Goal: Task Accomplishment & Management: Manage account settings

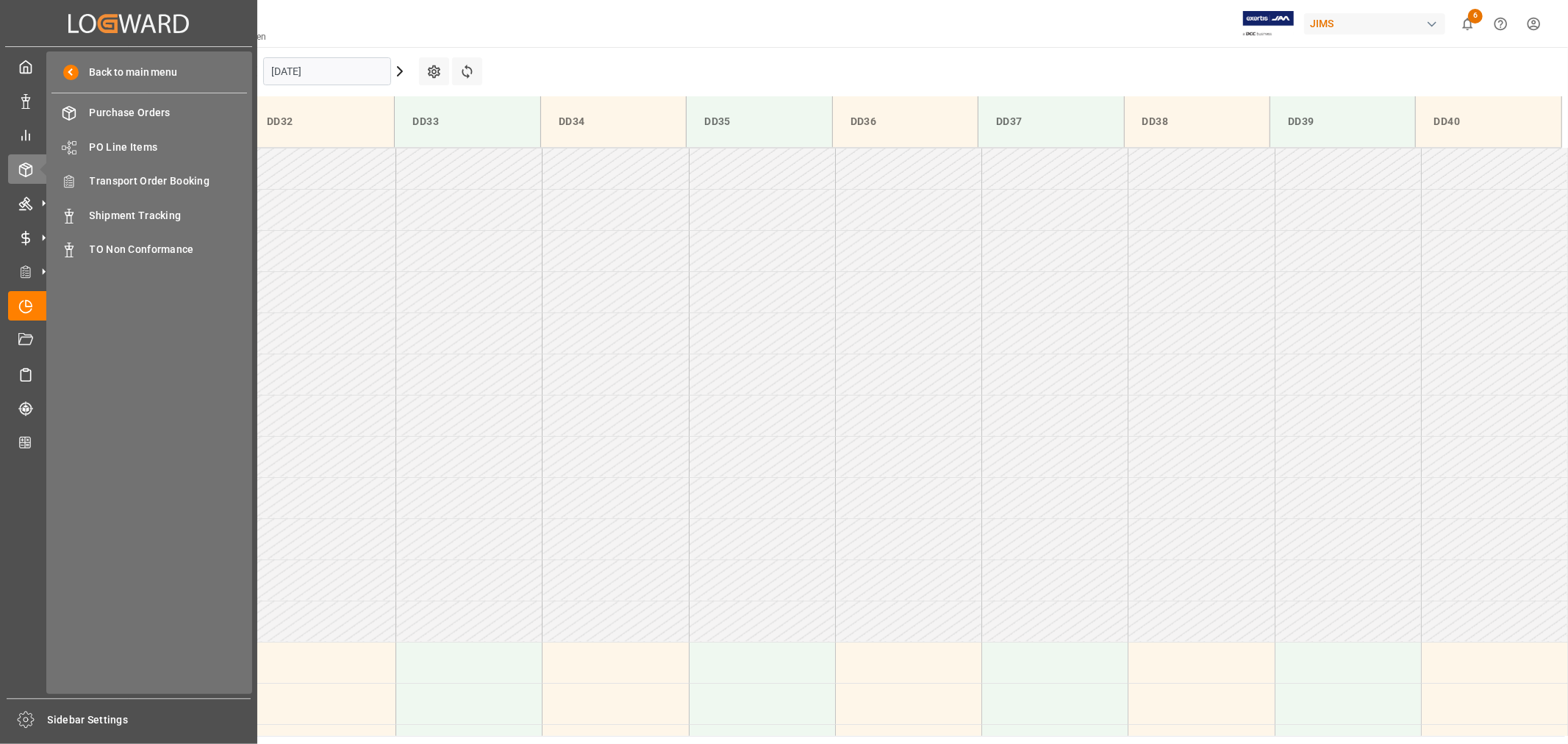
scroll to position [569, 0]
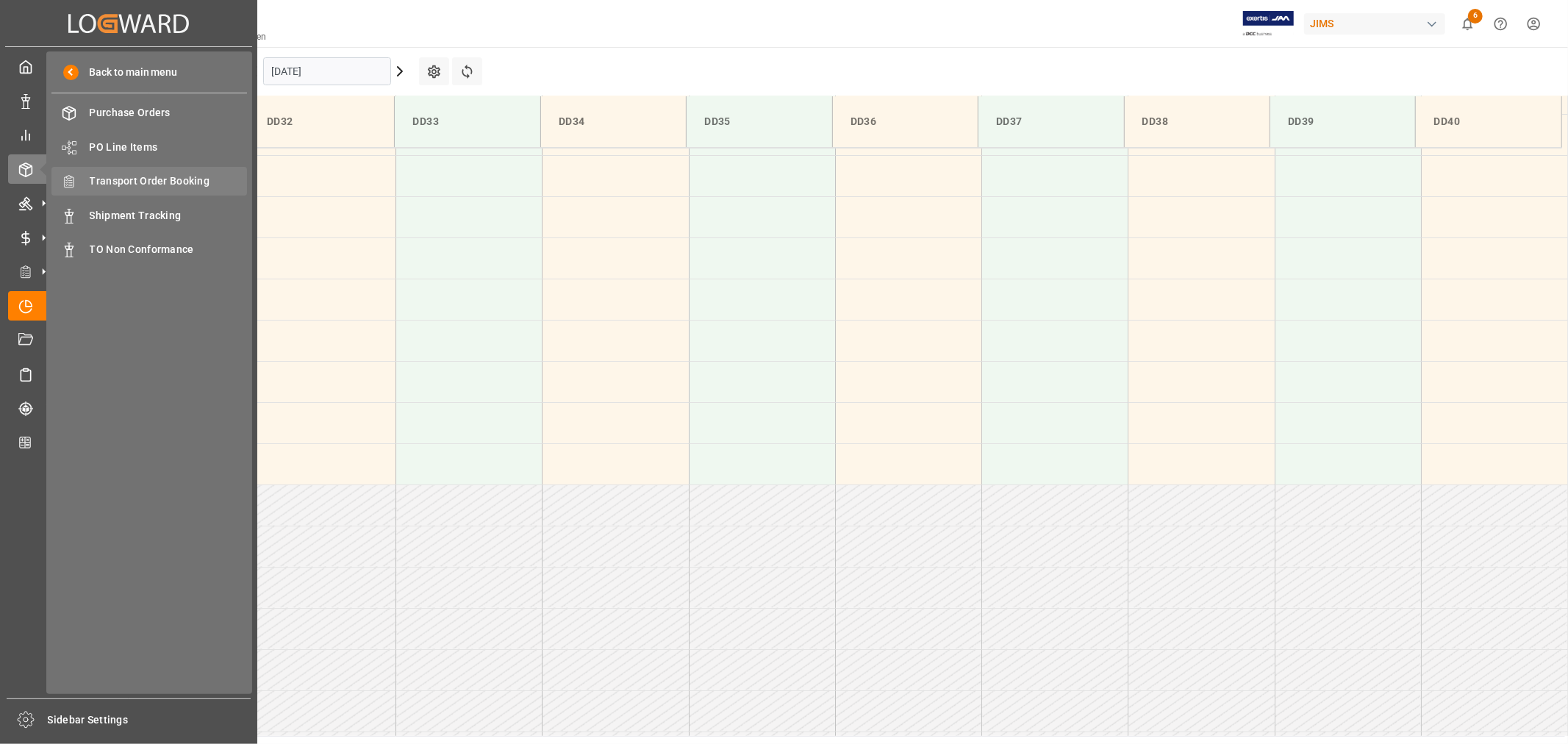
click at [156, 174] on span "Transport Order Booking" at bounding box center [169, 181] width 158 height 16
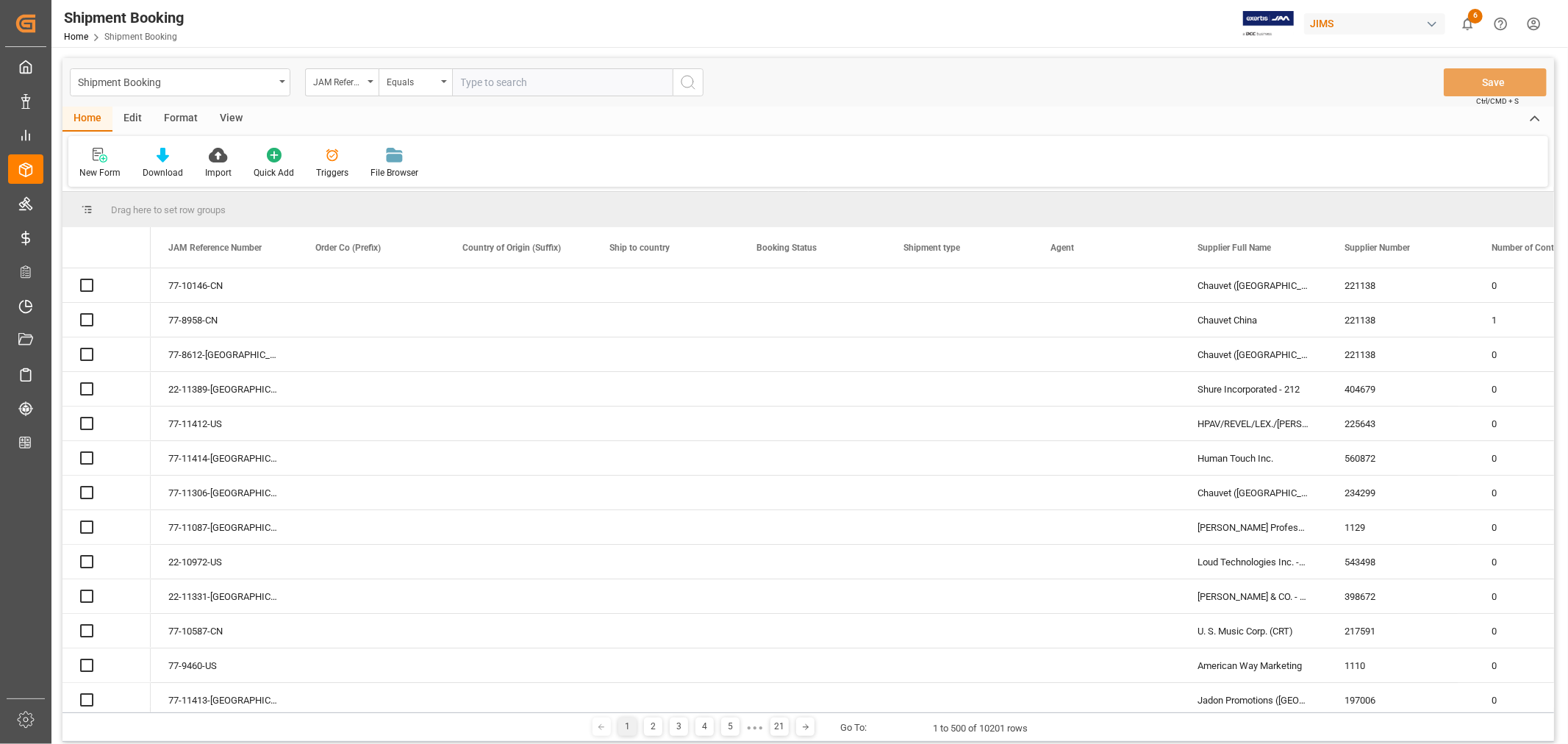
click at [370, 81] on icon "open menu" at bounding box center [370, 81] width 6 height 3
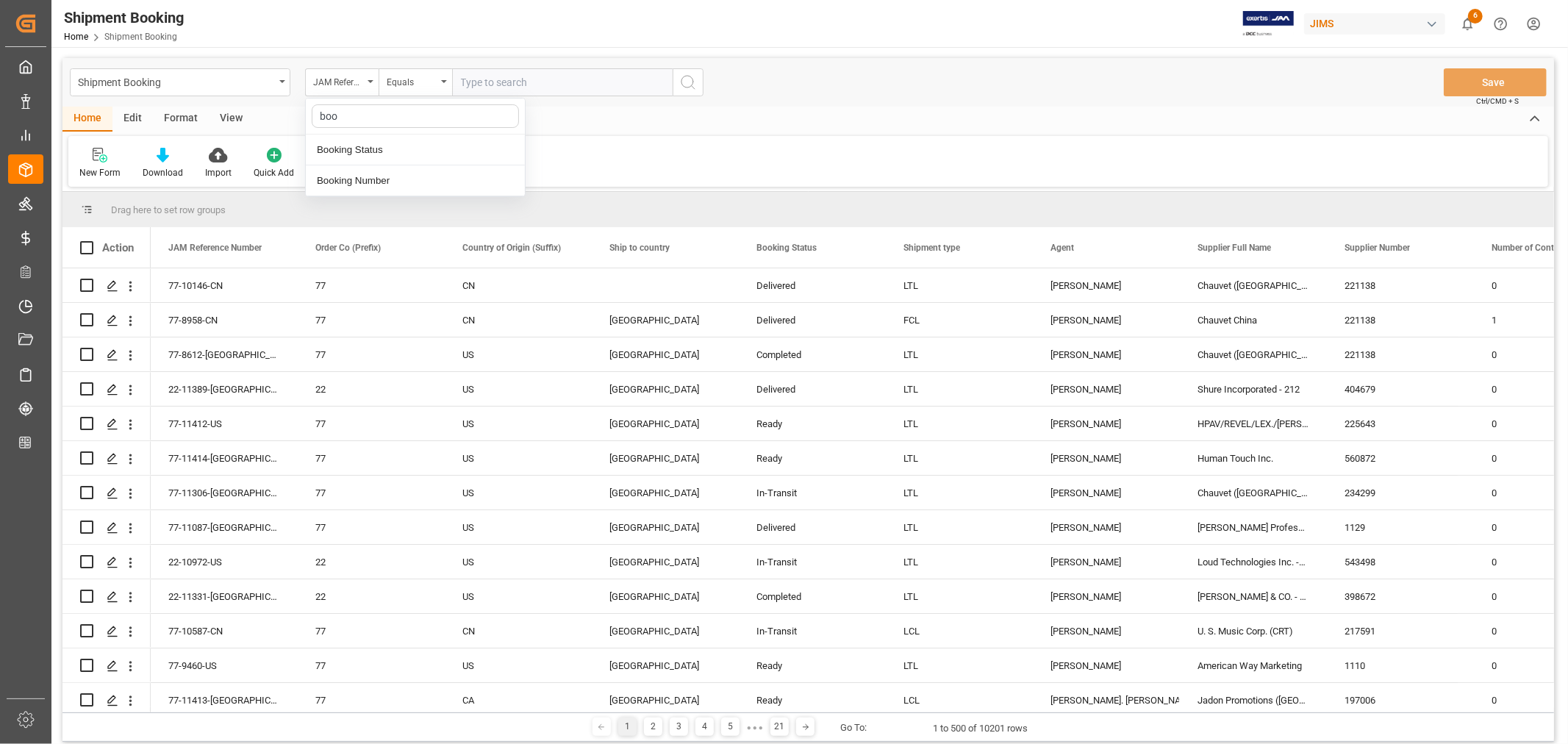
type input "book"
click at [353, 182] on div "Booking Number" at bounding box center [415, 180] width 219 height 31
click at [463, 78] on input "text" at bounding box center [562, 82] width 221 height 28
paste input "1634518734"
click at [461, 78] on input "1634518734" at bounding box center [562, 82] width 221 height 28
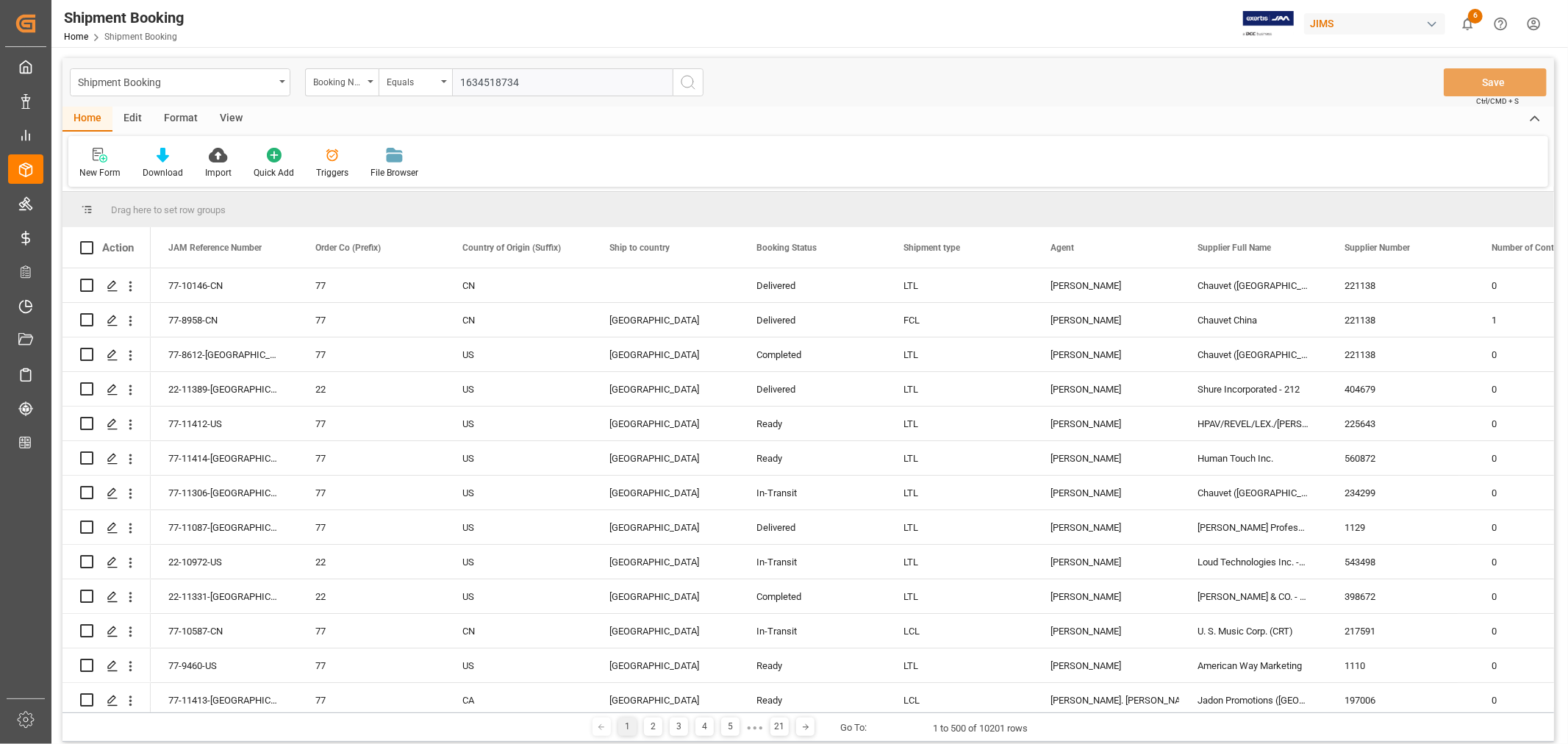
type input "1634518734"
click at [687, 81] on icon "search button" at bounding box center [688, 82] width 18 height 18
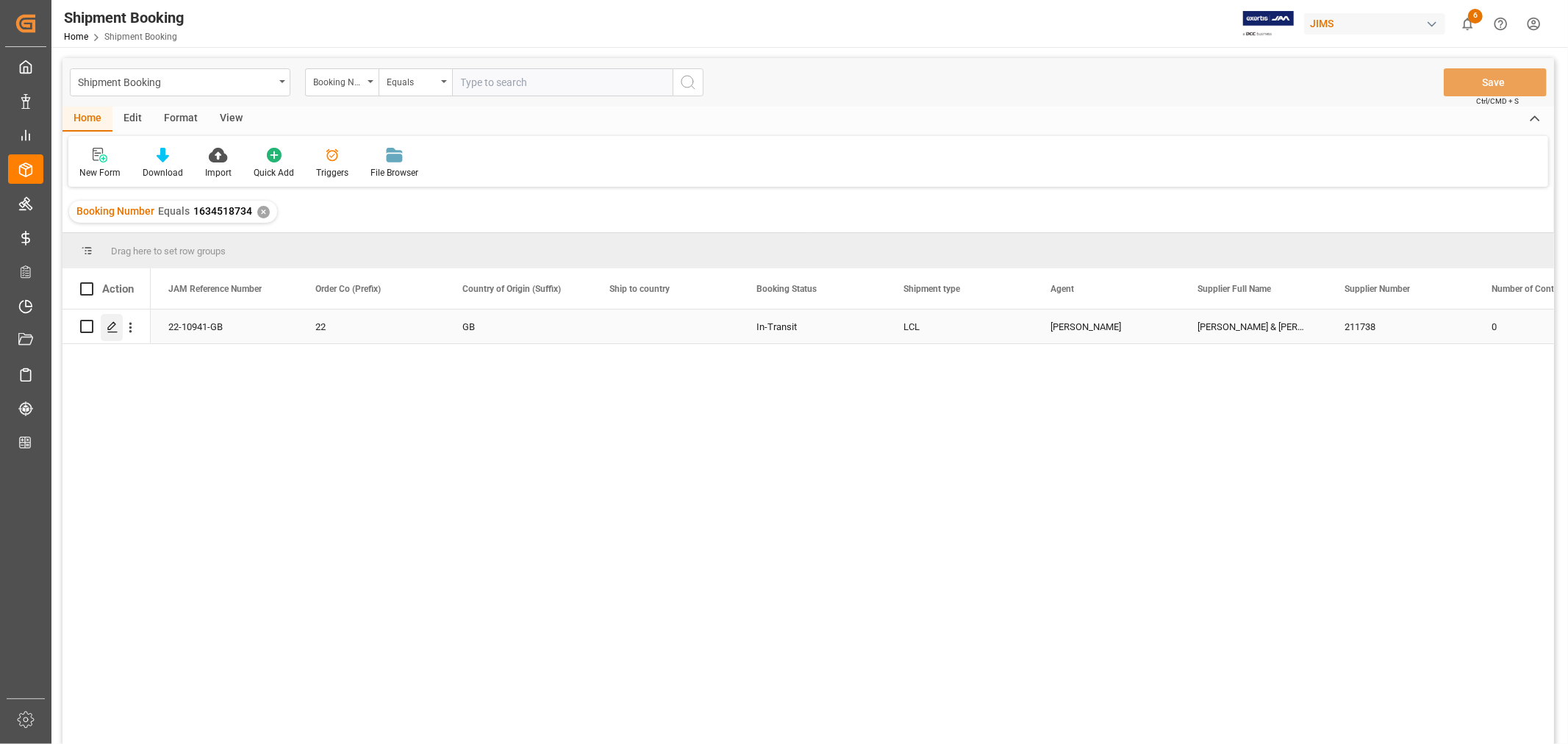
click at [113, 327] on icon "Press SPACE to select this row." at bounding box center [113, 327] width 12 height 12
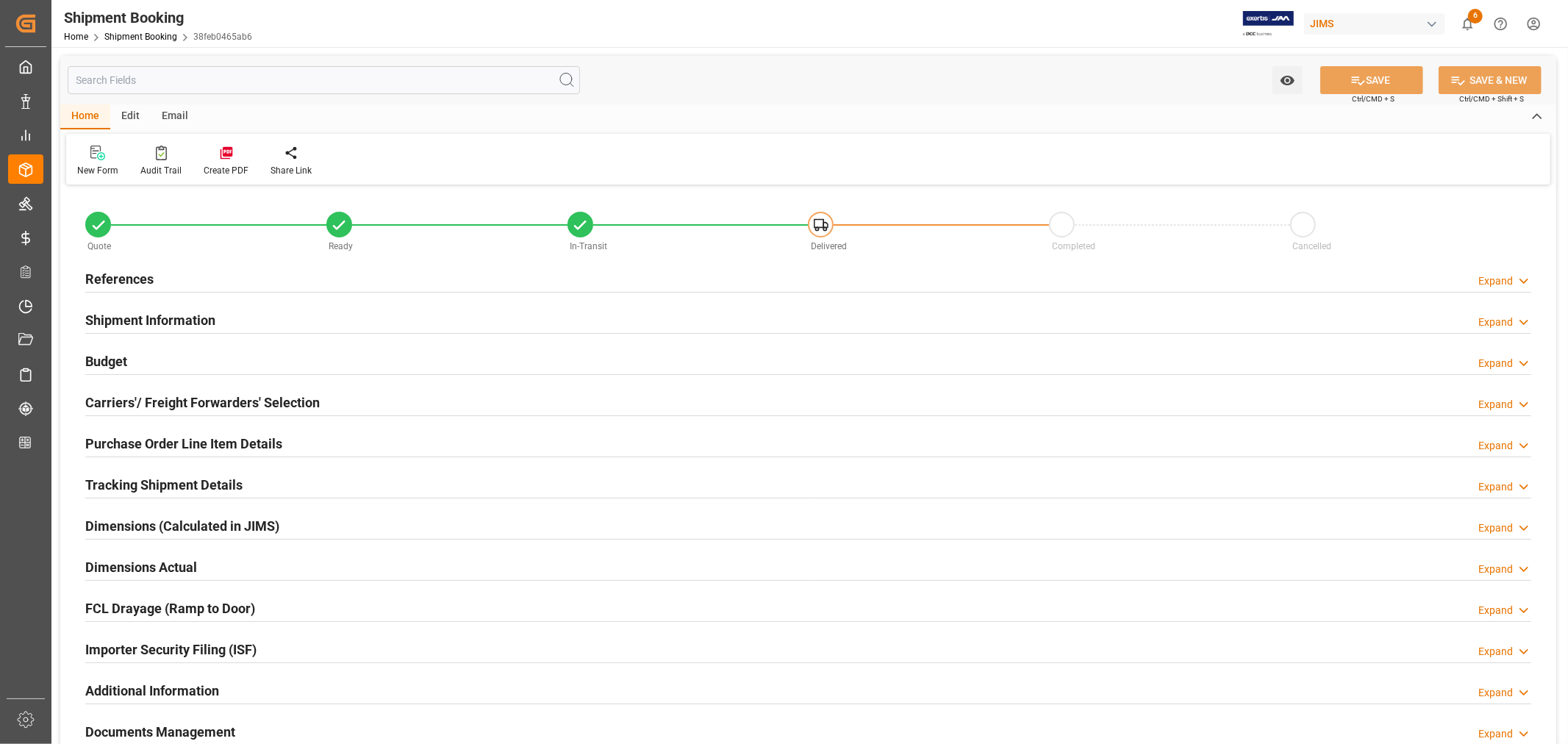
type input "0"
type input "[DATE] 15:30"
type input "[DATE]"
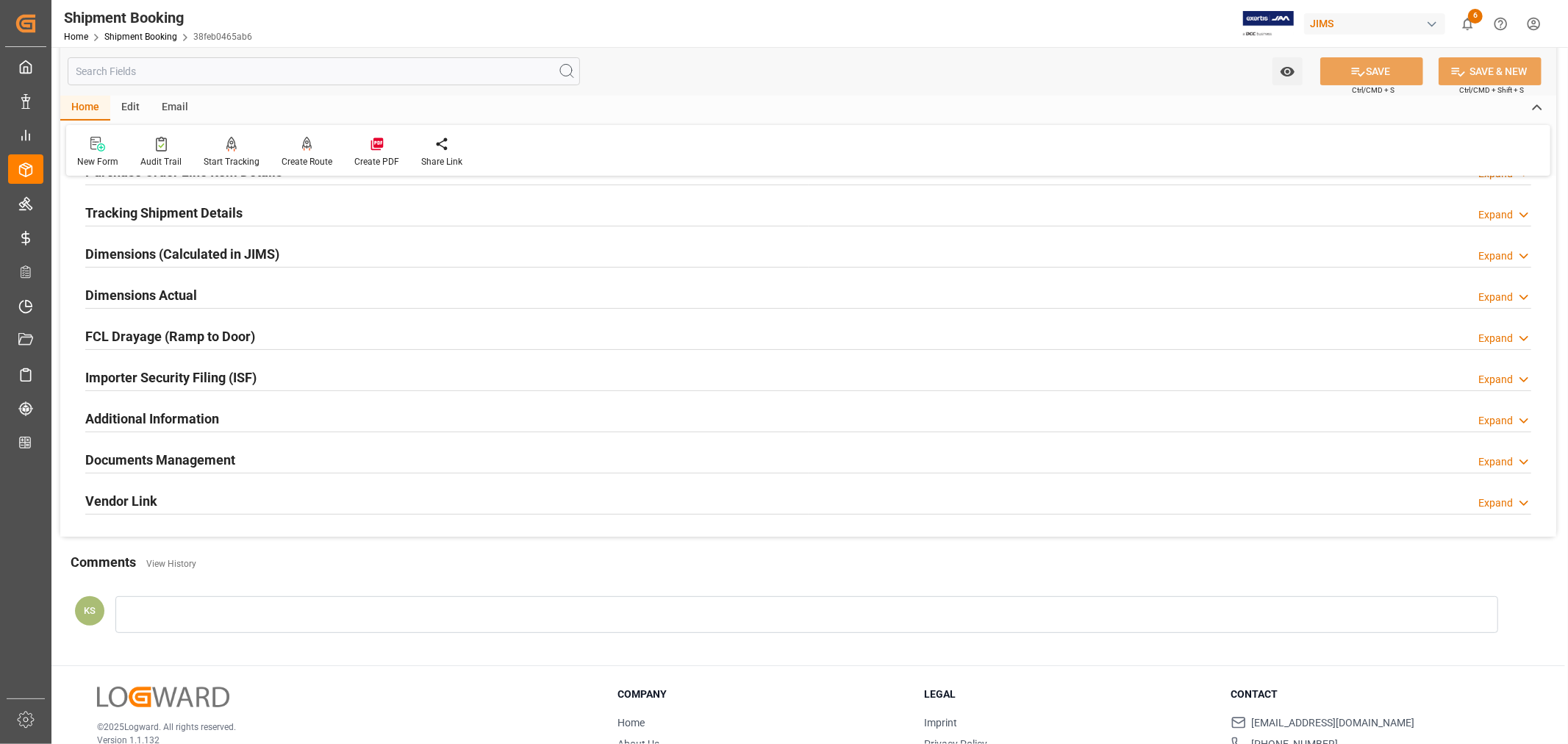
scroll to position [361, 0]
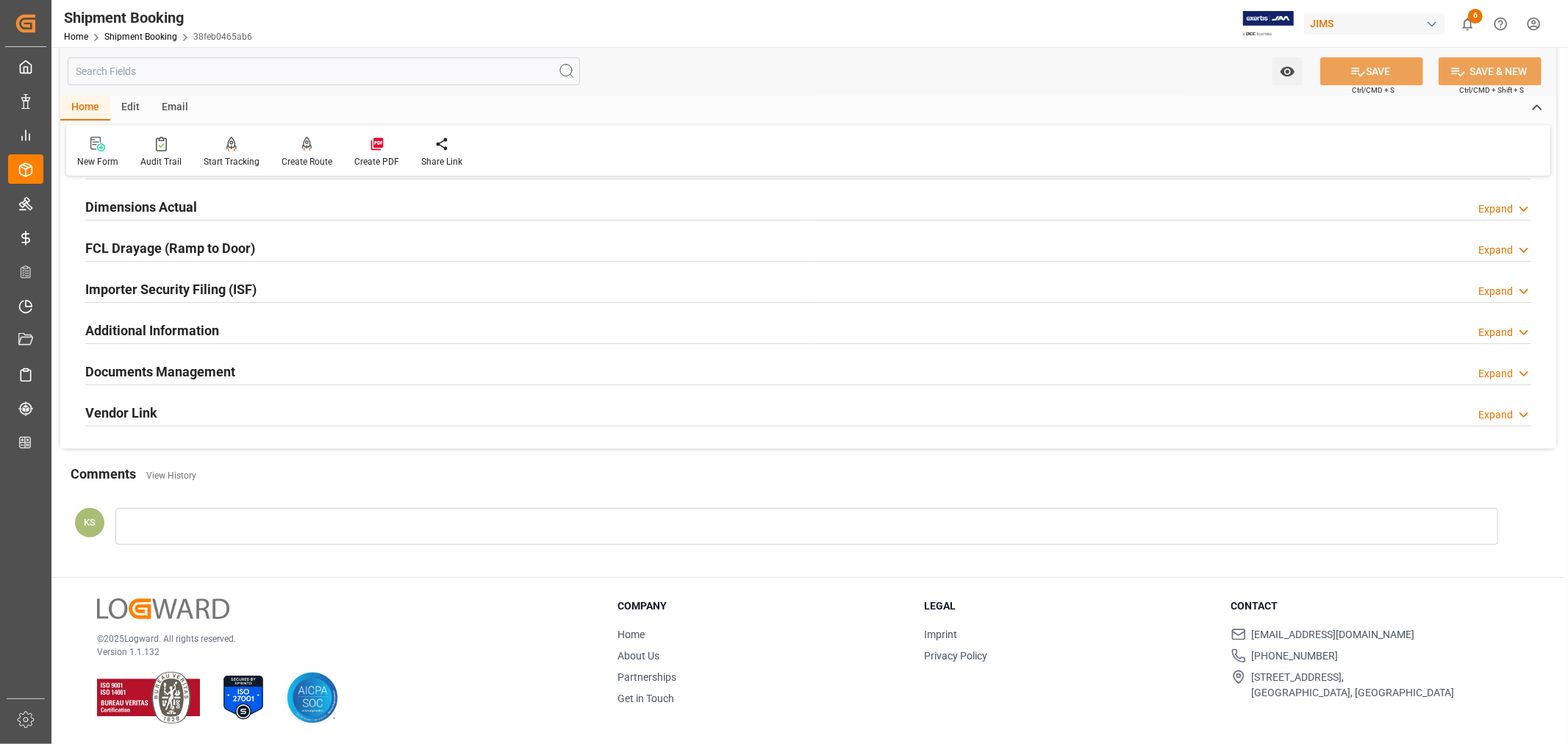
click at [261, 365] on div "Documents Management Expand" at bounding box center [807, 370] width 1445 height 28
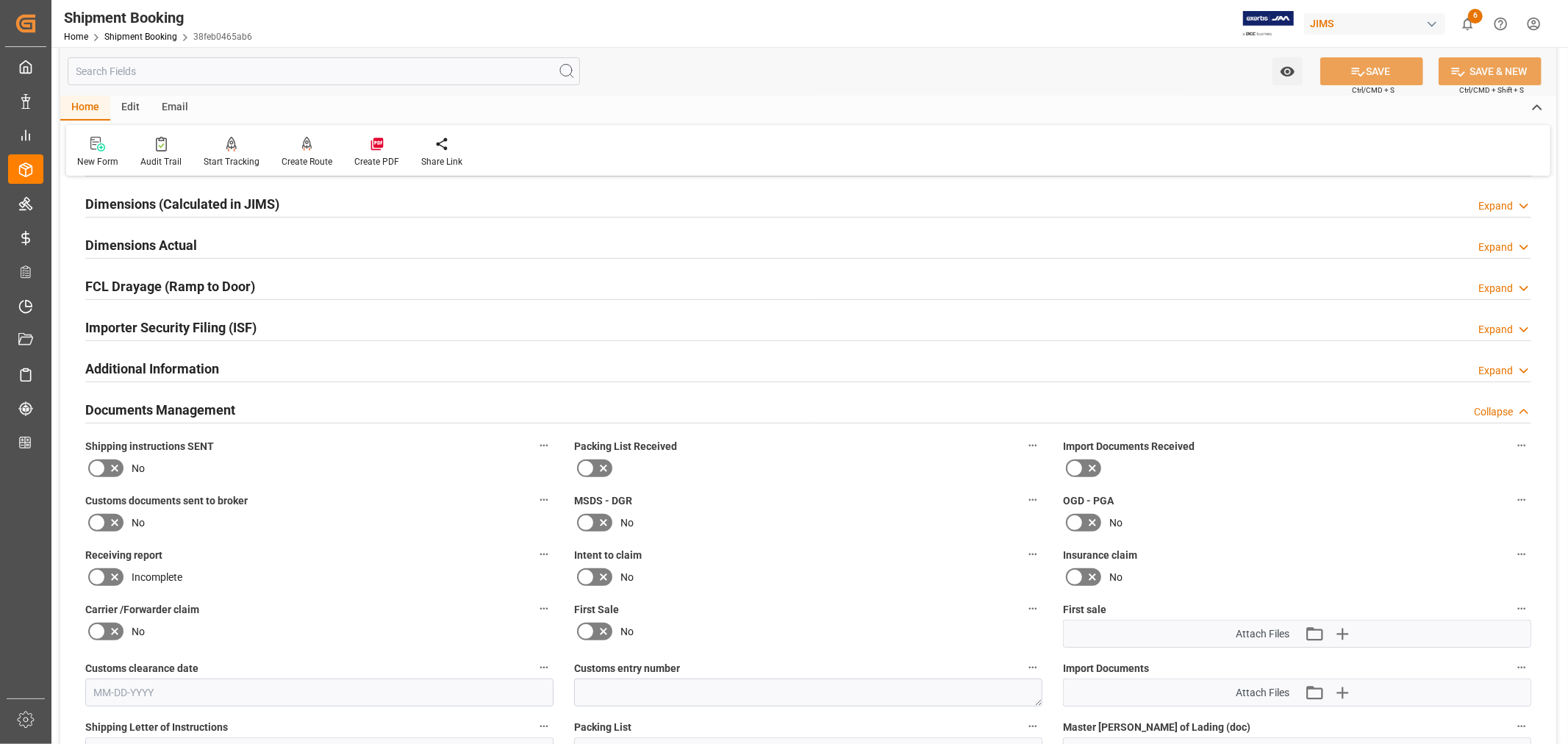
scroll to position [279, 0]
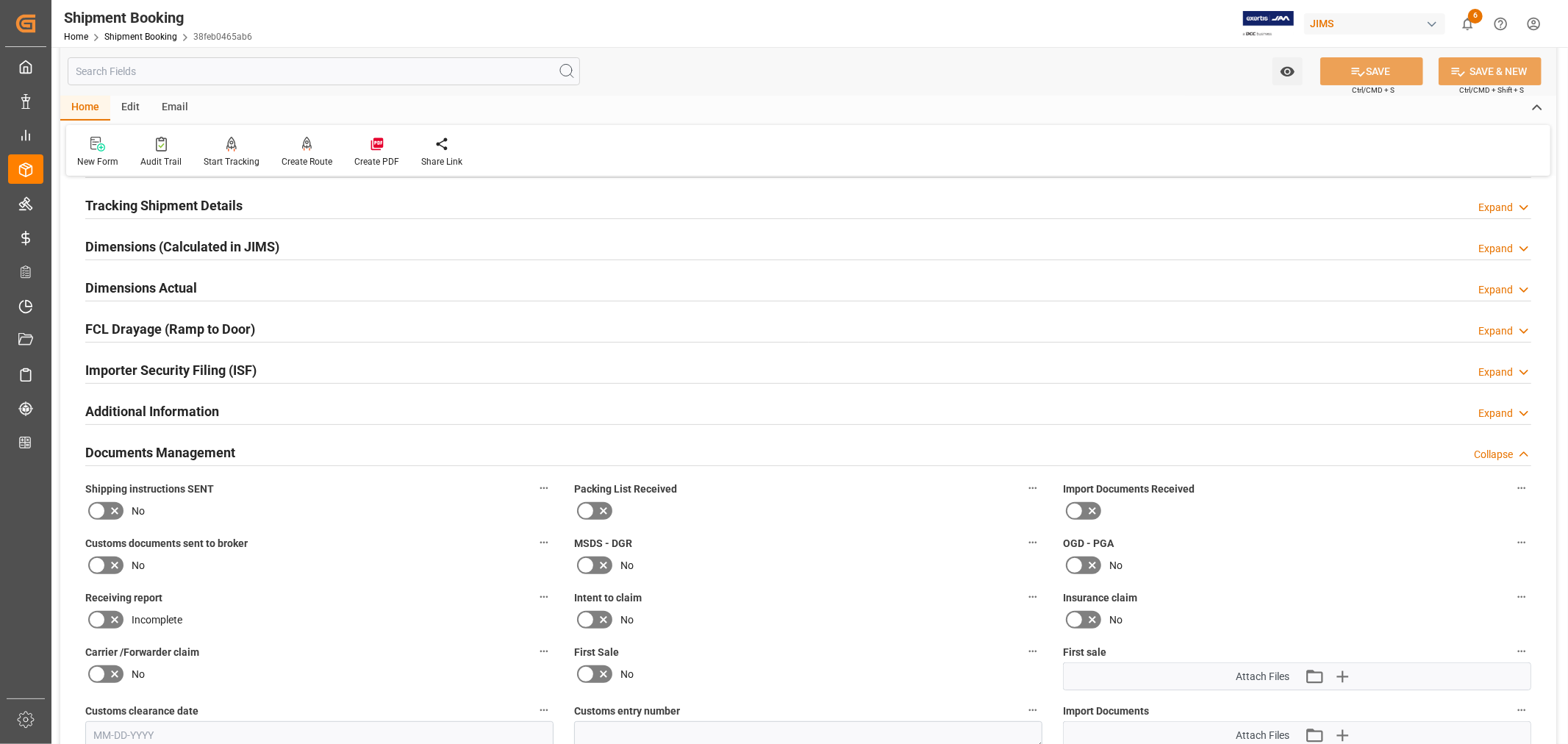
click at [182, 450] on h2 "Documents Management" at bounding box center [160, 452] width 150 height 20
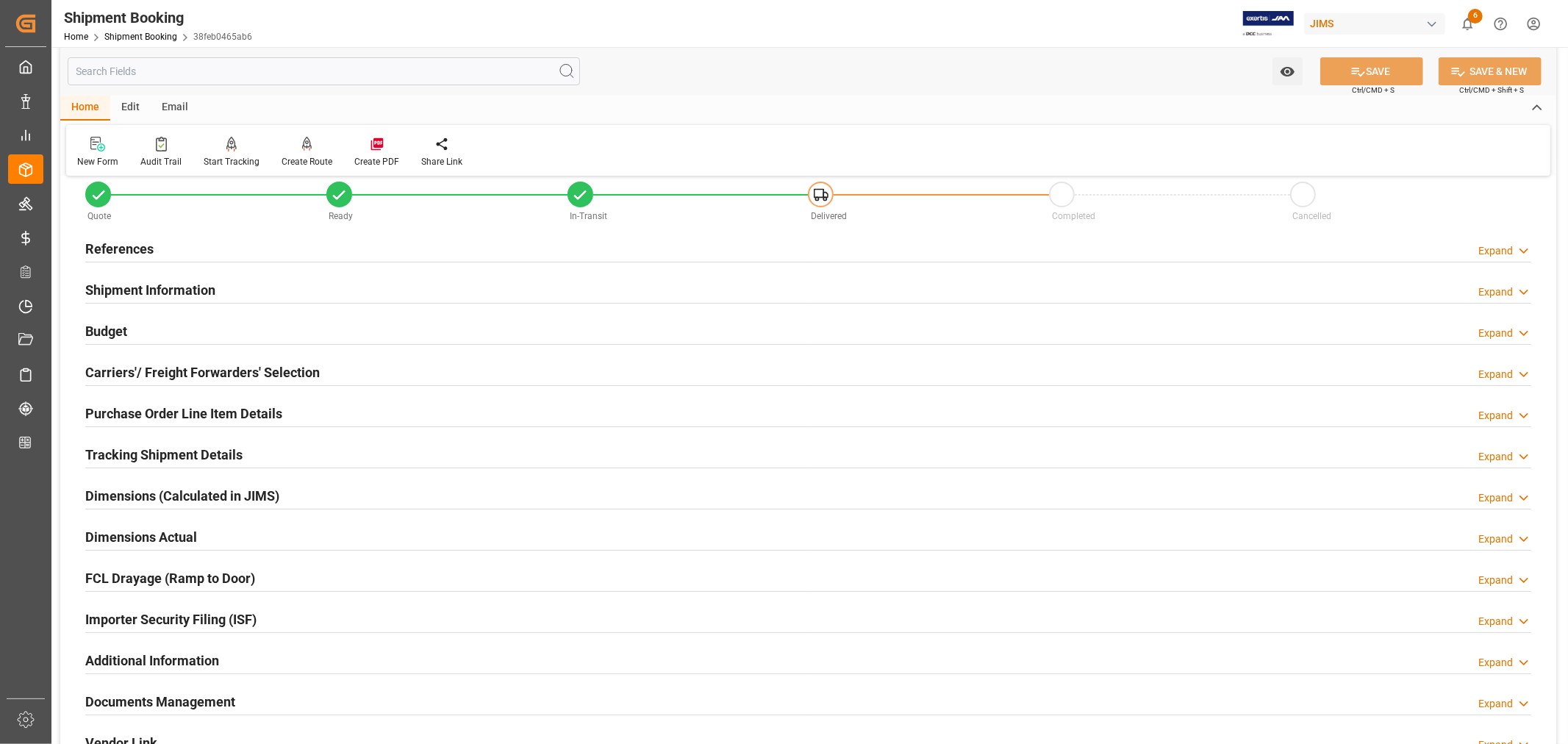
scroll to position [0, 0]
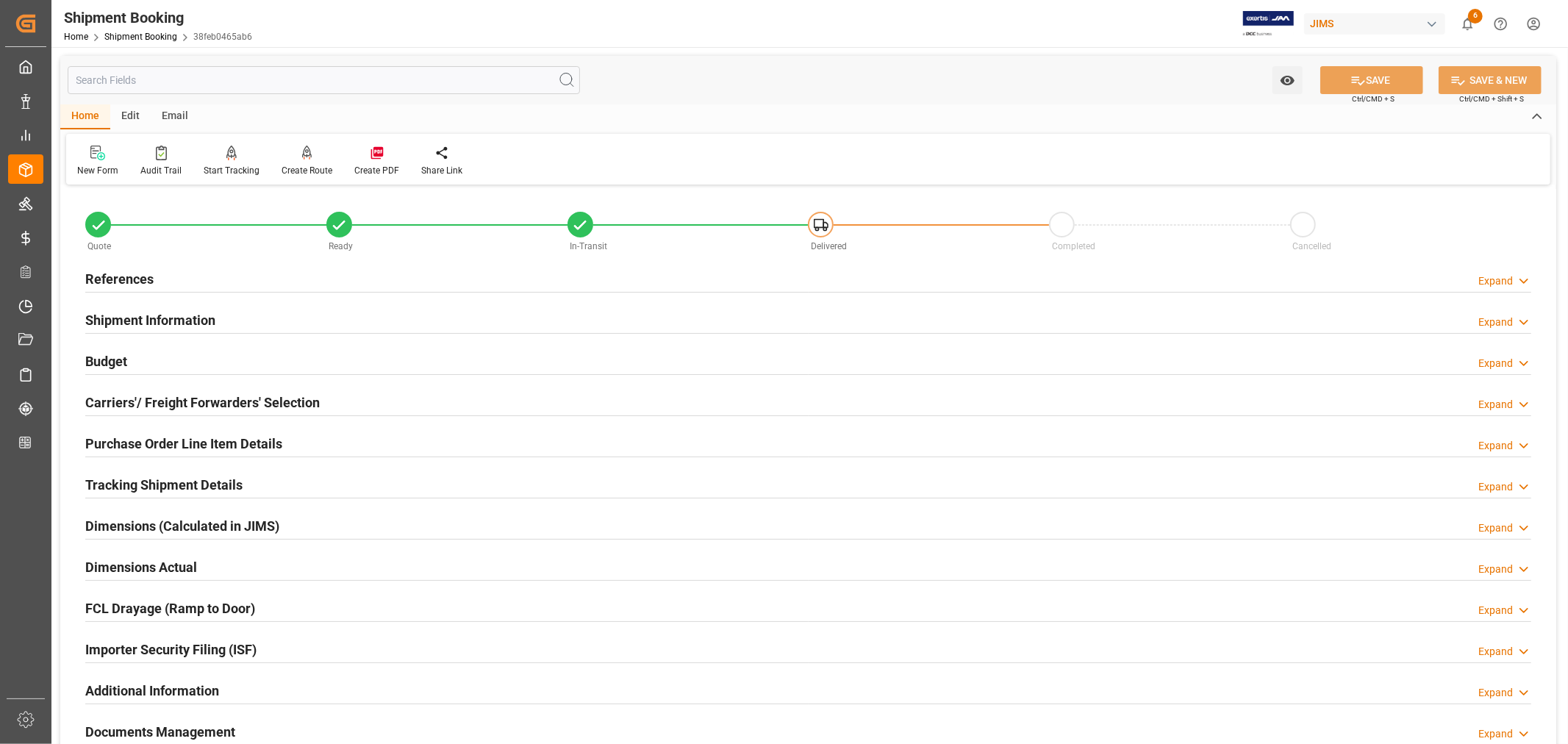
click at [136, 276] on h2 "References" at bounding box center [119, 279] width 68 height 20
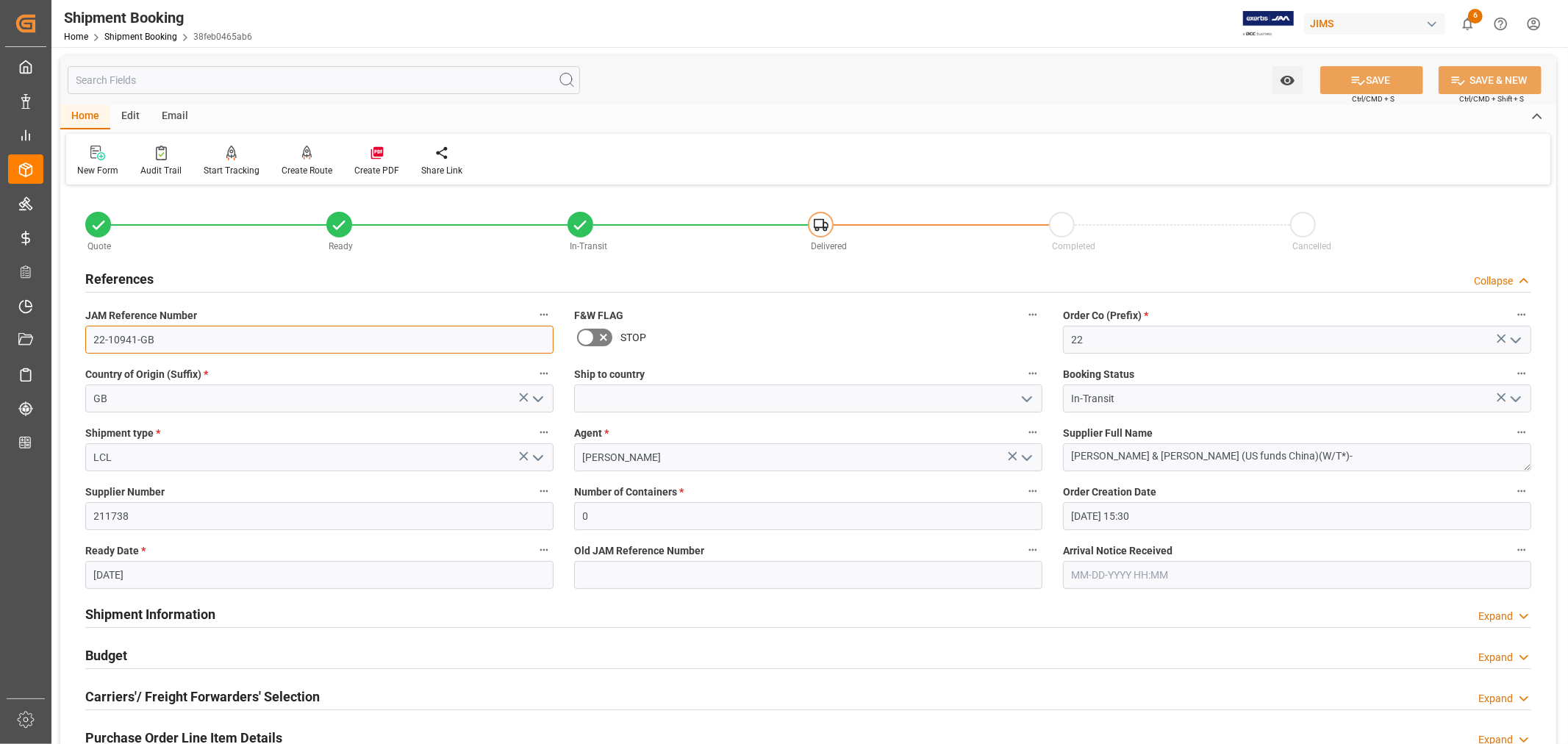
drag, startPoint x: 151, startPoint y: 338, endPoint x: 90, endPoint y: 336, distance: 61.0
click at [90, 336] on input "22-10941-GB" at bounding box center [319, 339] width 468 height 28
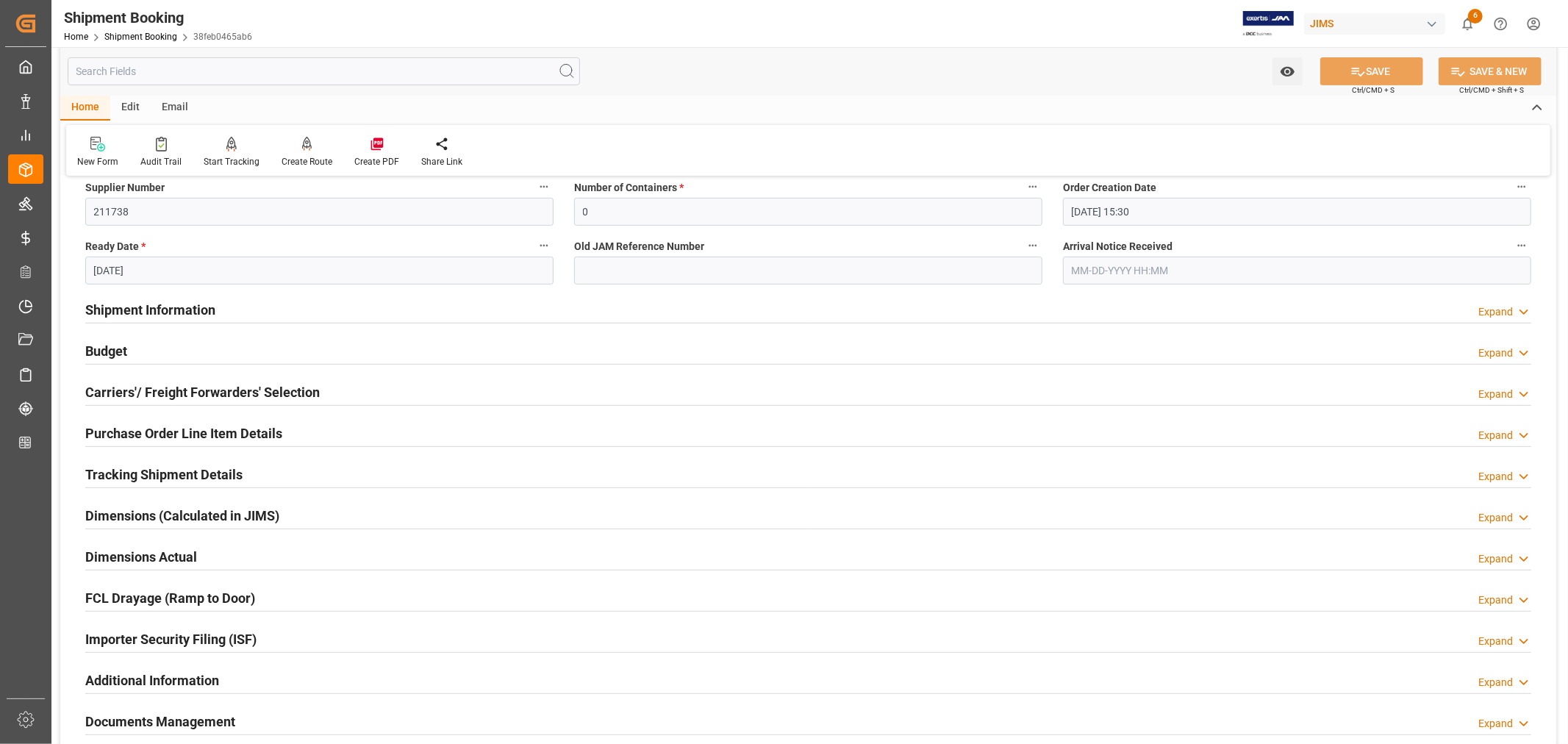
scroll to position [326, 0]
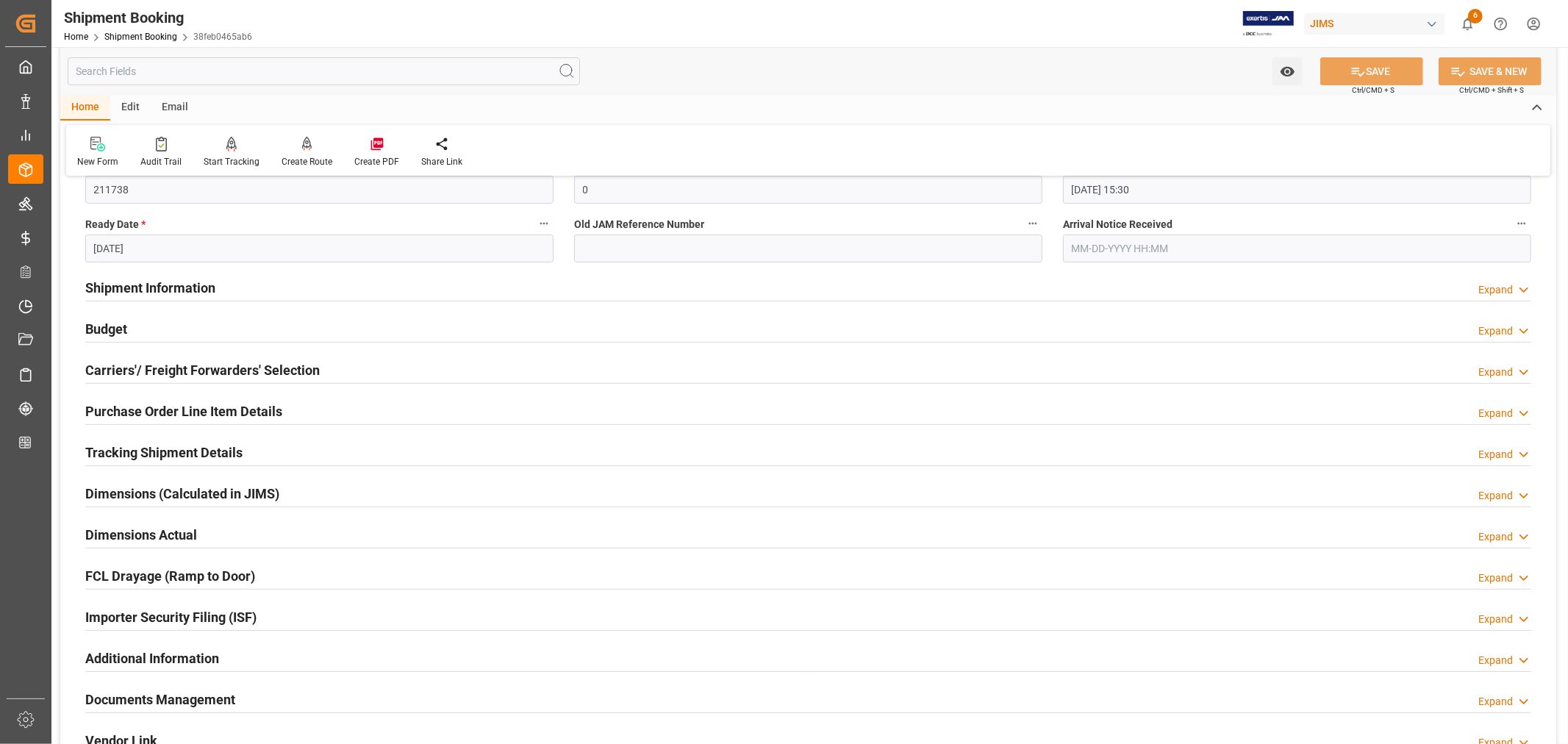
click at [264, 292] on div "Shipment Information Expand" at bounding box center [807, 287] width 1445 height 28
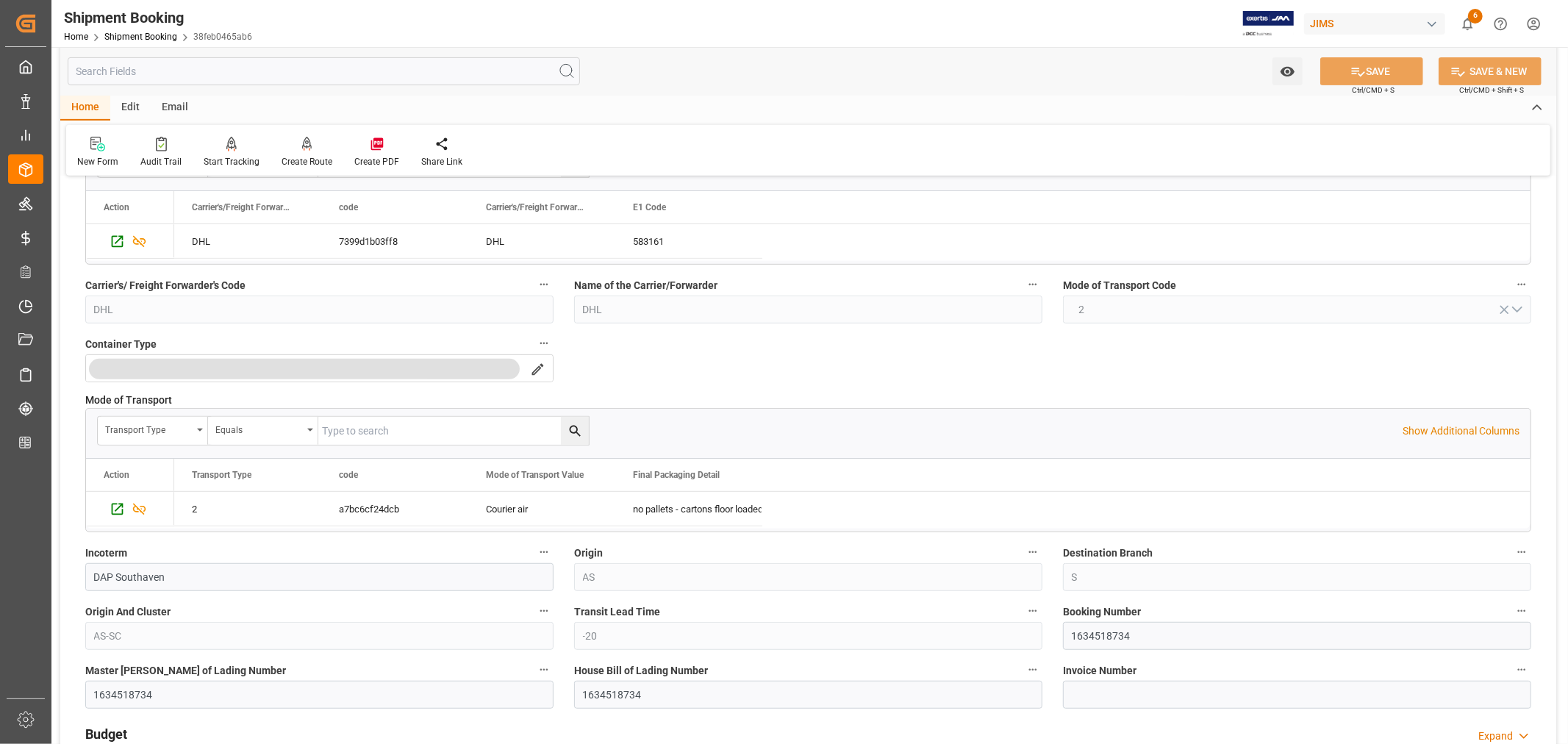
scroll to position [571, 0]
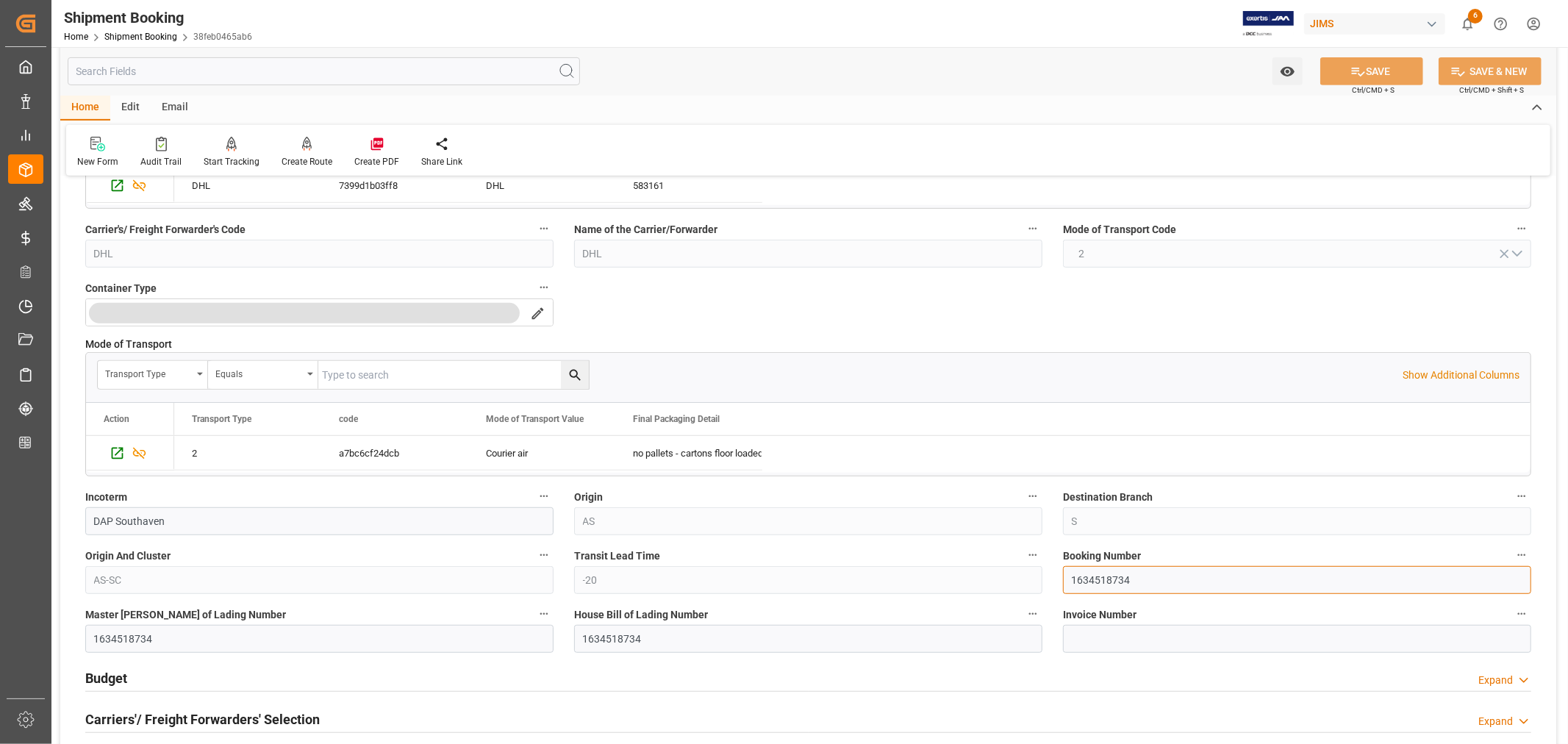
click at [1096, 577] on input "1634518734" at bounding box center [1296, 580] width 468 height 28
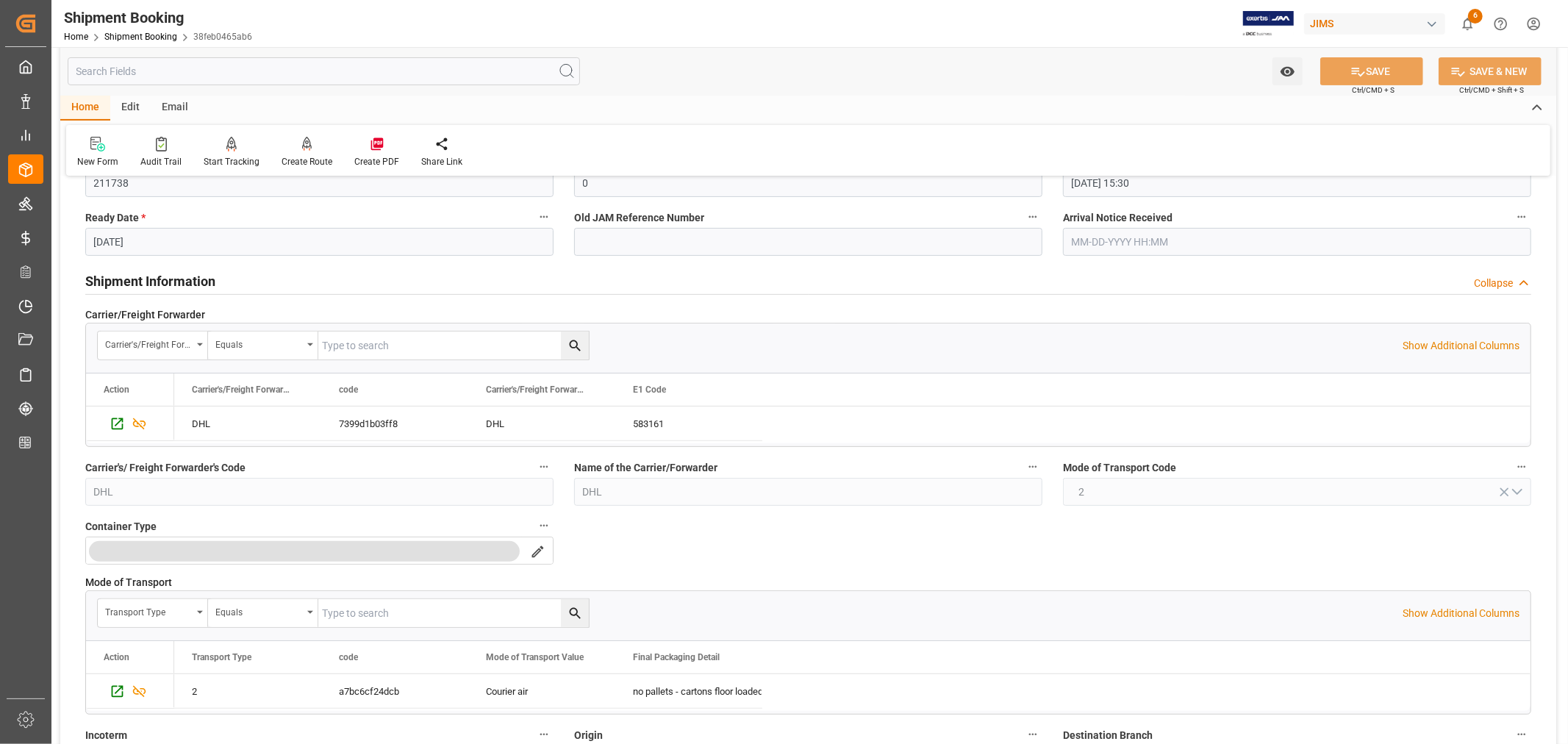
scroll to position [326, 0]
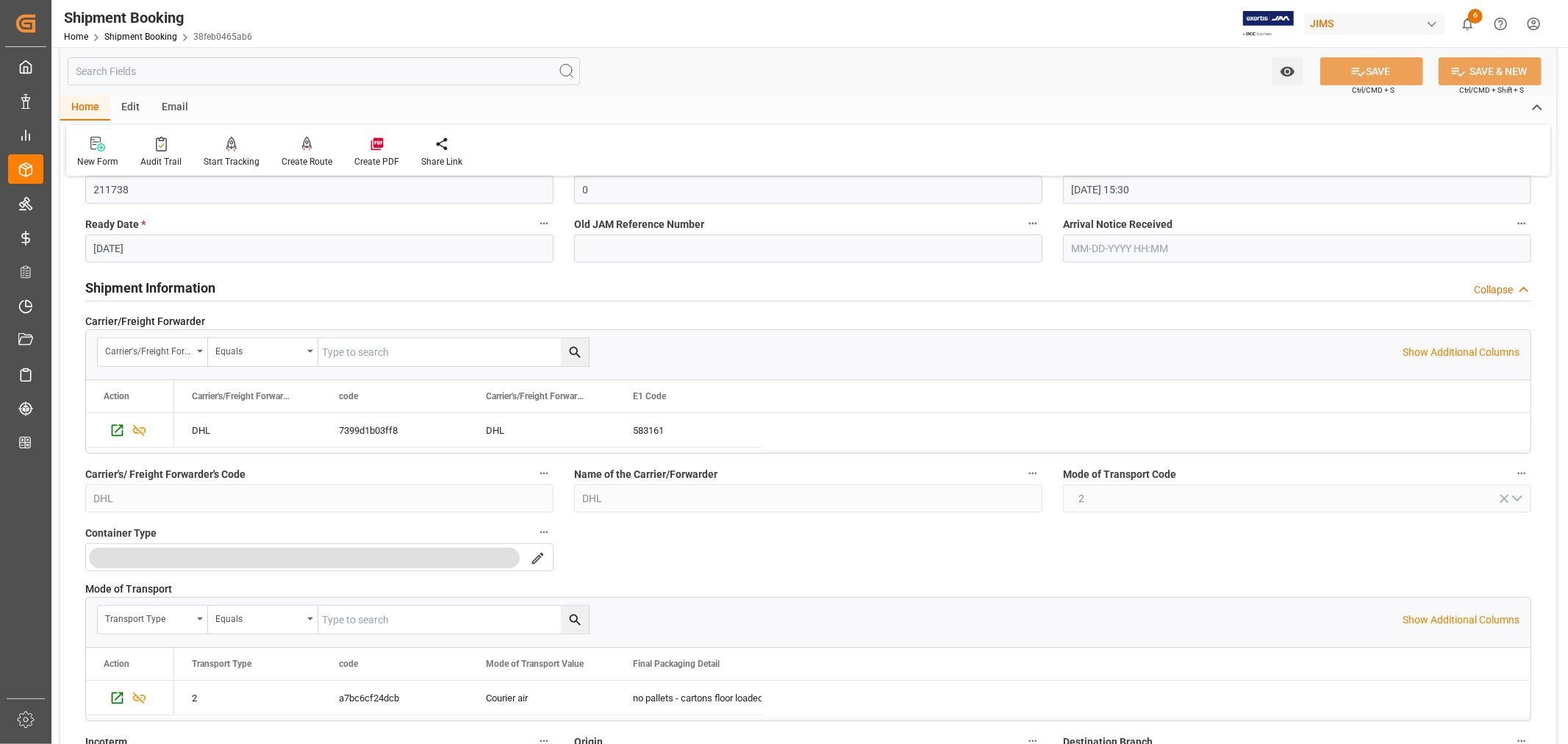
click at [191, 287] on h2 "Shipment Information" at bounding box center [149, 288] width 130 height 20
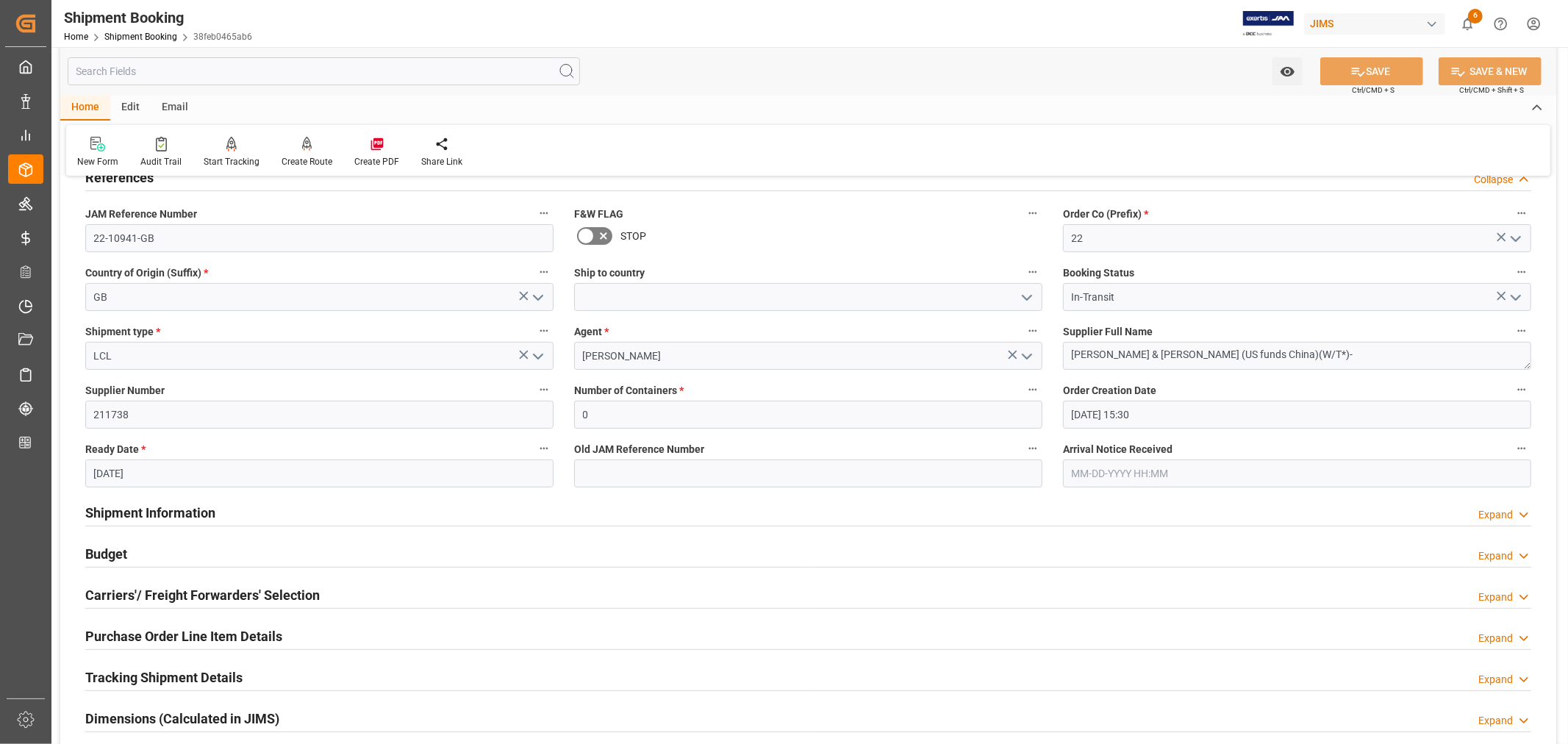
scroll to position [81, 0]
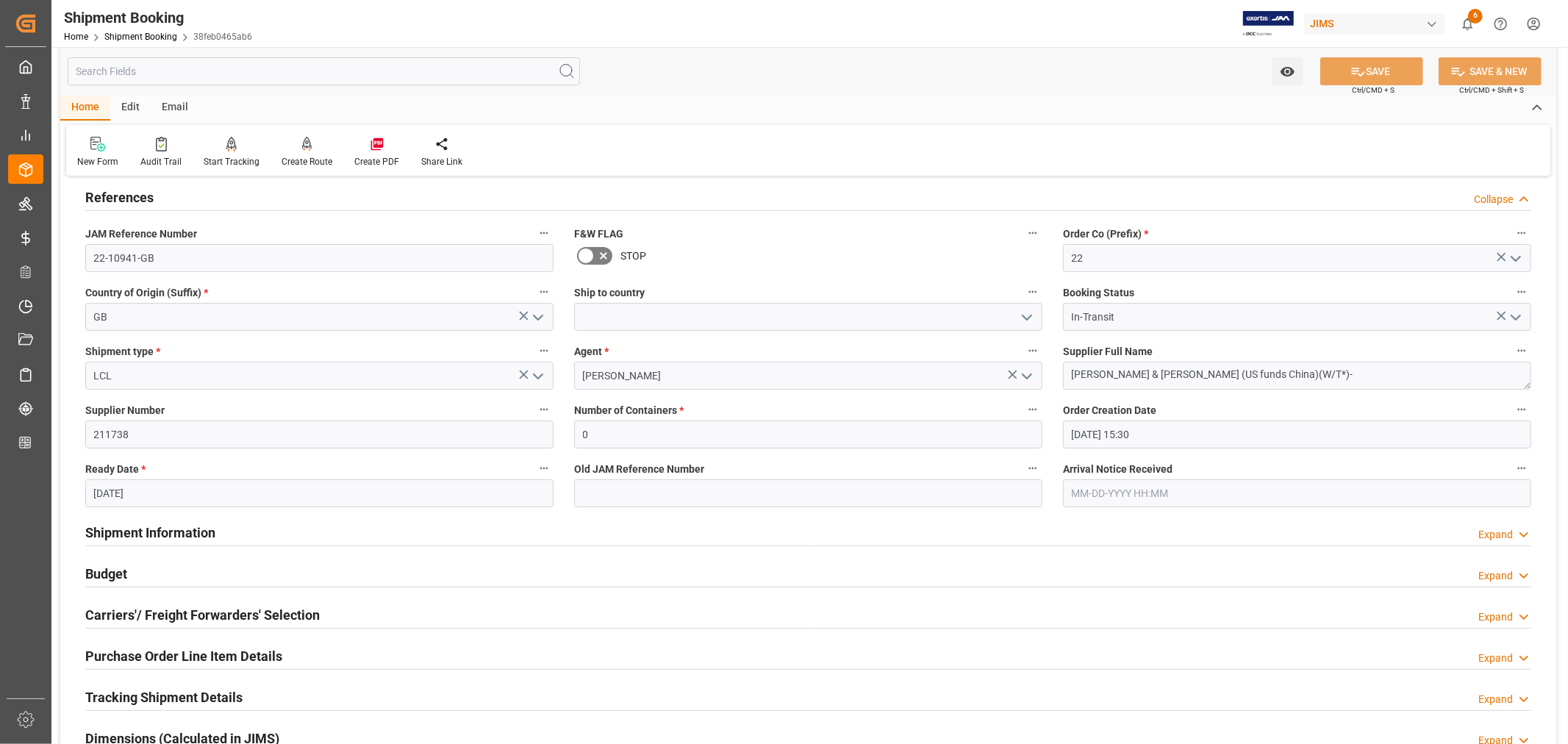
click at [145, 200] on h2 "References" at bounding box center [119, 197] width 68 height 20
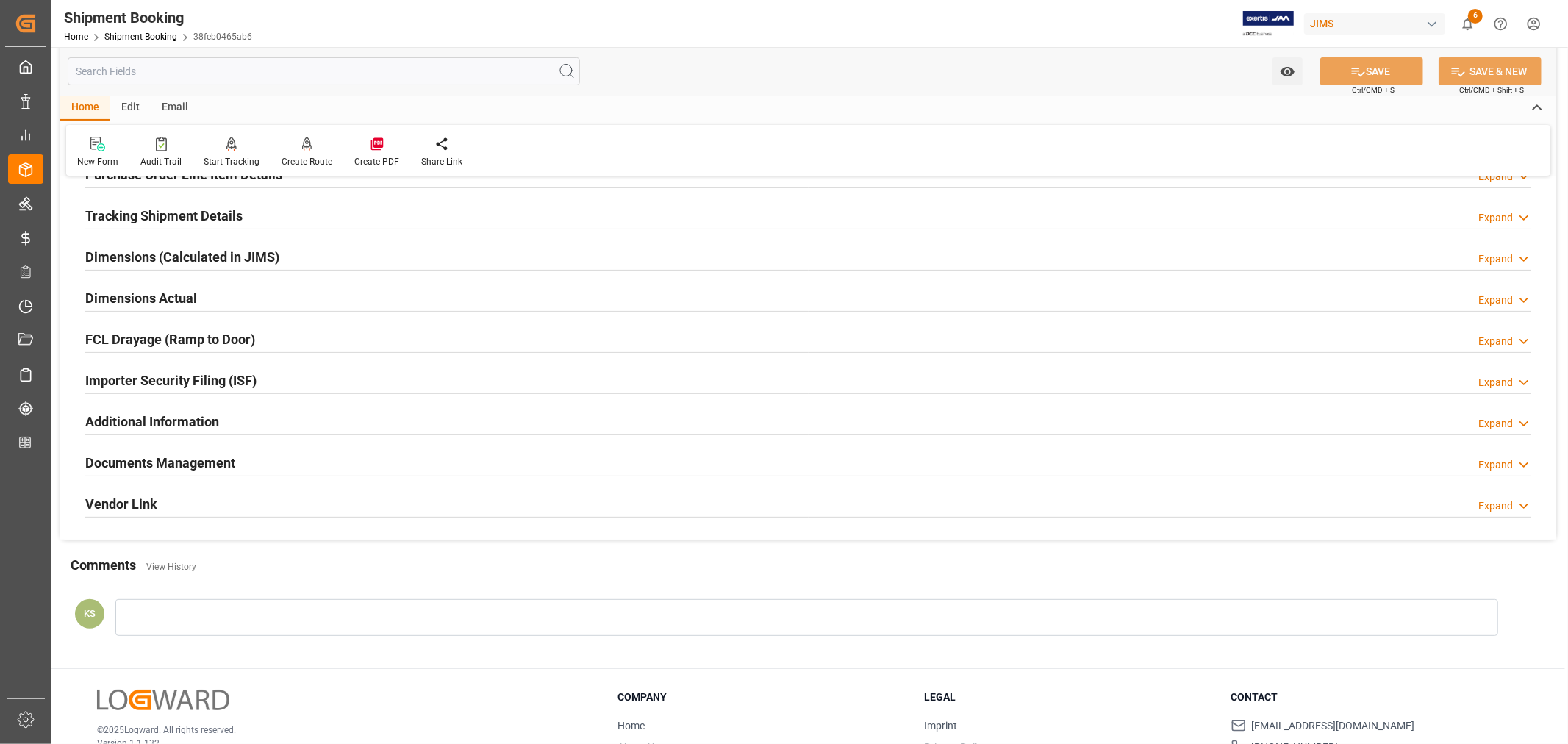
scroll to position [326, 0]
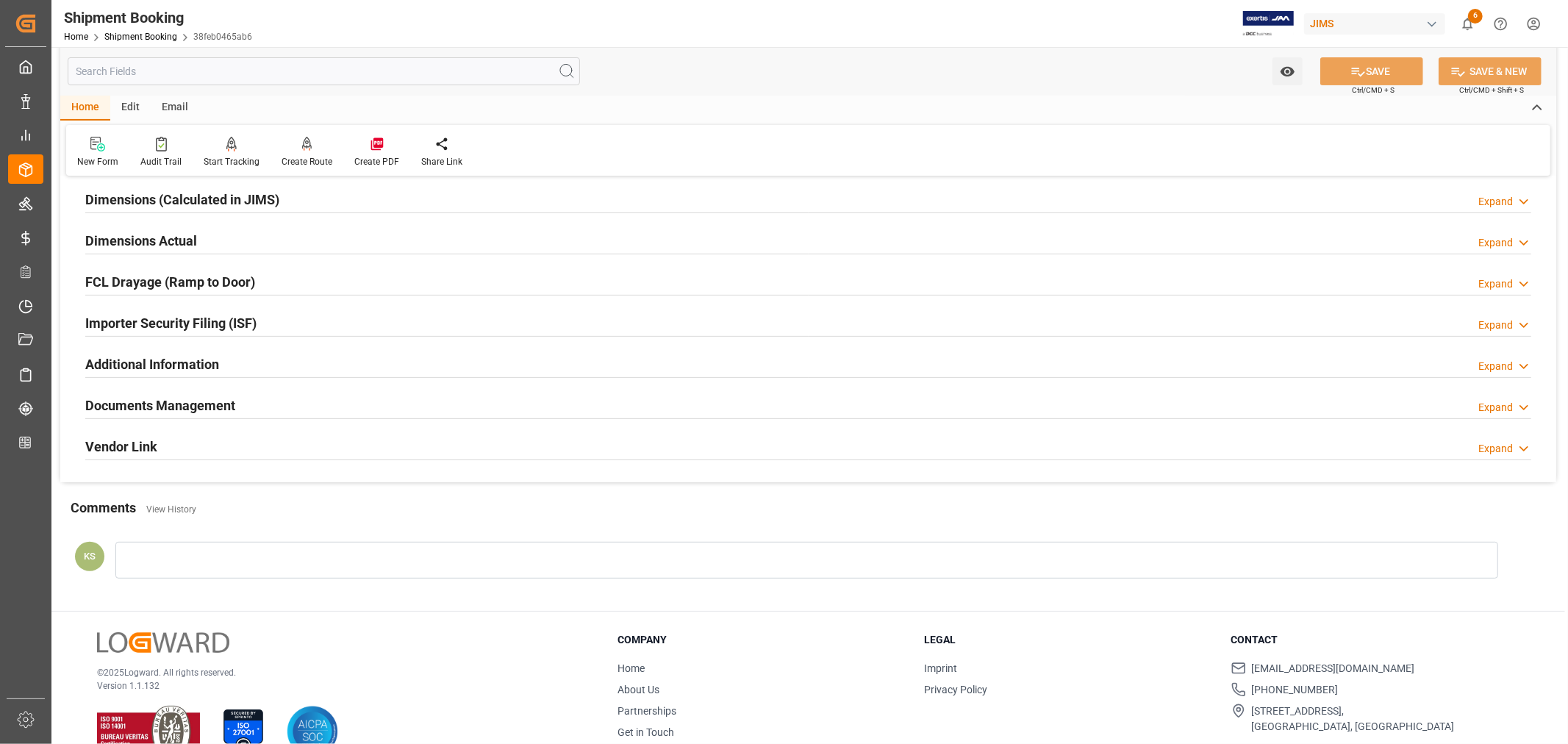
click at [408, 411] on div "Documents Management Expand" at bounding box center [807, 404] width 1445 height 28
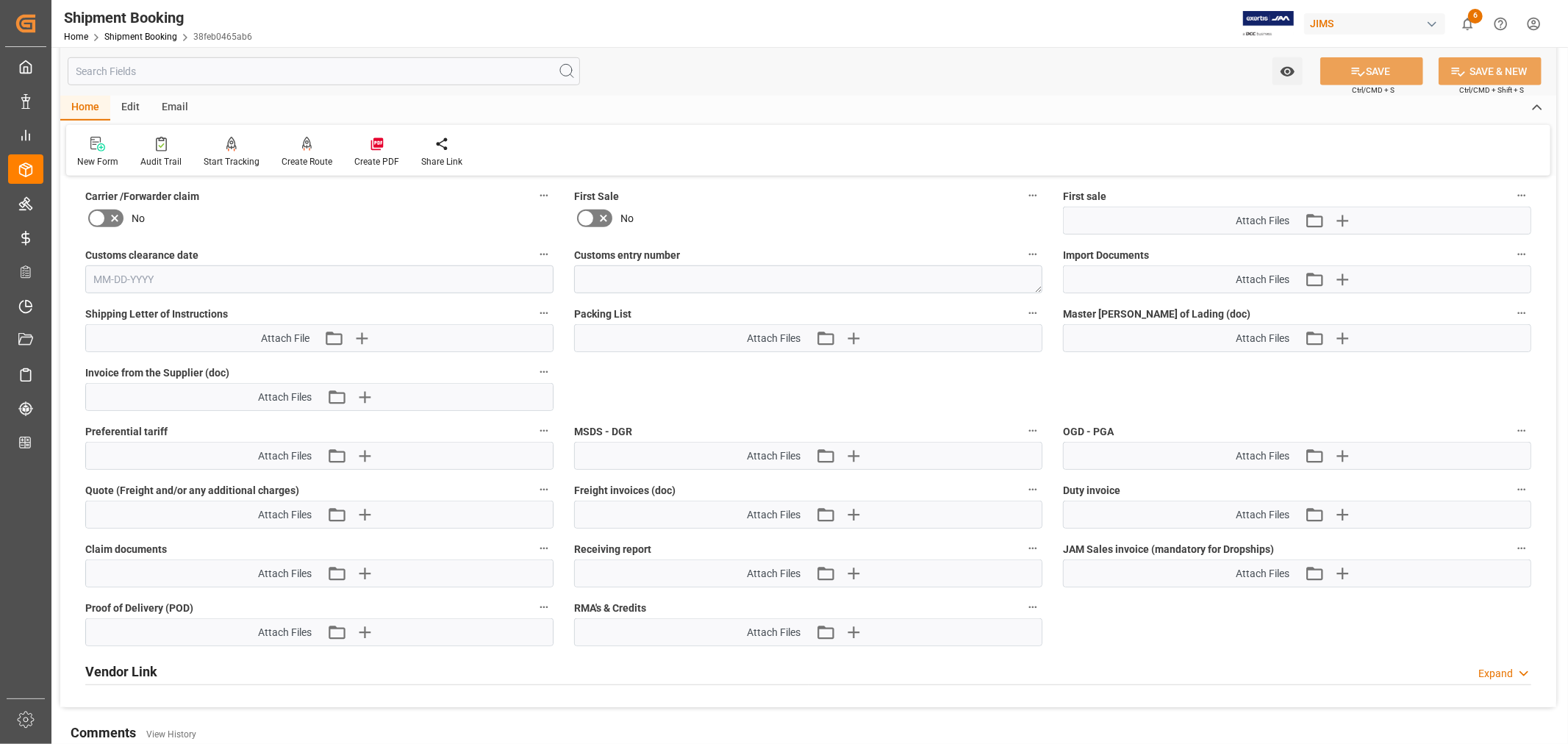
scroll to position [653, 0]
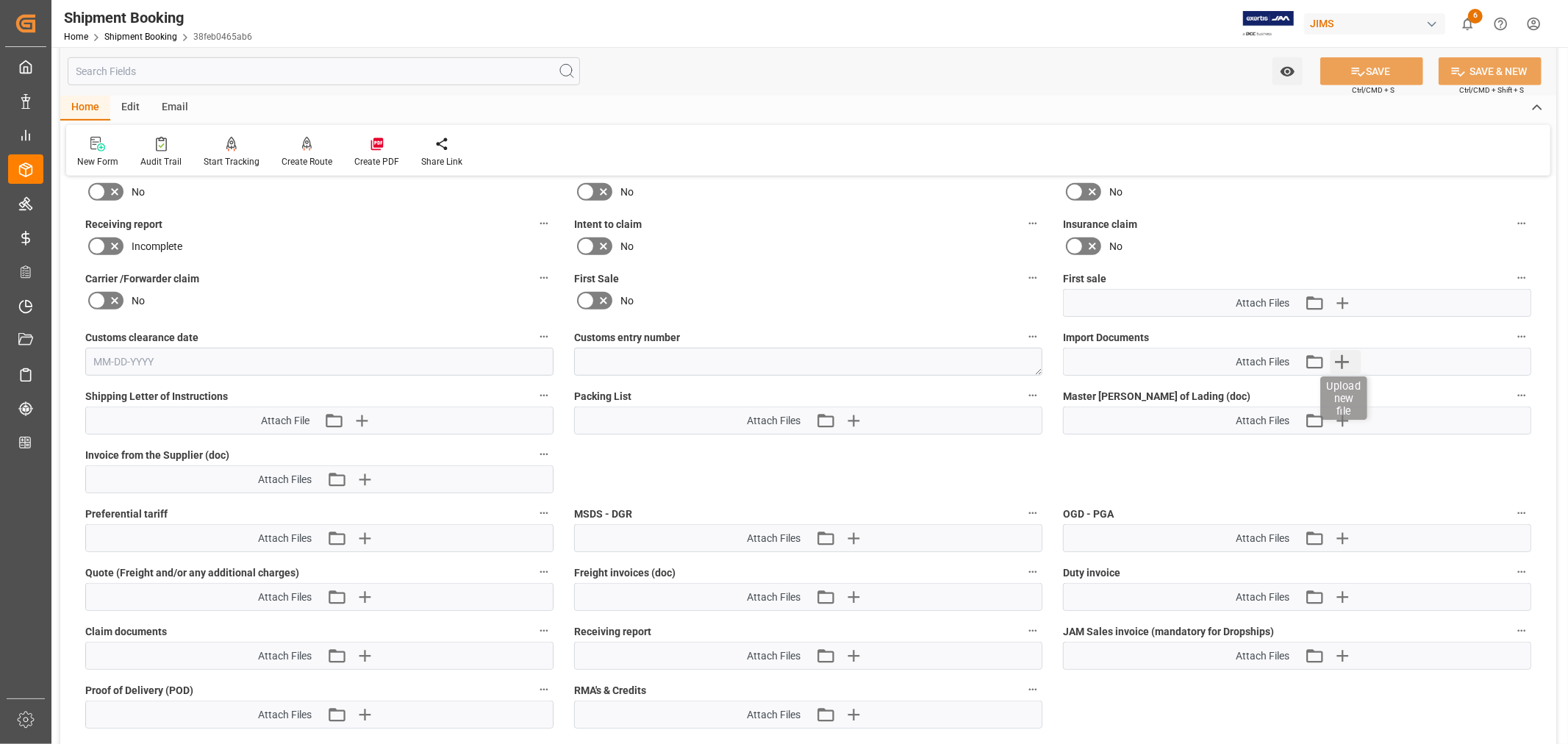
click at [1340, 357] on icon "button" at bounding box center [1341, 362] width 14 height 14
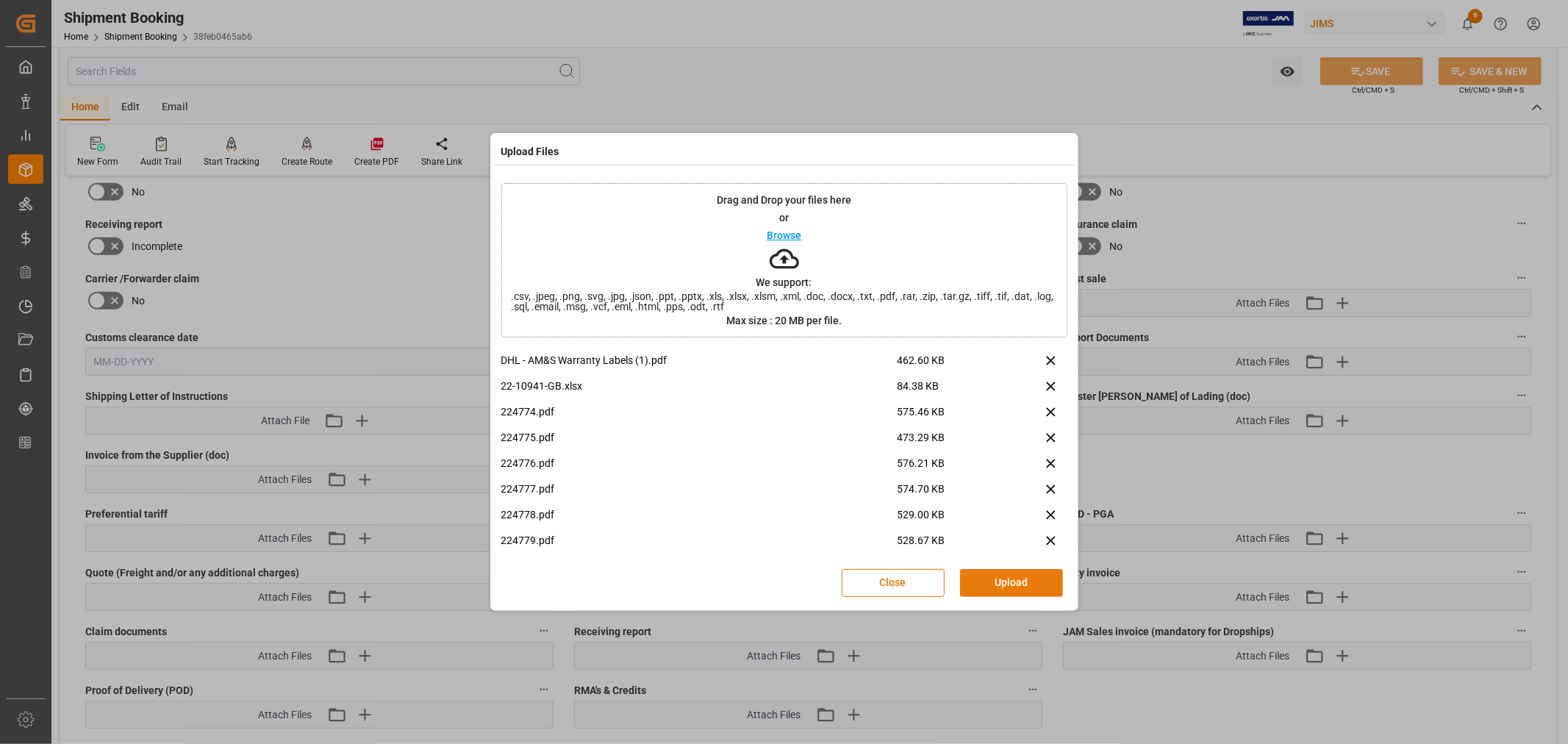
click at [999, 579] on button "Upload" at bounding box center [1011, 583] width 103 height 28
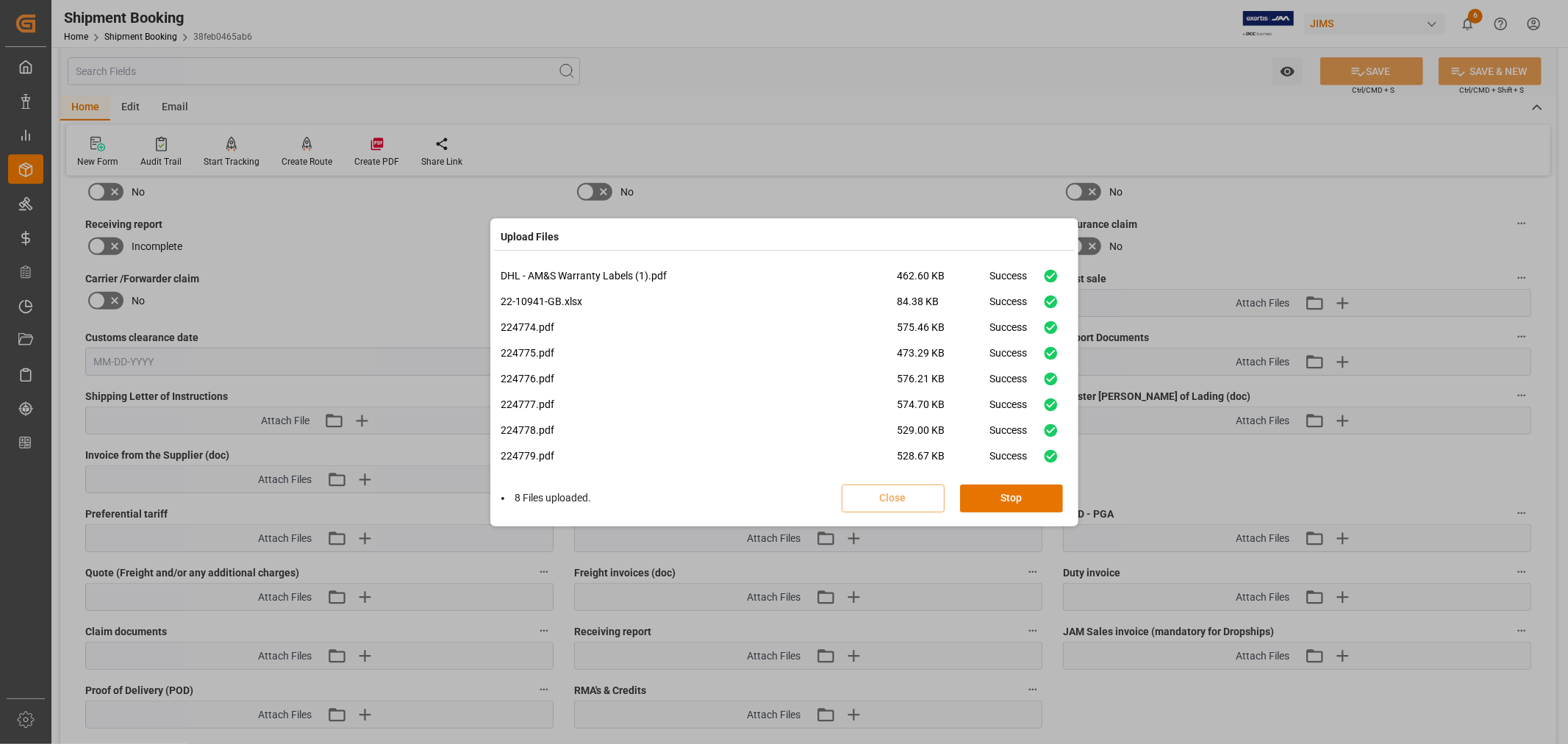
scroll to position [36, 0]
click at [1002, 499] on button "Done" at bounding box center [1011, 499] width 103 height 28
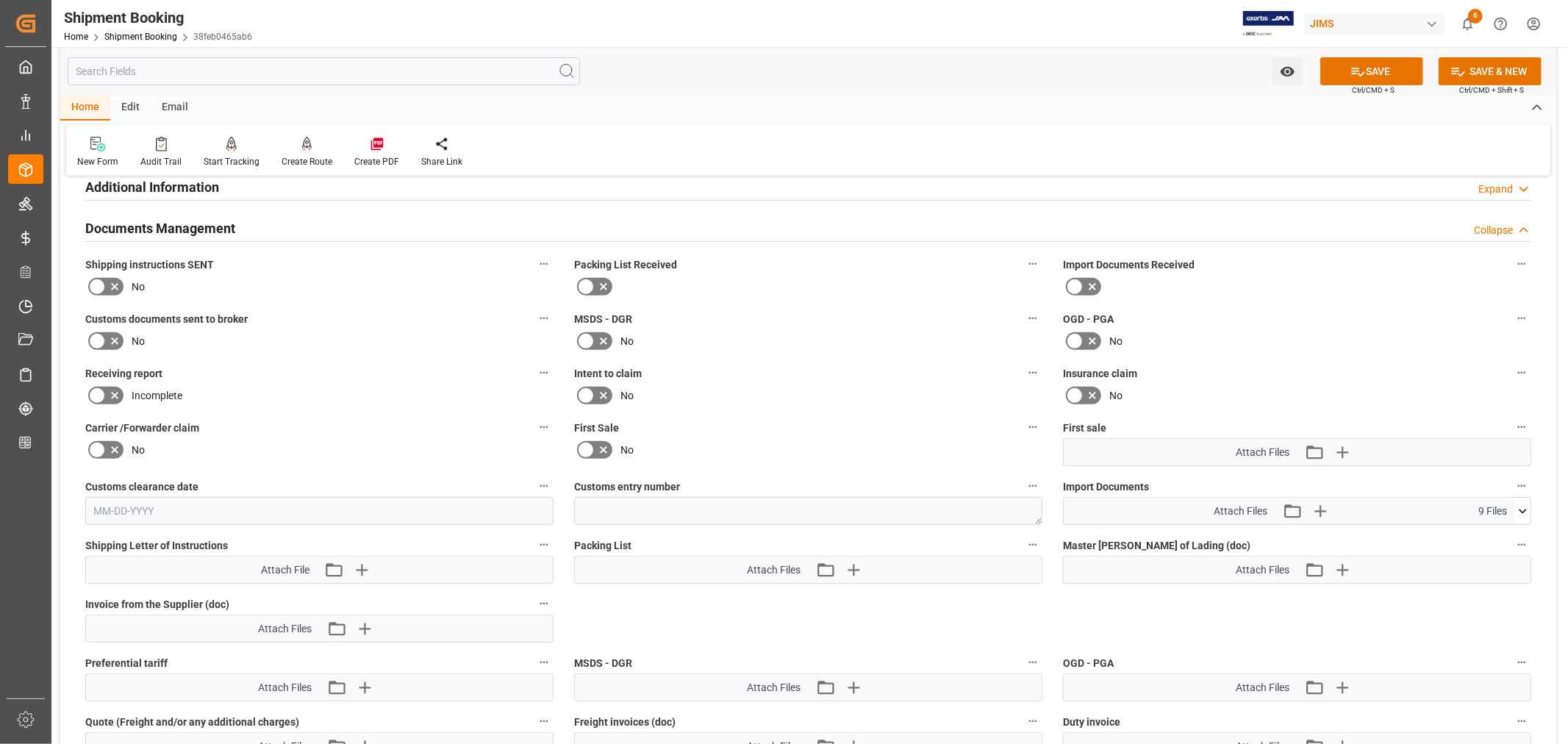
scroll to position [490, 0]
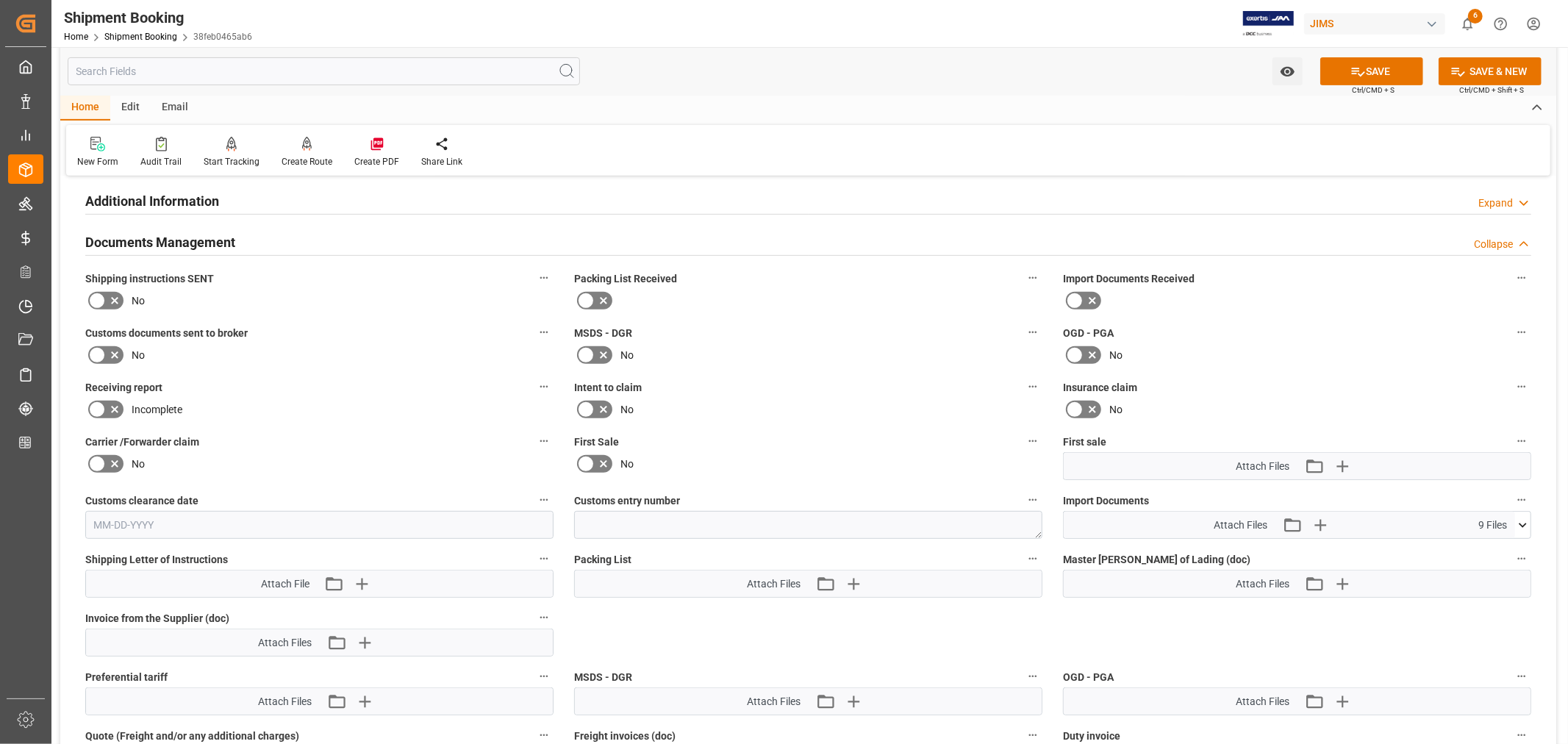
click at [174, 332] on span "Customs documents sent to broker" at bounding box center [166, 333] width 162 height 16
click at [534, 332] on button "Customs documents sent to broker" at bounding box center [543, 331] width 19 height 19
click at [99, 350] on div at bounding box center [784, 372] width 1568 height 744
click at [99, 351] on icon at bounding box center [97, 355] width 18 height 18
click at [0, 0] on input "checkbox" at bounding box center [0, 0] width 0 height 0
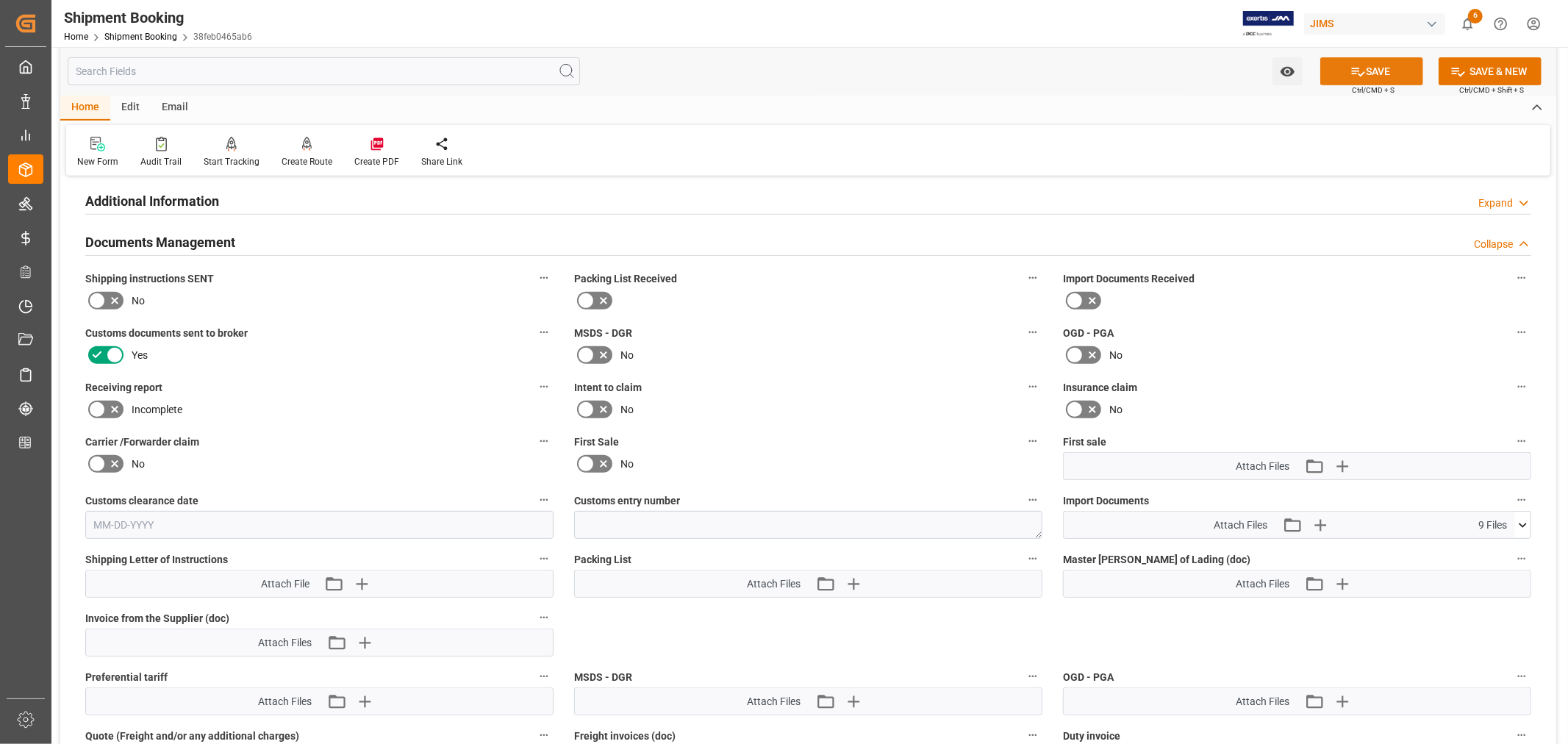
click at [1383, 67] on button "SAVE" at bounding box center [1371, 71] width 103 height 28
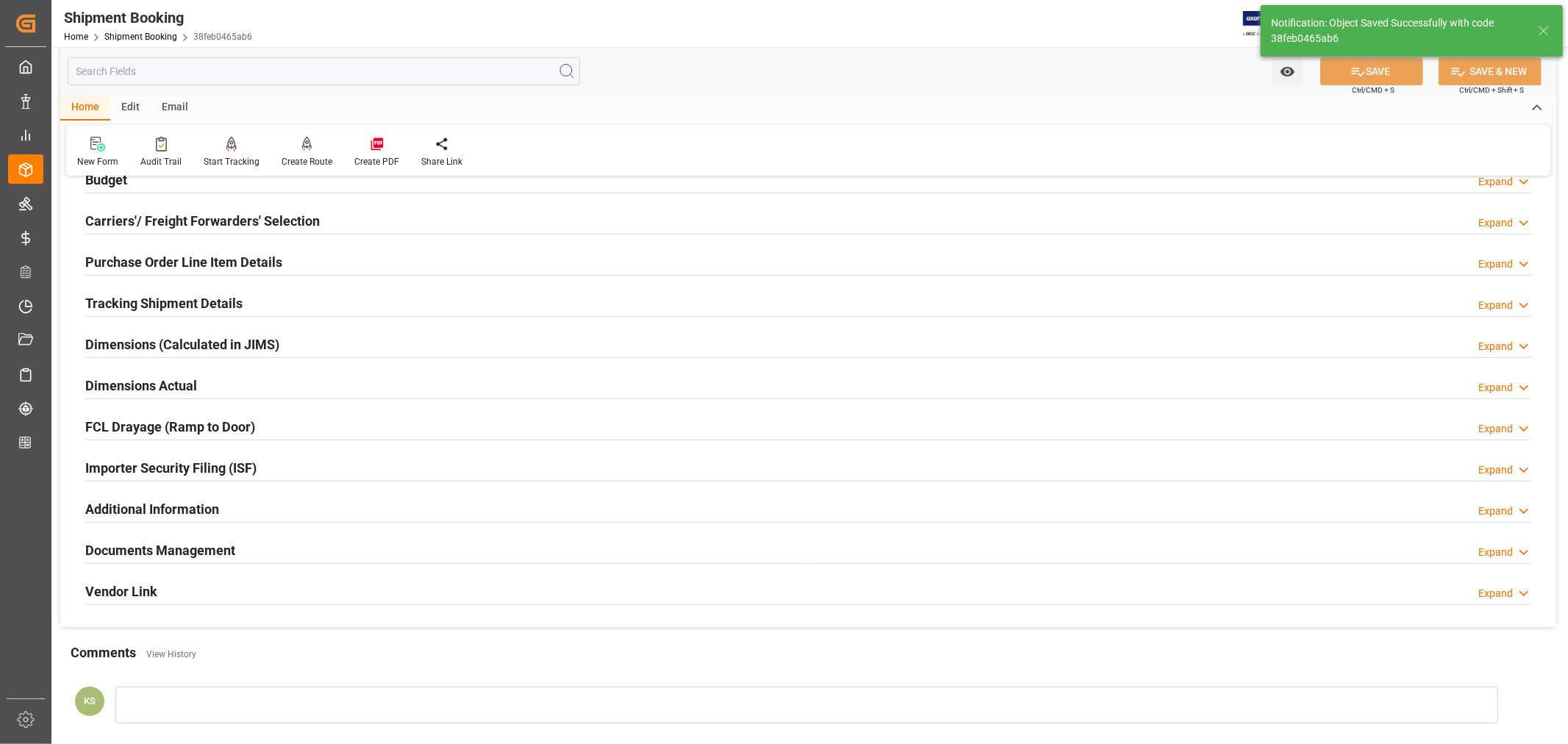
scroll to position [116, 0]
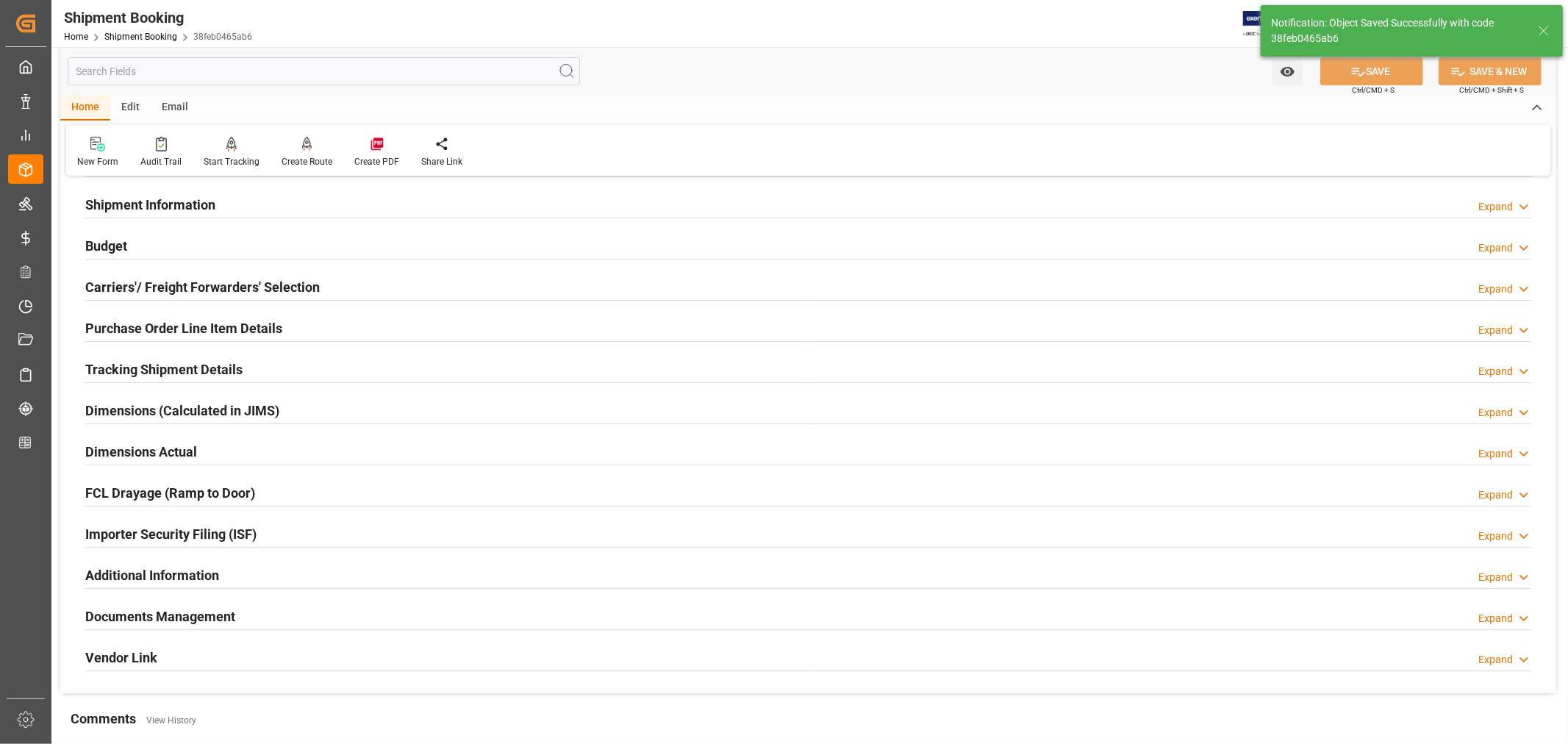
click at [139, 370] on h2 "Tracking Shipment Details" at bounding box center [163, 369] width 157 height 20
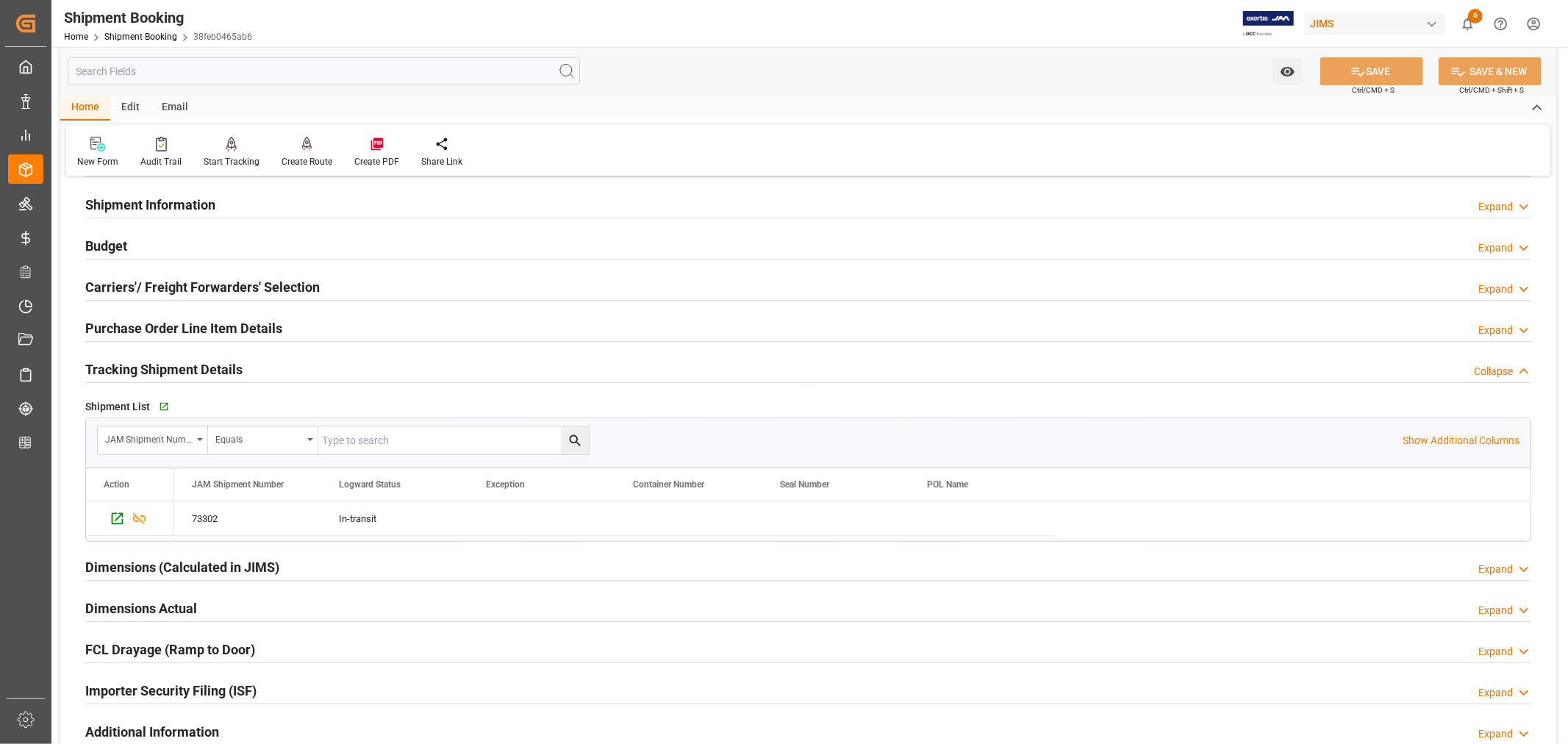
click at [139, 370] on h2 "Tracking Shipment Details" at bounding box center [163, 369] width 157 height 20
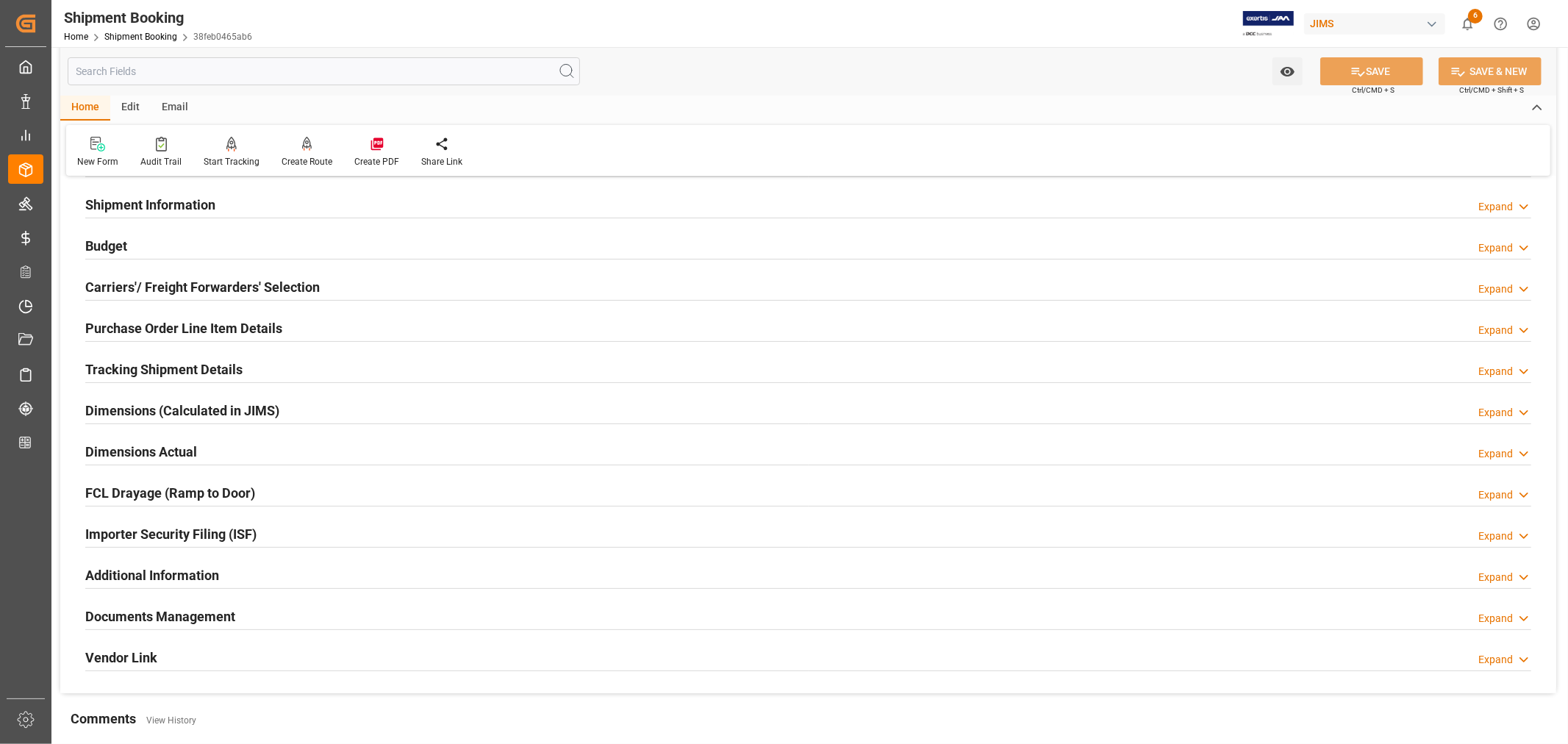
click at [167, 324] on h2 "Purchase Order Line Item Details" at bounding box center [183, 328] width 197 height 20
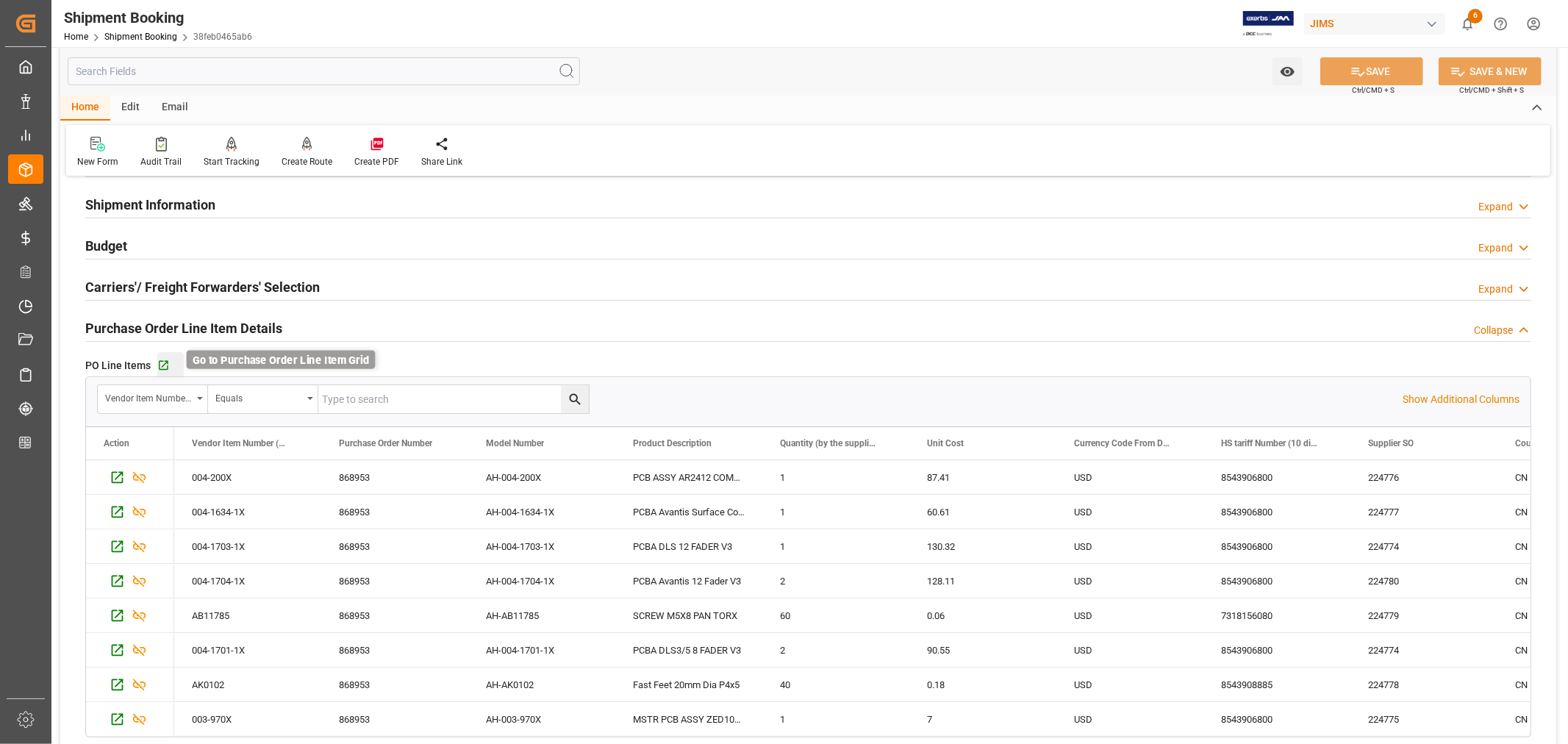
click at [162, 361] on icon "button" at bounding box center [163, 365] width 13 height 13
click at [172, 319] on h2 "Purchase Order Line Item Details" at bounding box center [183, 328] width 197 height 20
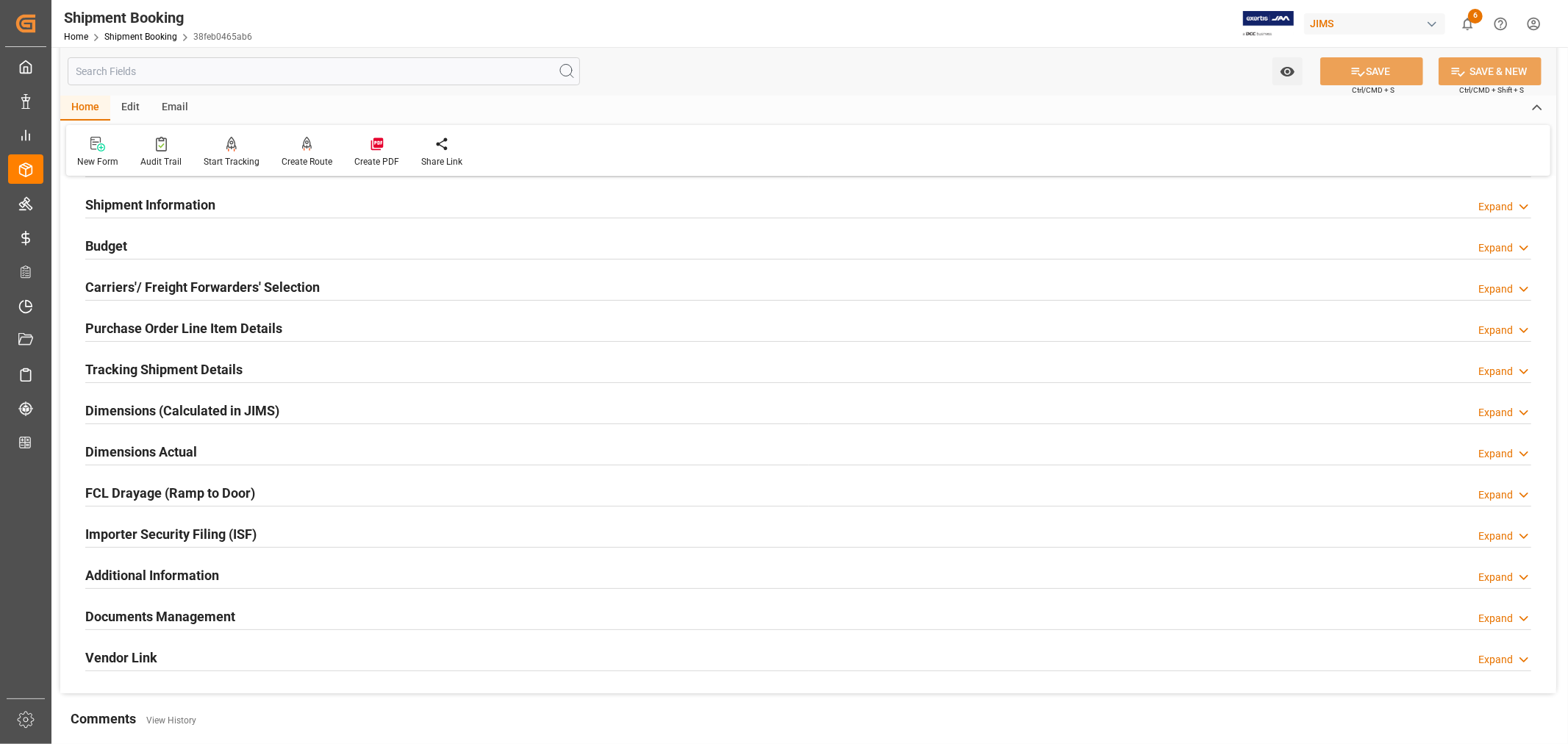
click at [432, 623] on div "Documents Management Expand" at bounding box center [807, 615] width 1445 height 28
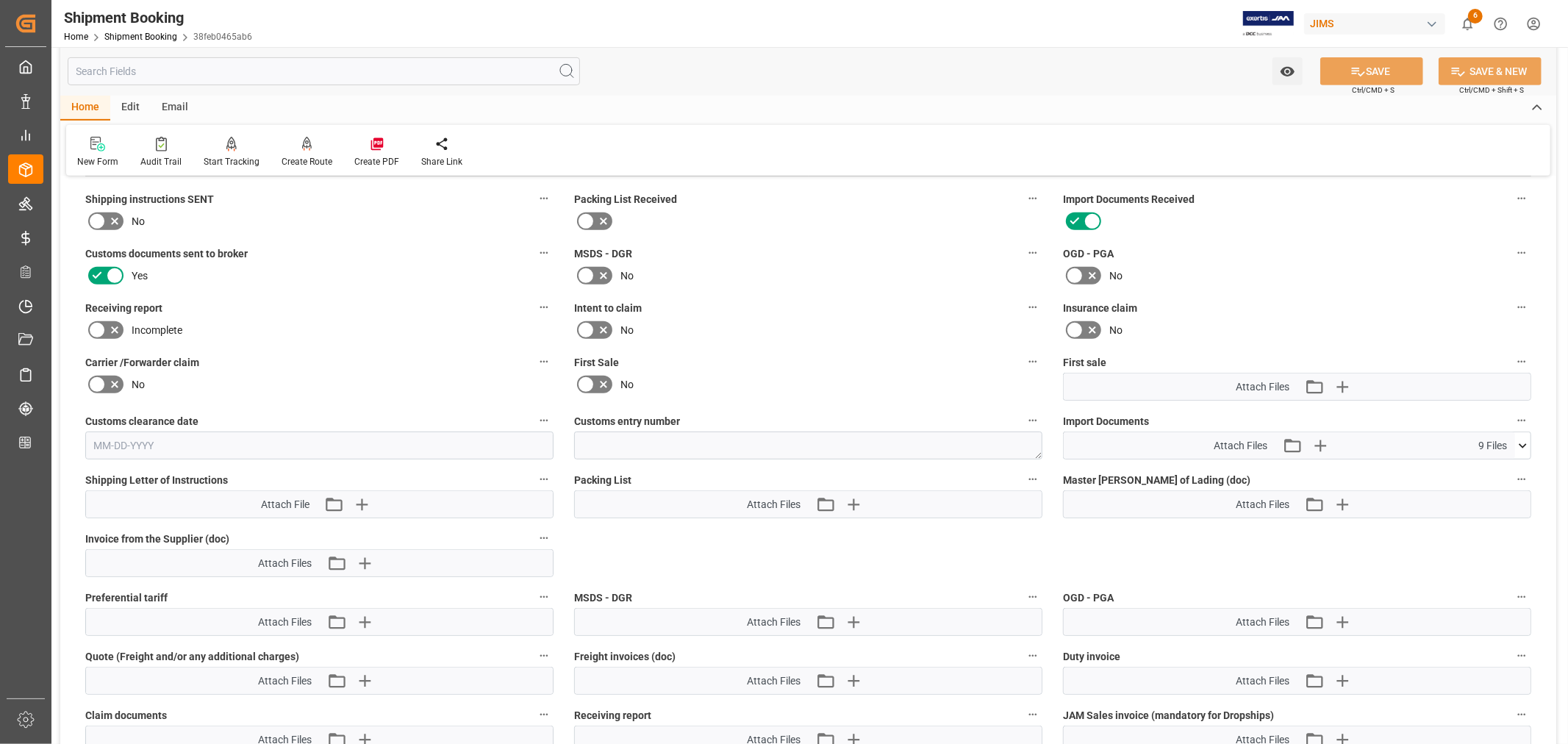
scroll to position [605, 0]
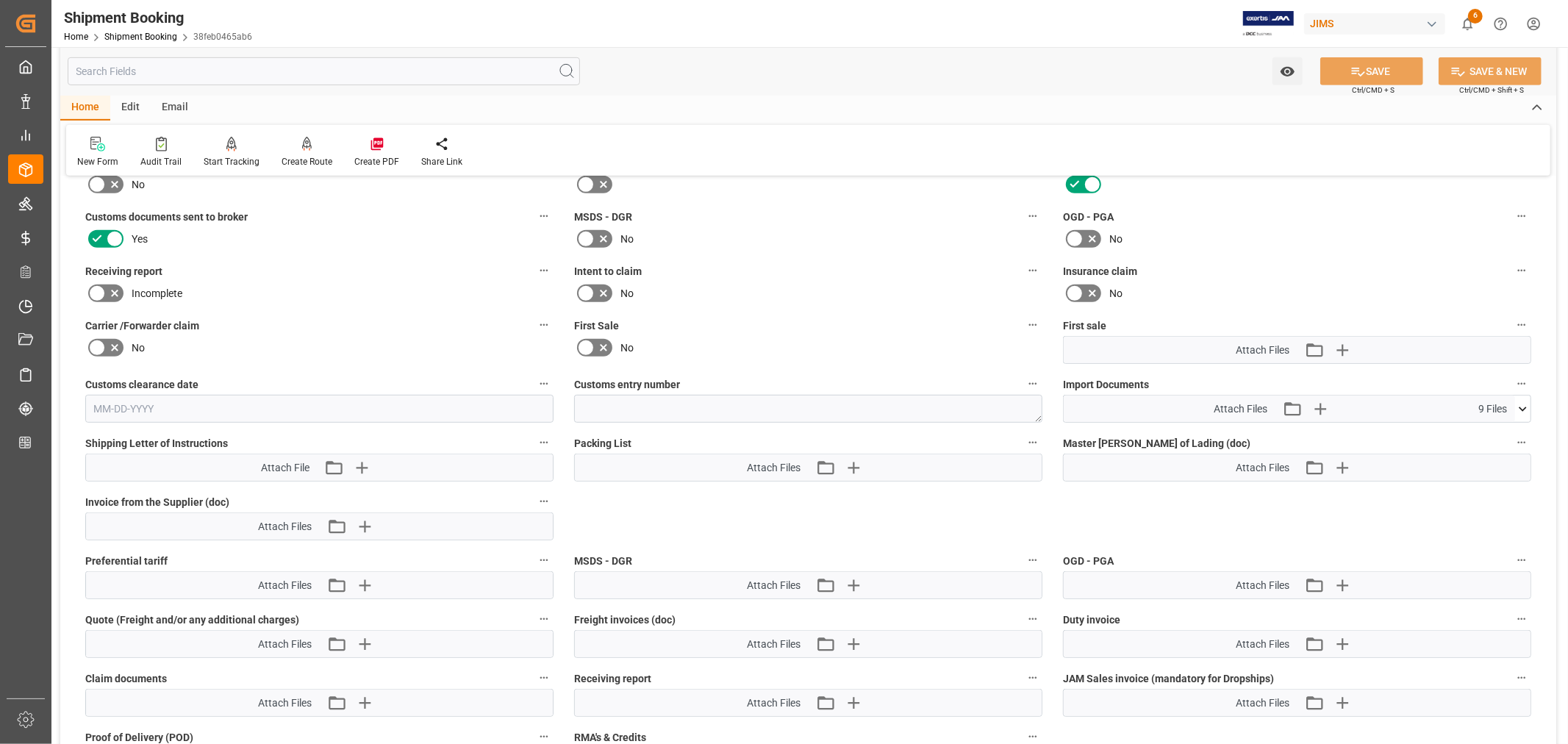
click at [1520, 405] on icon at bounding box center [1522, 410] width 16 height 16
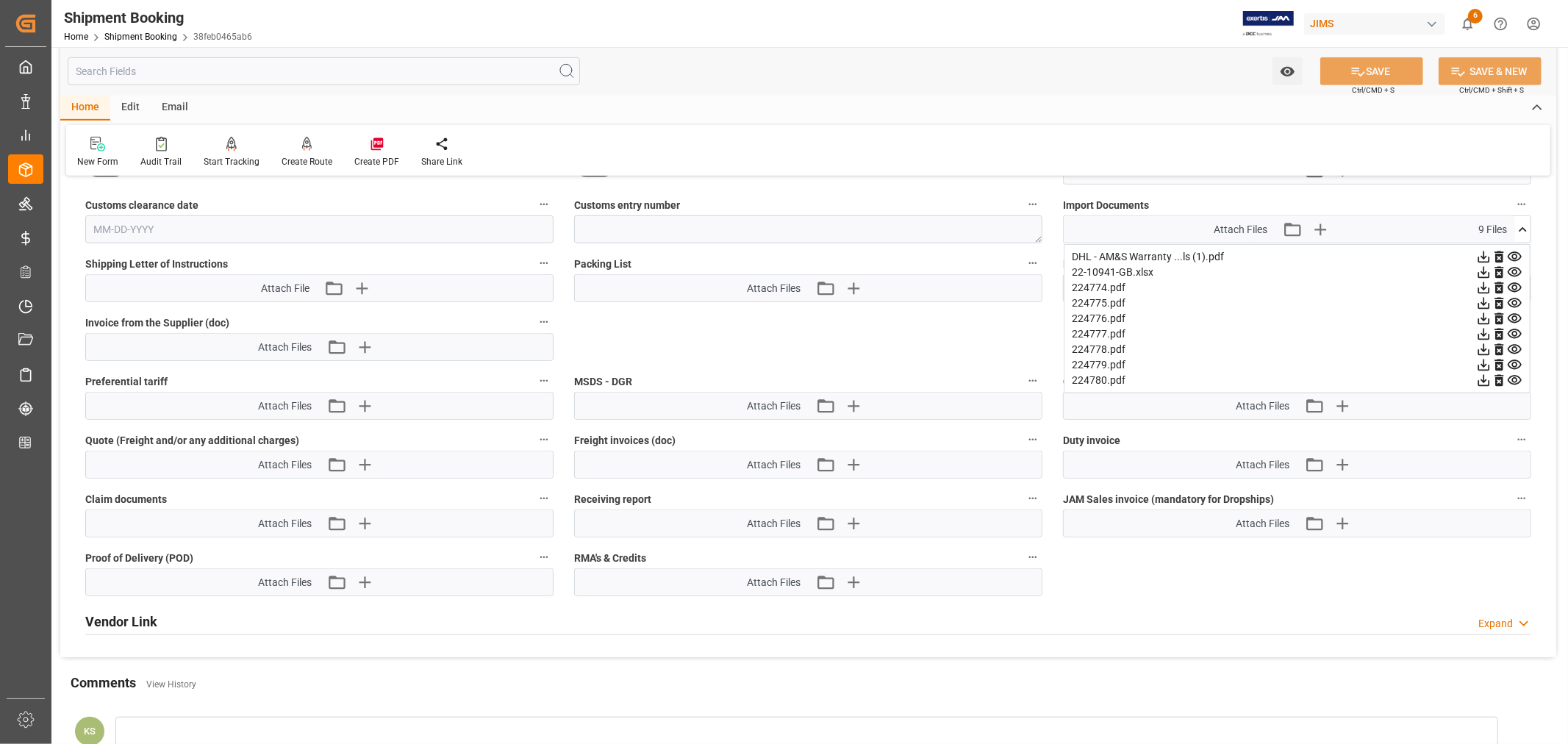
scroll to position [688, 0]
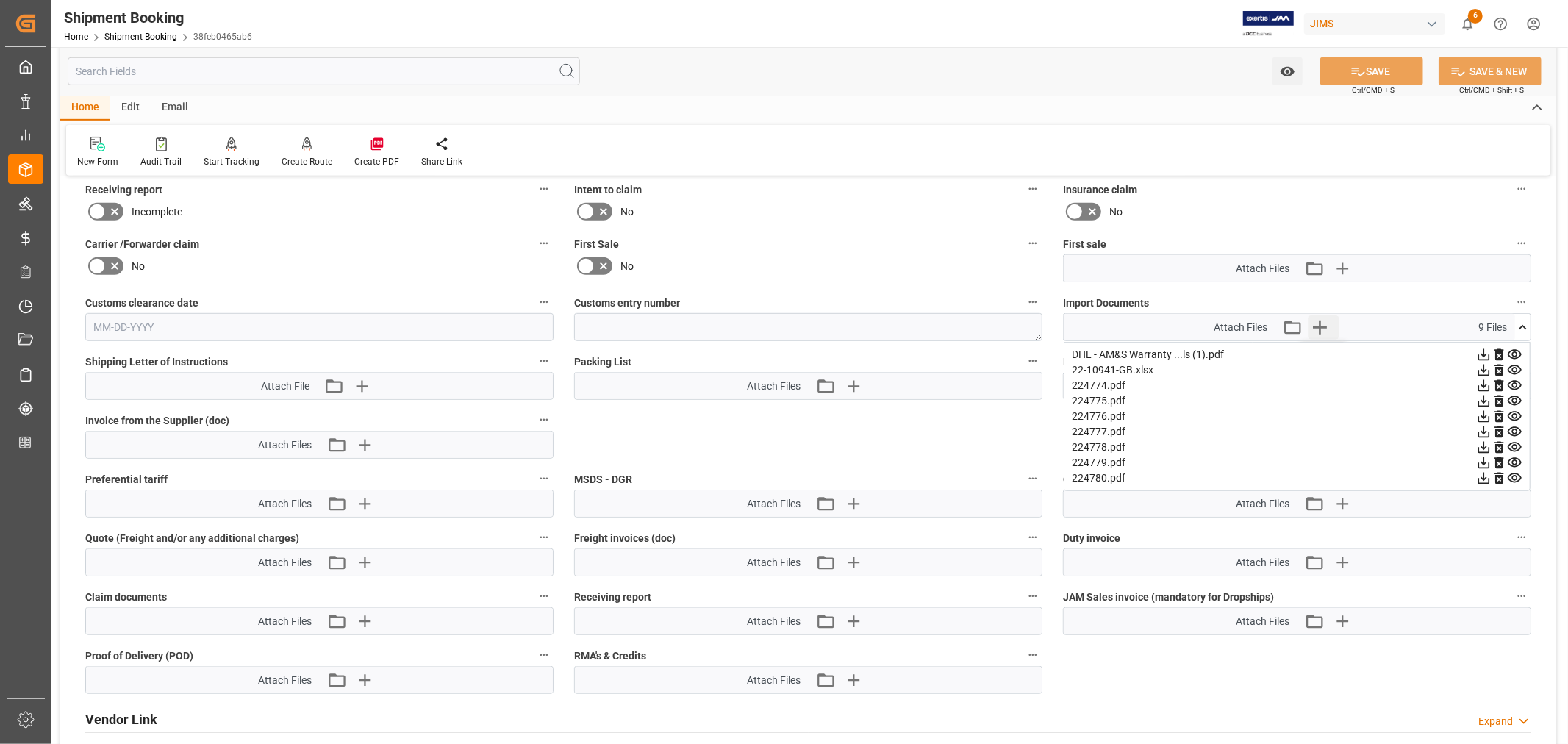
click at [1320, 324] on icon "button" at bounding box center [1320, 327] width 14 height 14
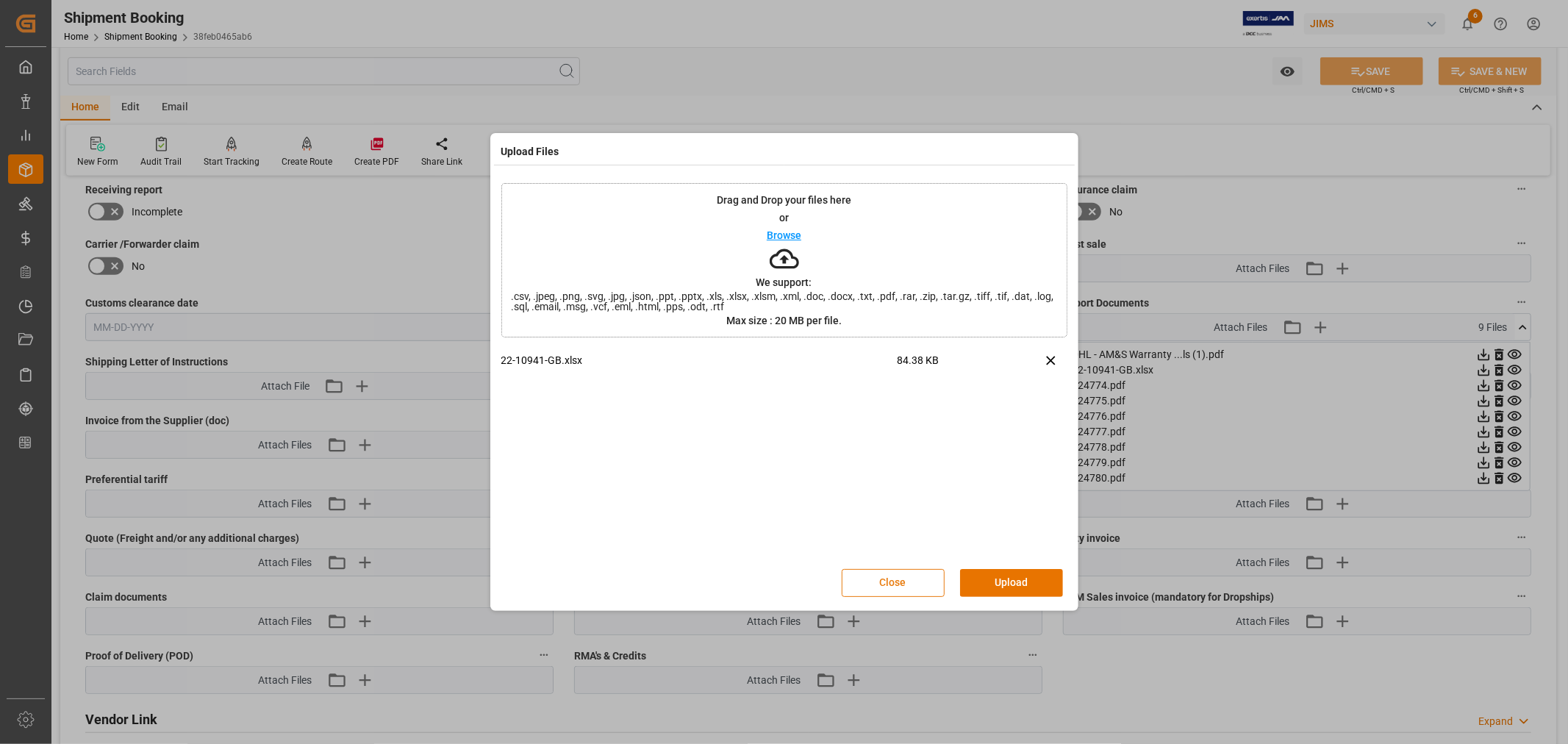
click at [895, 578] on button "Close" at bounding box center [893, 583] width 103 height 28
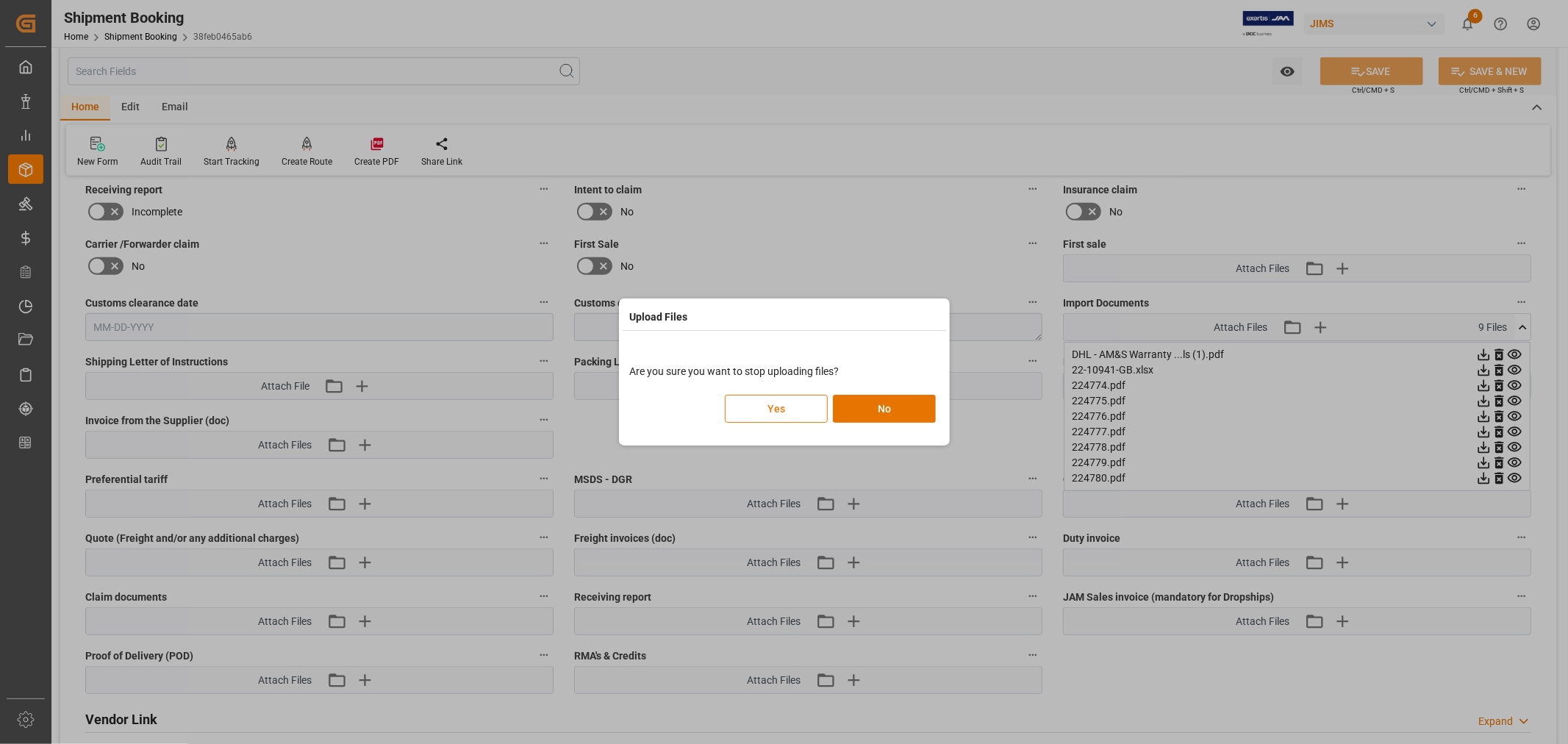
click at [776, 405] on button "Yes" at bounding box center [777, 409] width 103 height 28
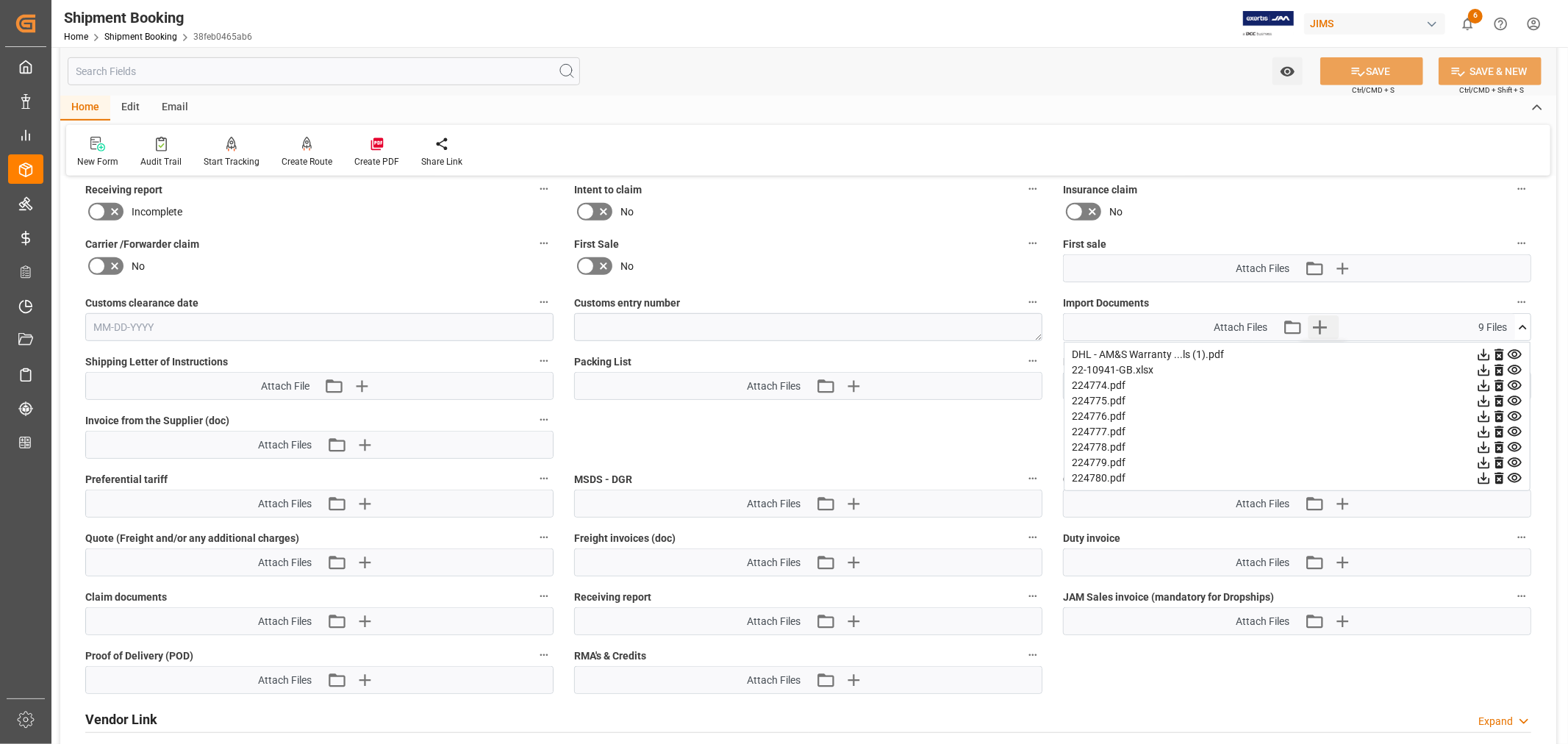
click at [1318, 322] on icon "button" at bounding box center [1320, 327] width 24 height 24
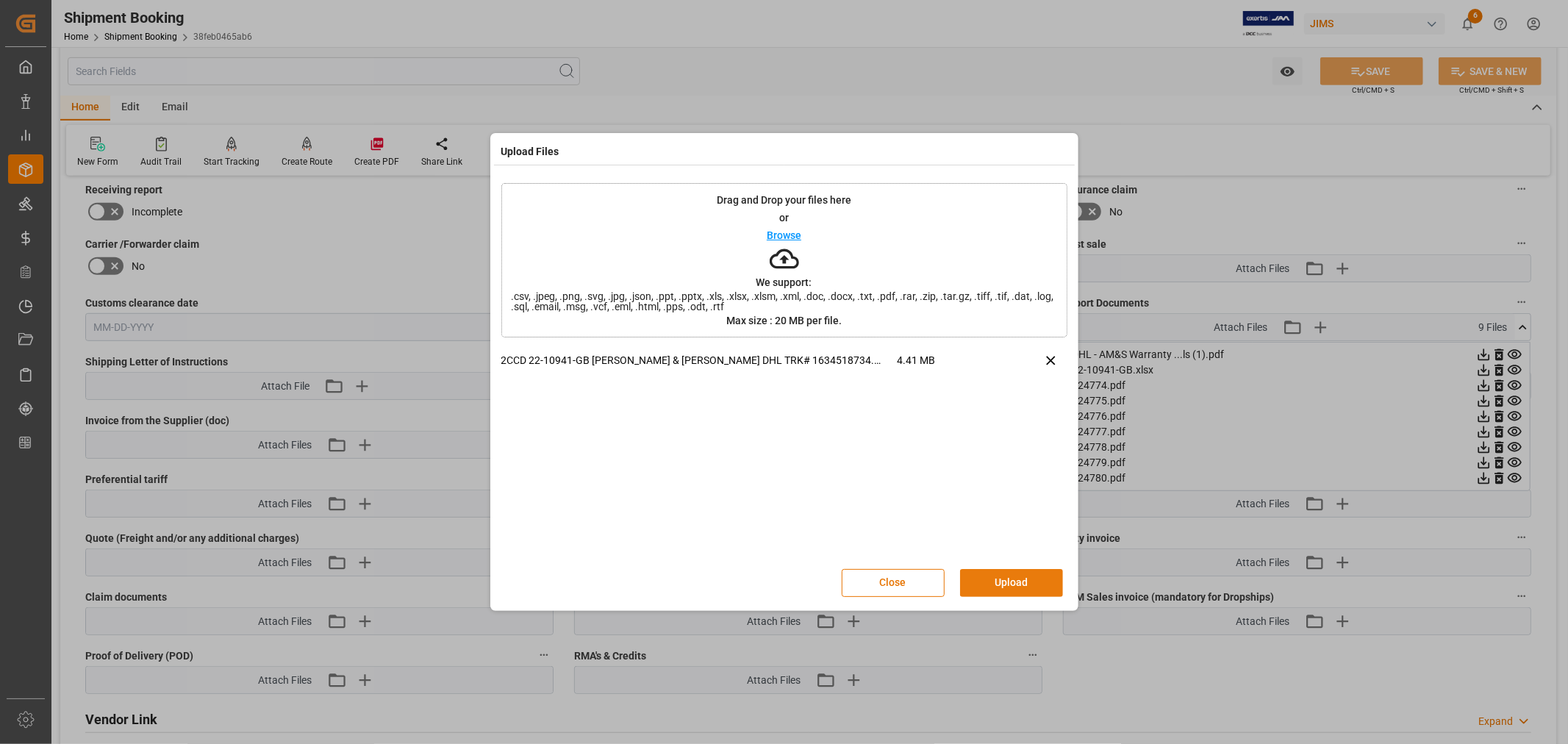
click at [1007, 582] on button "Upload" at bounding box center [1011, 583] width 103 height 28
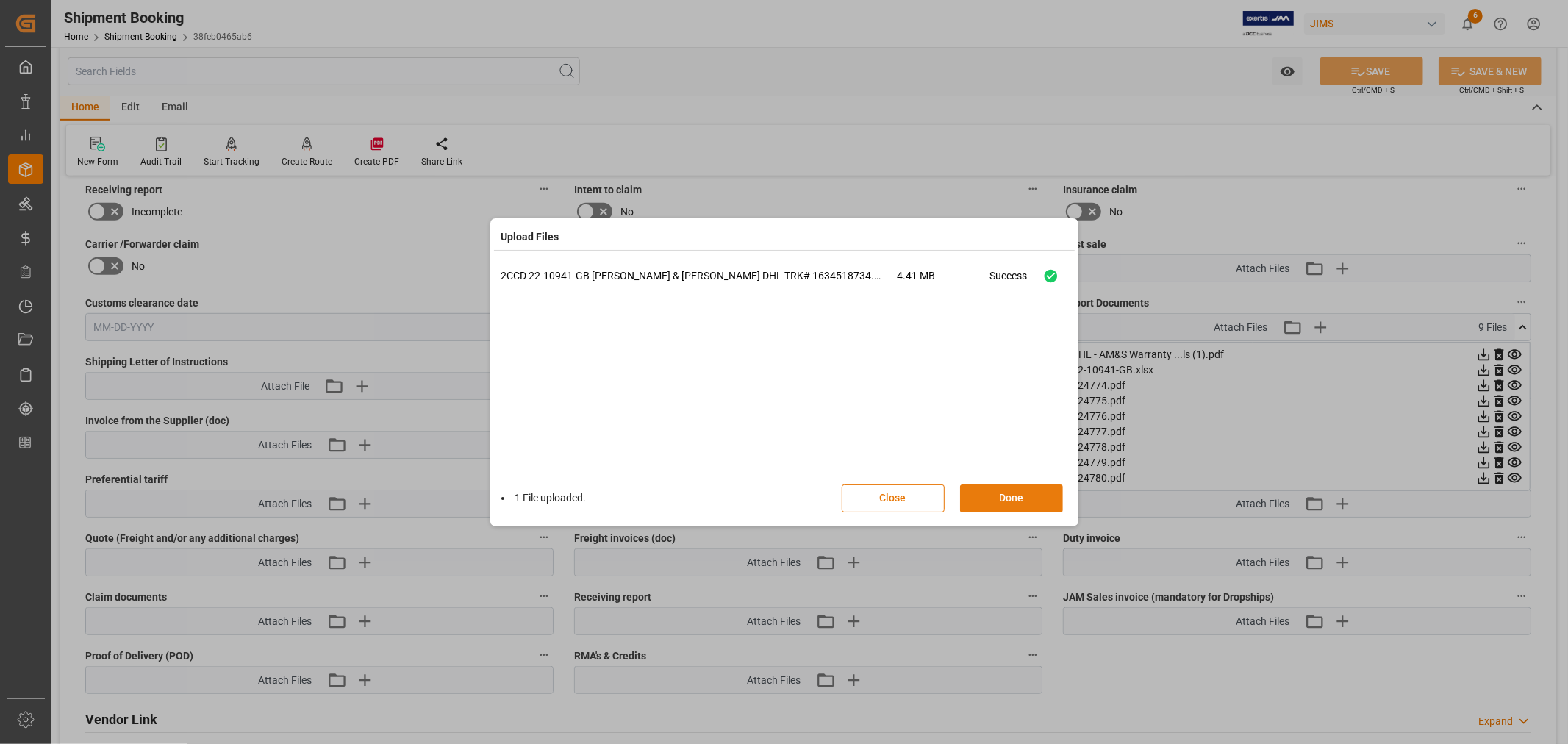
click at [1005, 498] on button "Done" at bounding box center [1011, 499] width 103 height 28
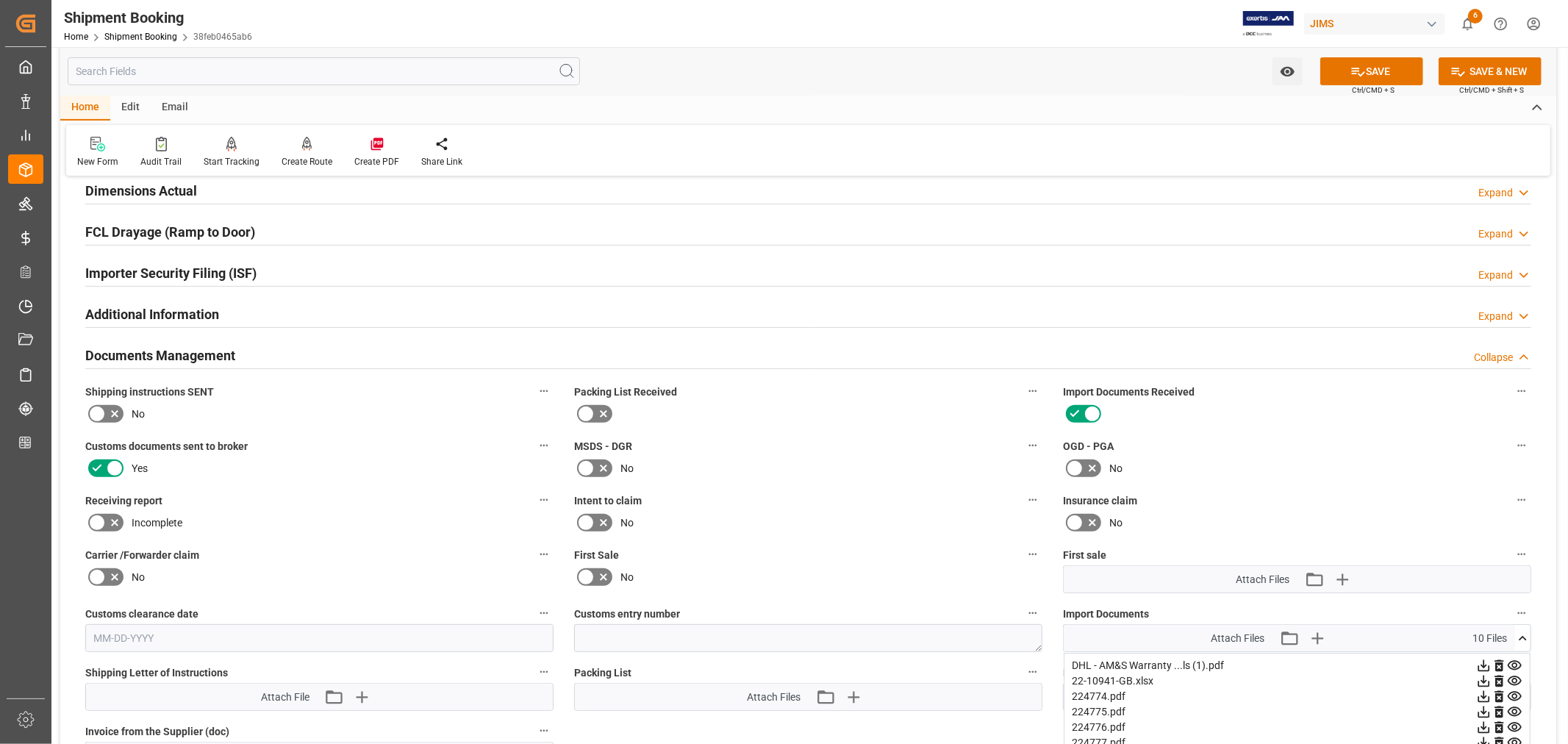
scroll to position [361, 0]
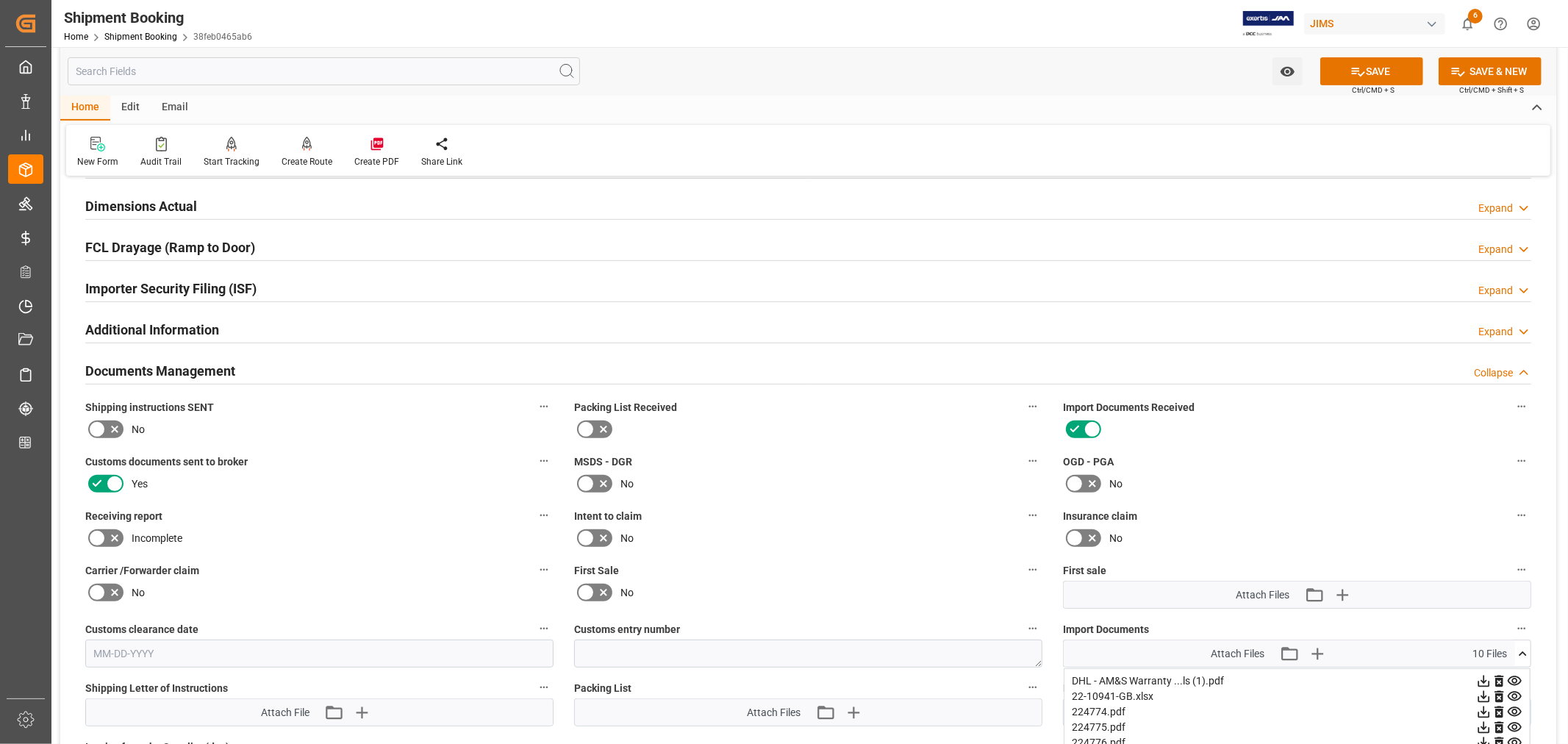
click at [141, 373] on h2 "Documents Management" at bounding box center [160, 371] width 150 height 20
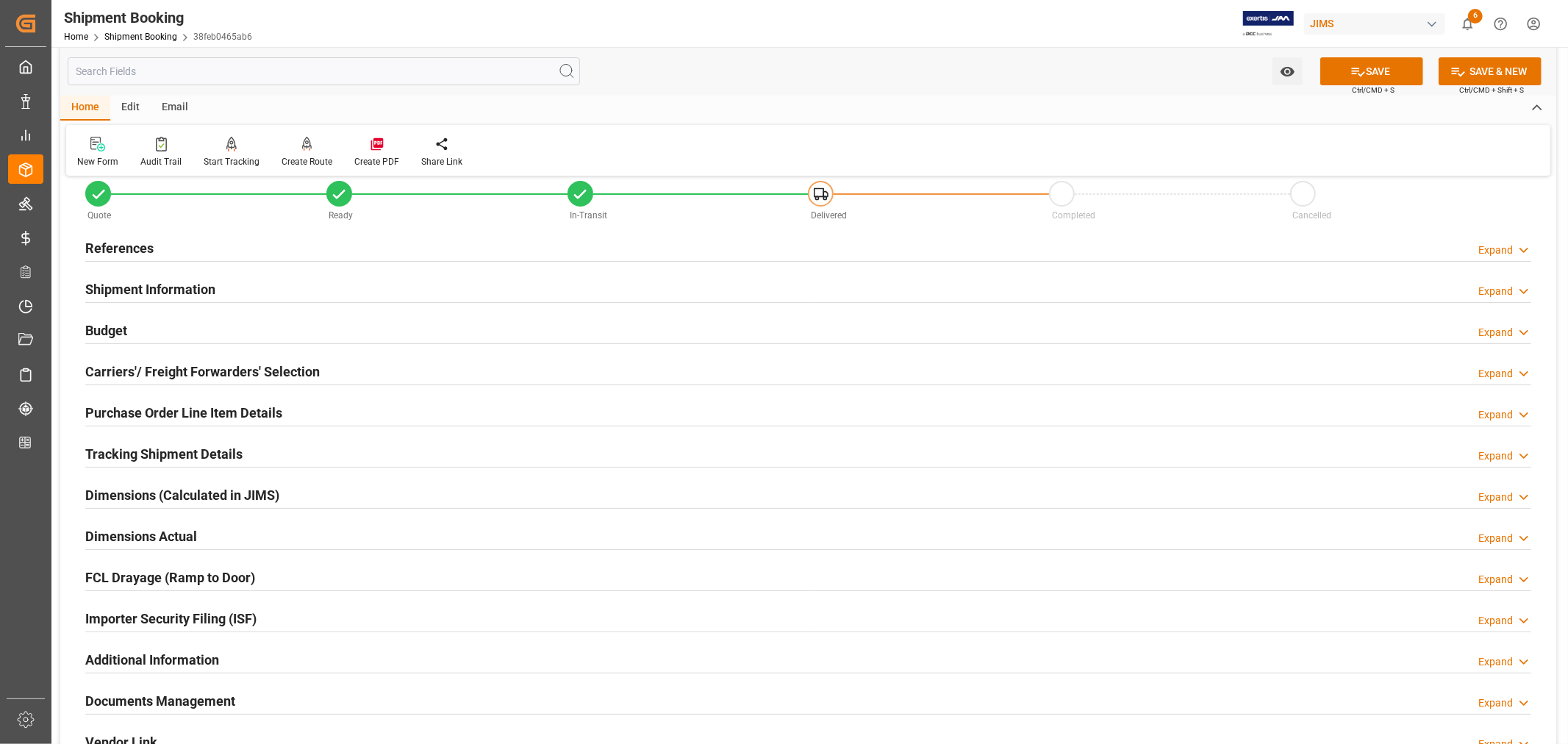
scroll to position [0, 0]
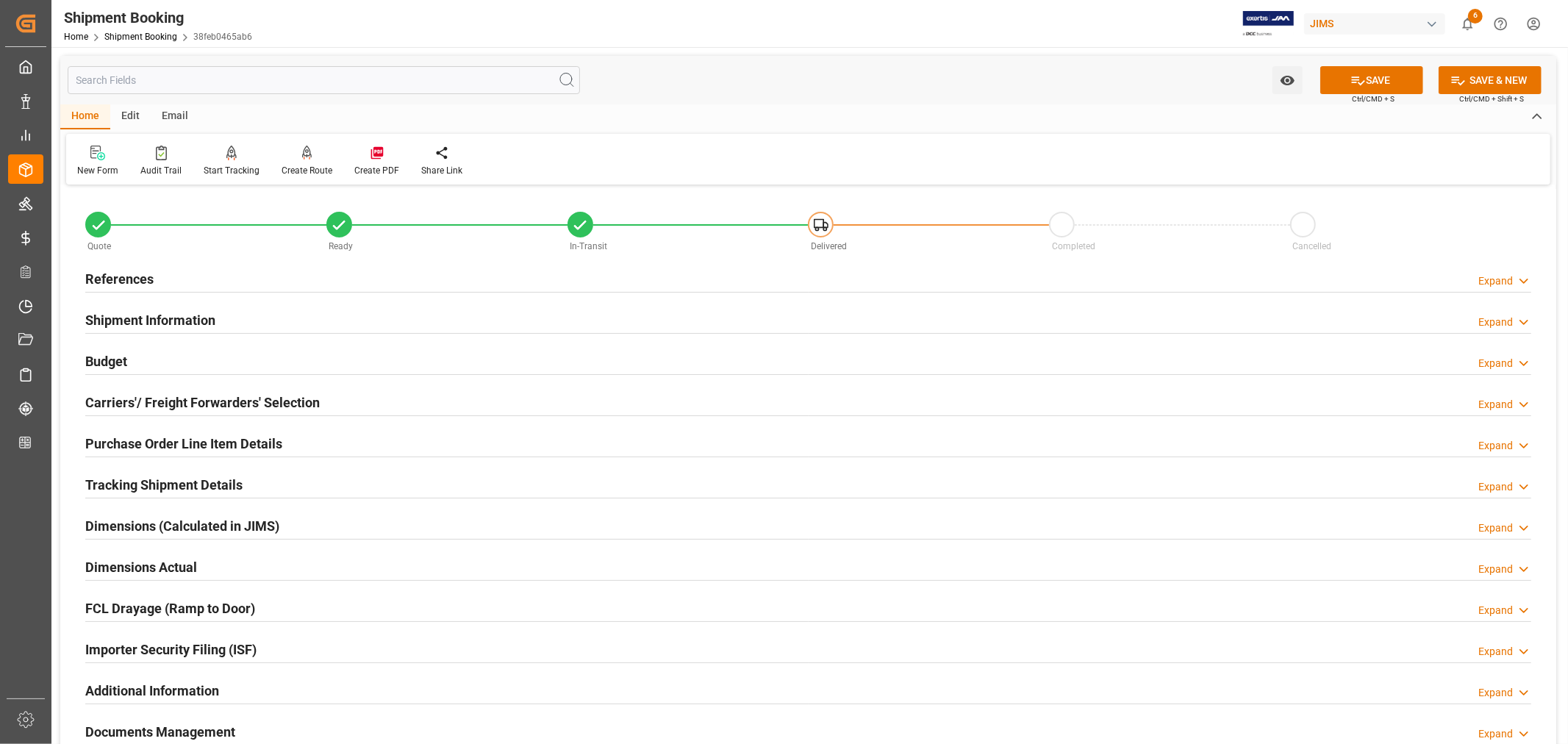
click at [130, 270] on h2 "References" at bounding box center [119, 279] width 68 height 20
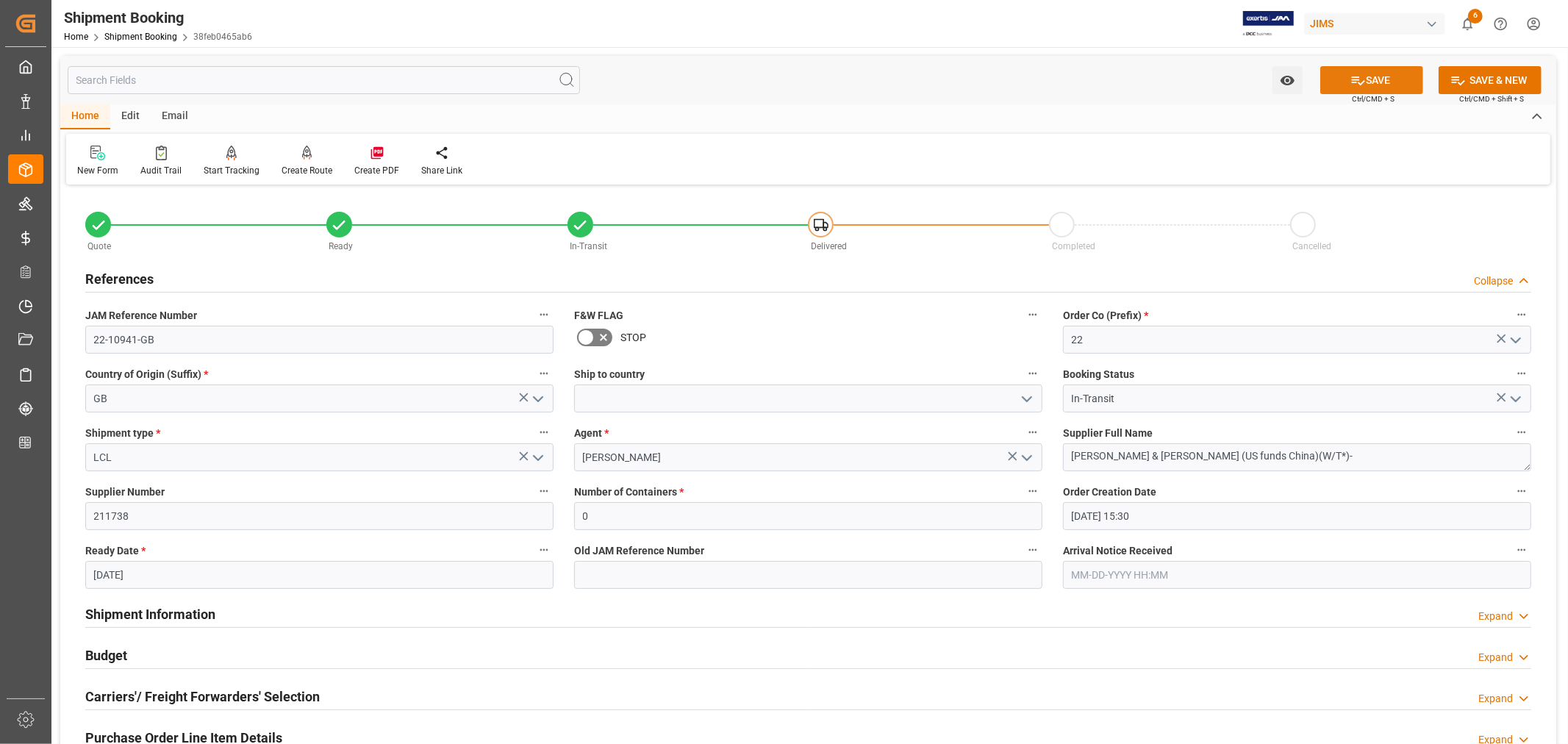
click at [1370, 81] on button "SAVE" at bounding box center [1371, 80] width 103 height 28
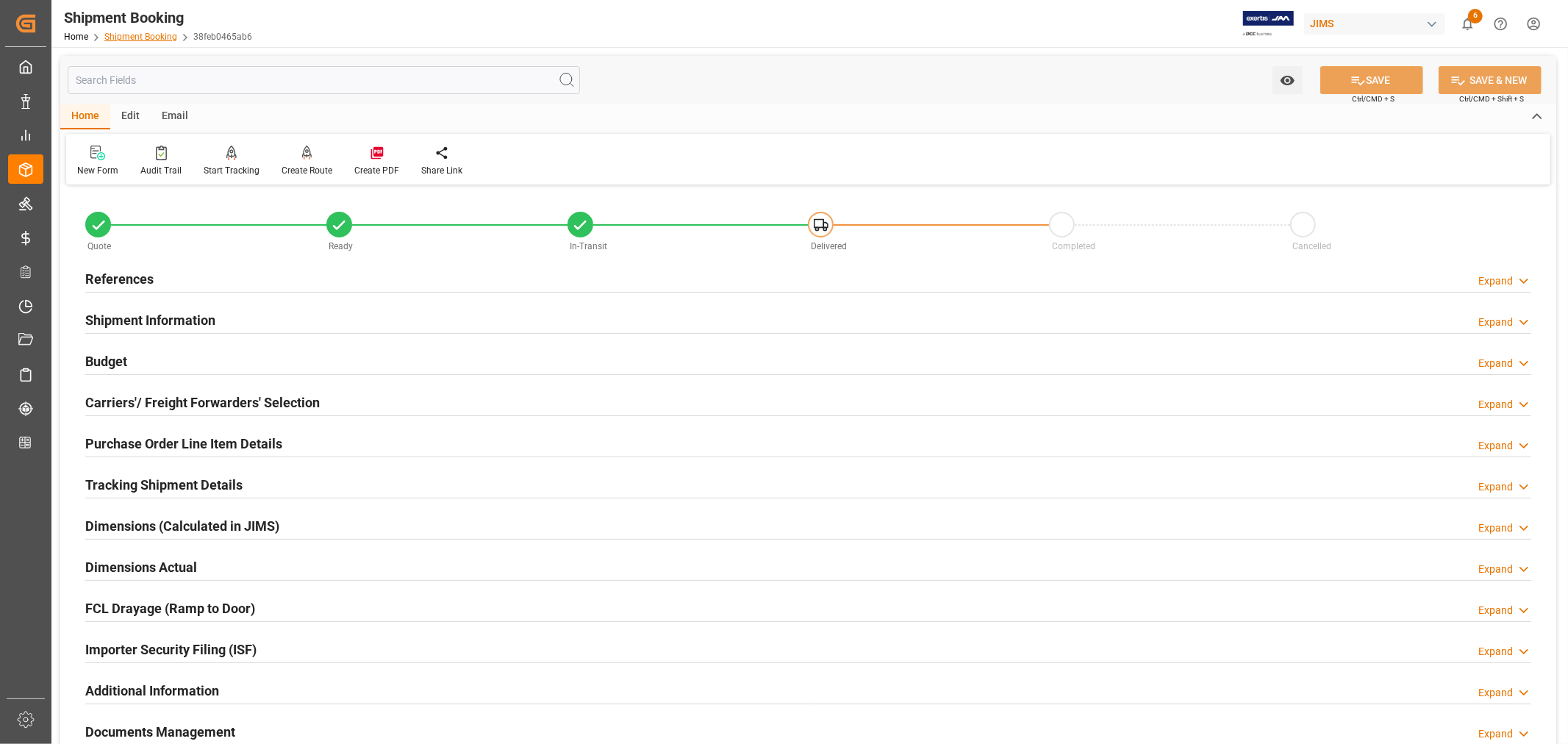
click at [150, 33] on link "Shipment Booking" at bounding box center [140, 37] width 73 height 10
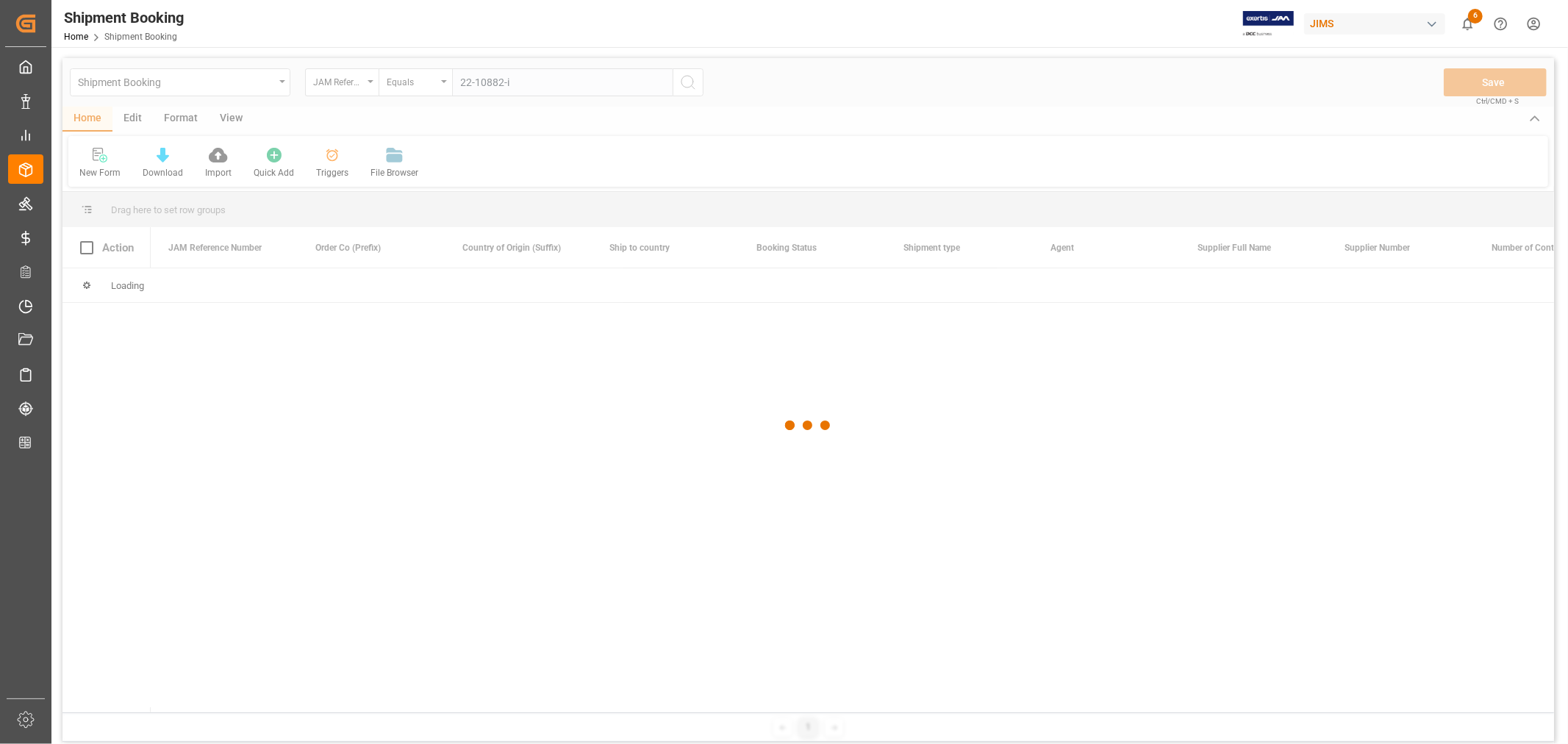
type input "22-10882-id"
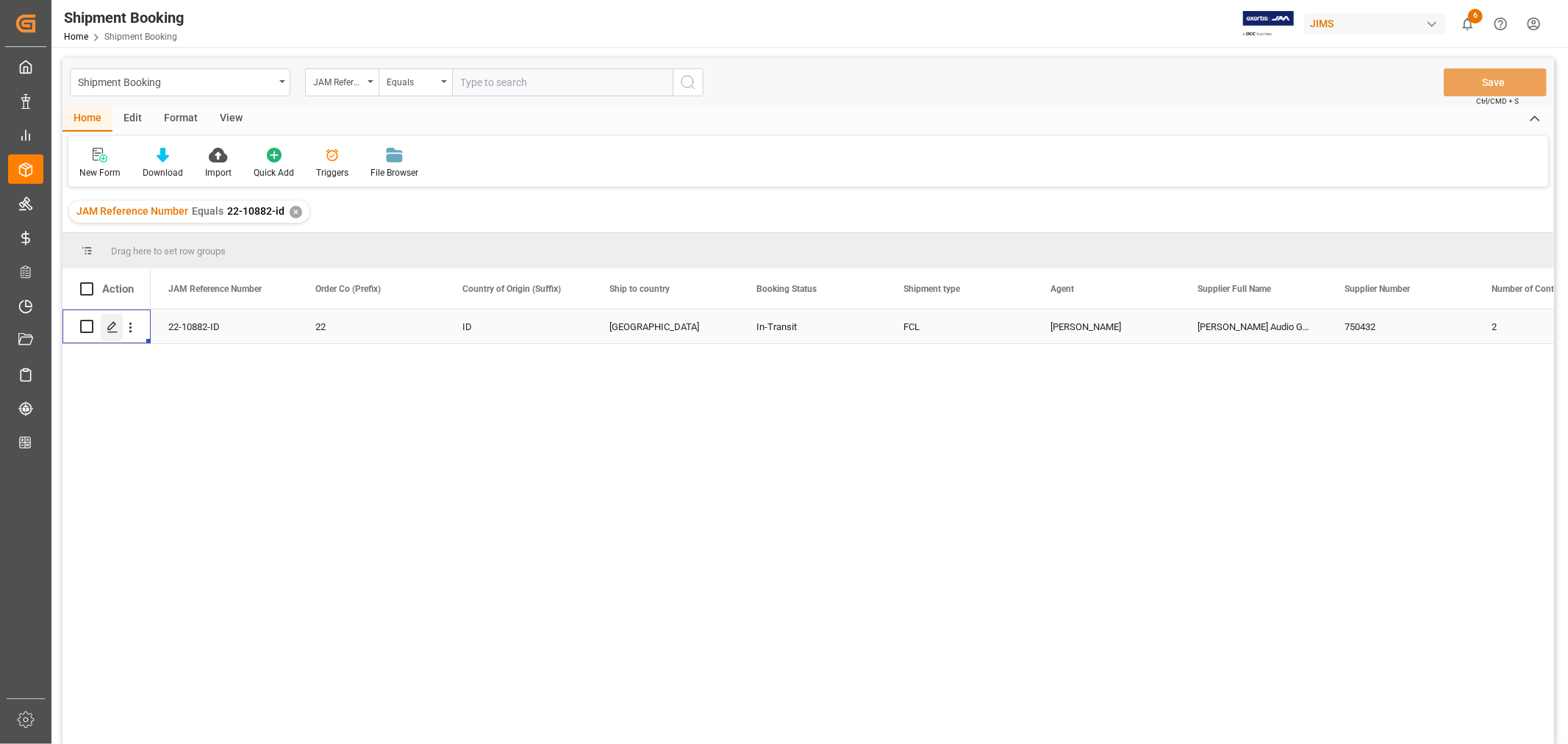
click at [115, 327] on icon "Press SPACE to select this row." at bounding box center [113, 327] width 12 height 12
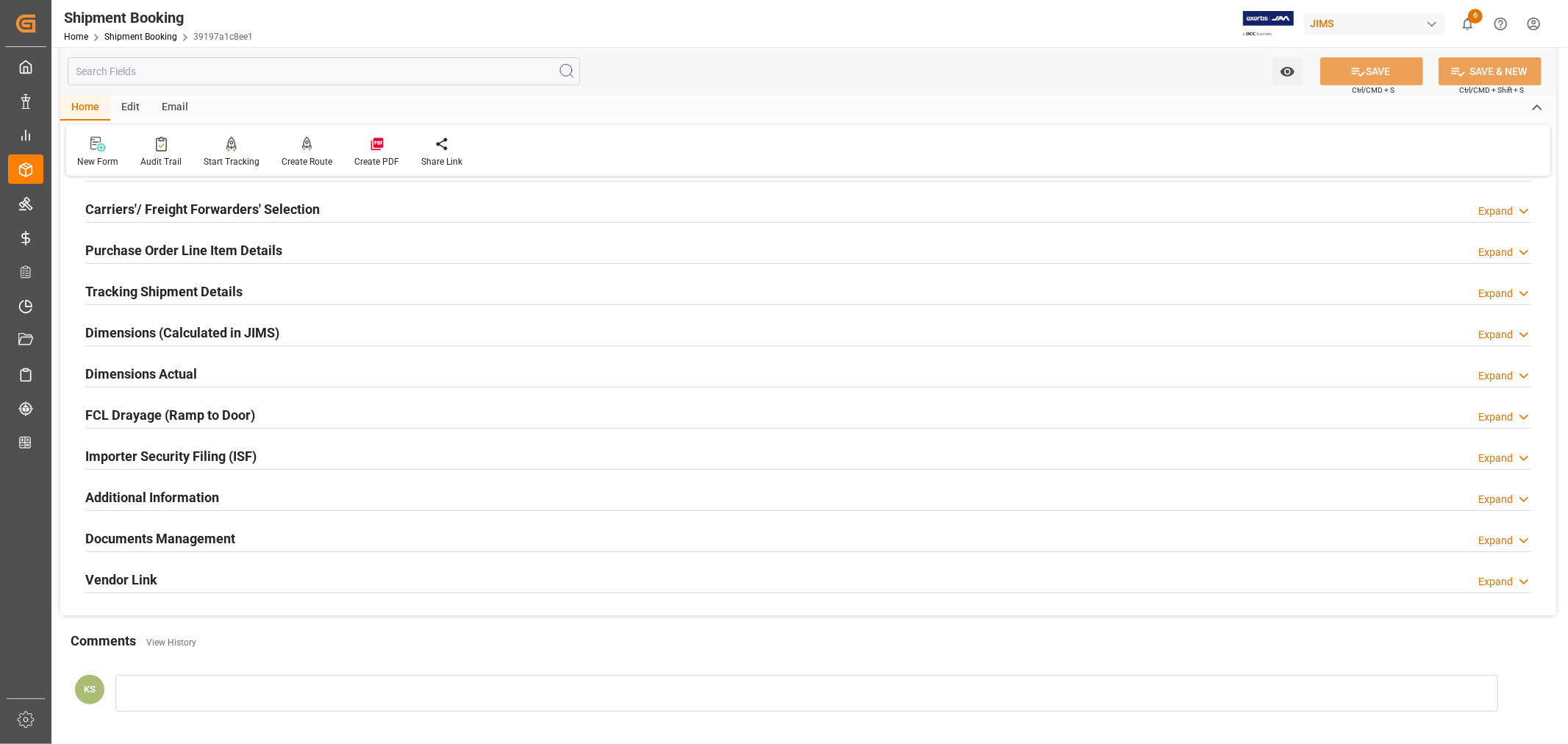
scroll to position [244, 0]
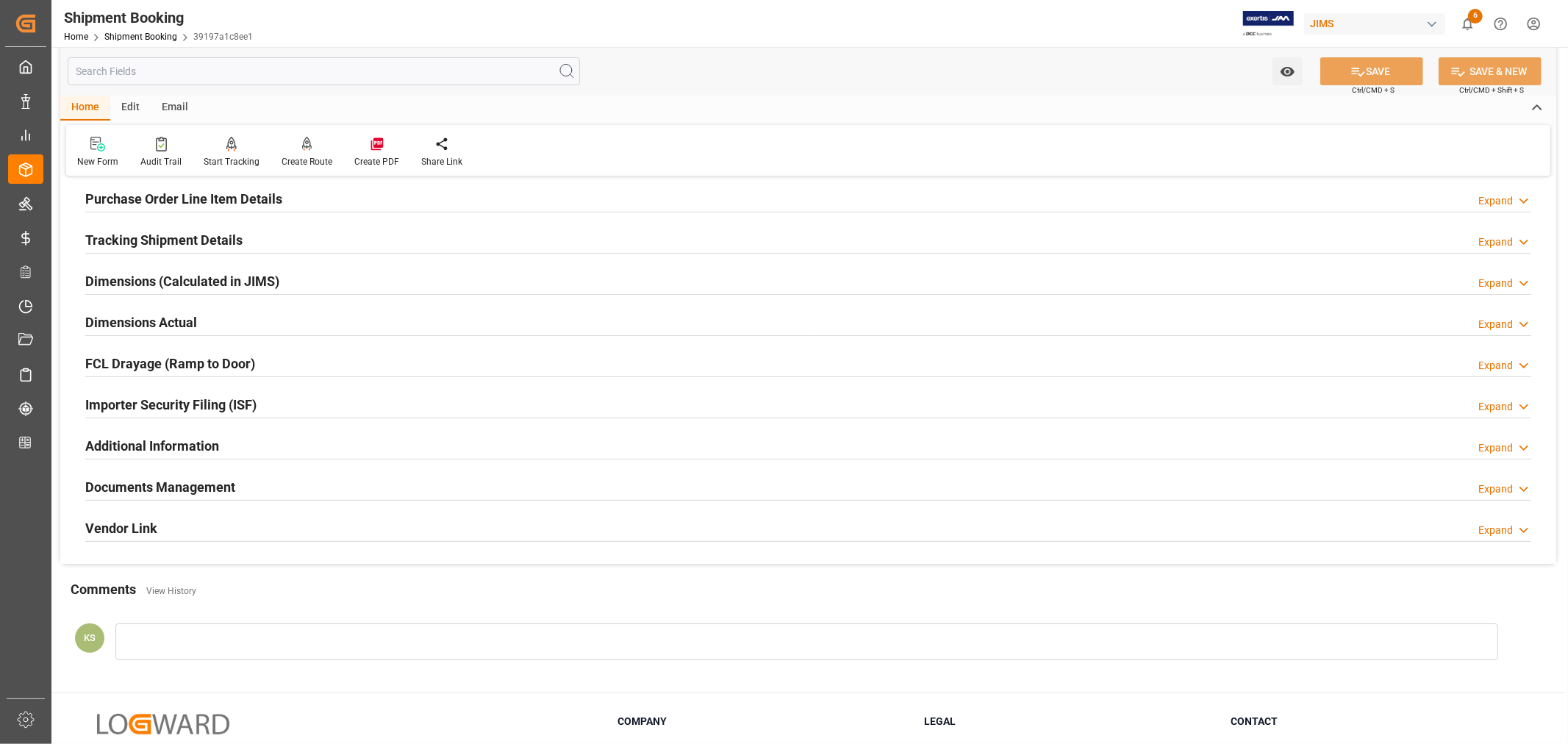
click at [297, 487] on div "Documents Management Expand" at bounding box center [807, 486] width 1445 height 28
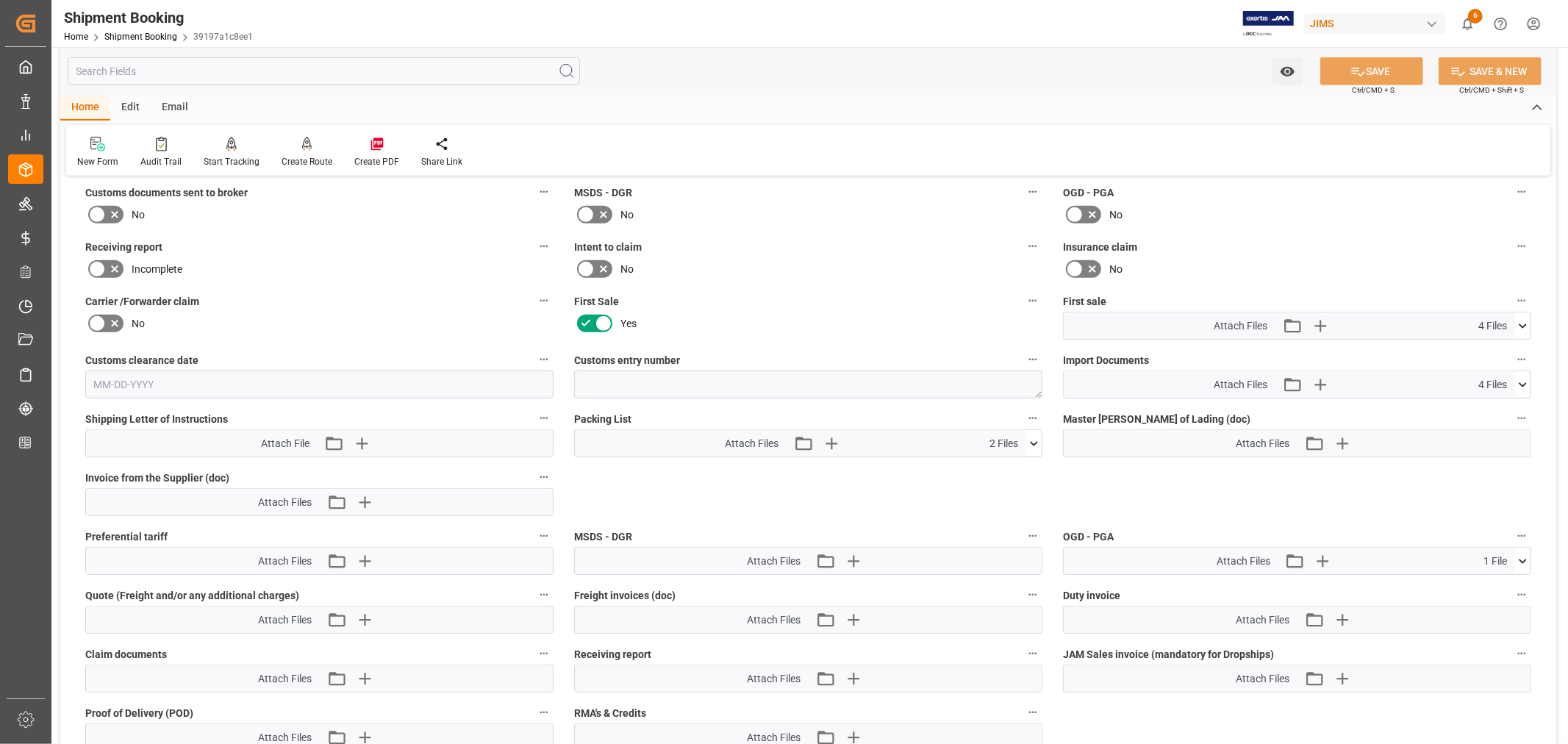
scroll to position [653, 0]
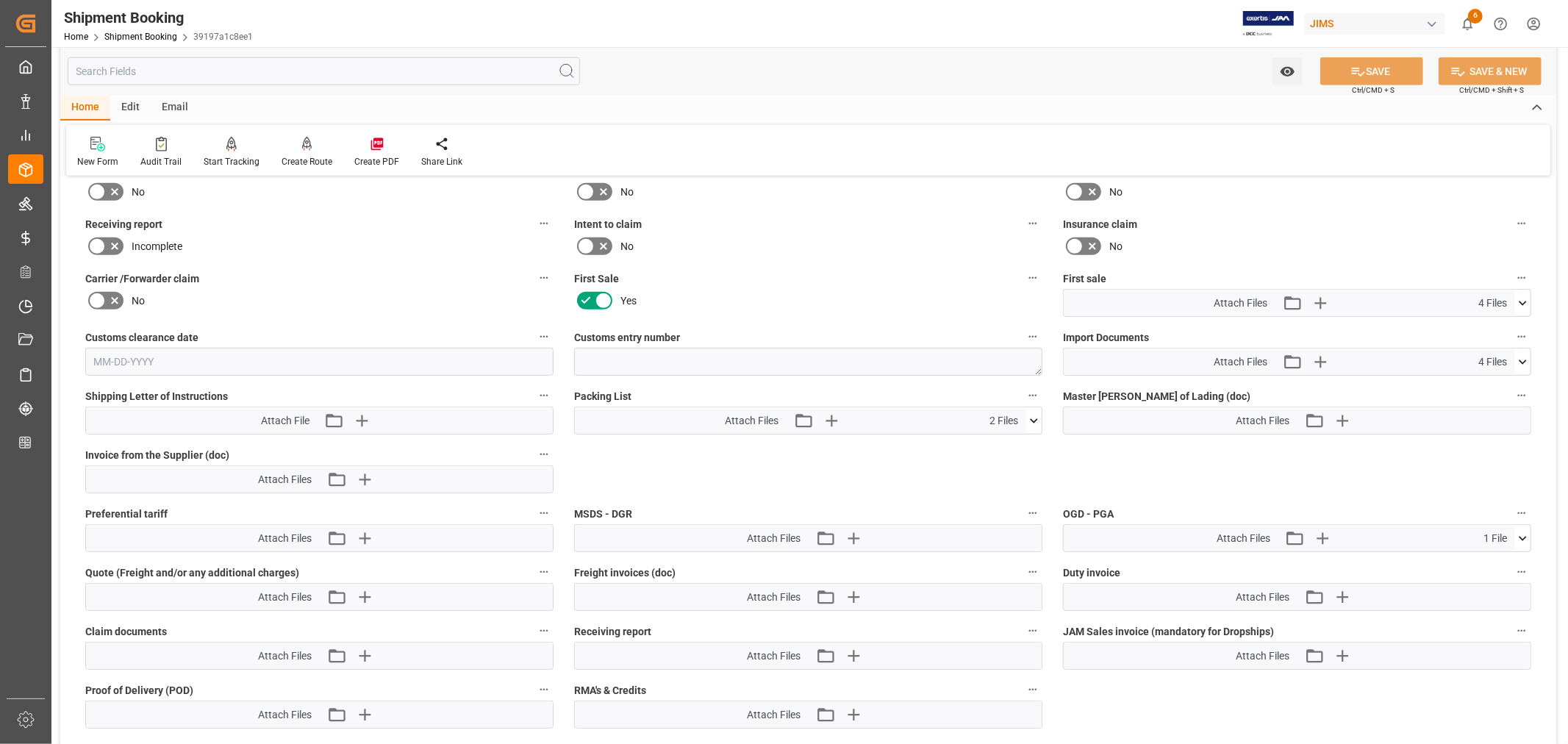
click at [1522, 359] on icon at bounding box center [1522, 361] width 8 height 4
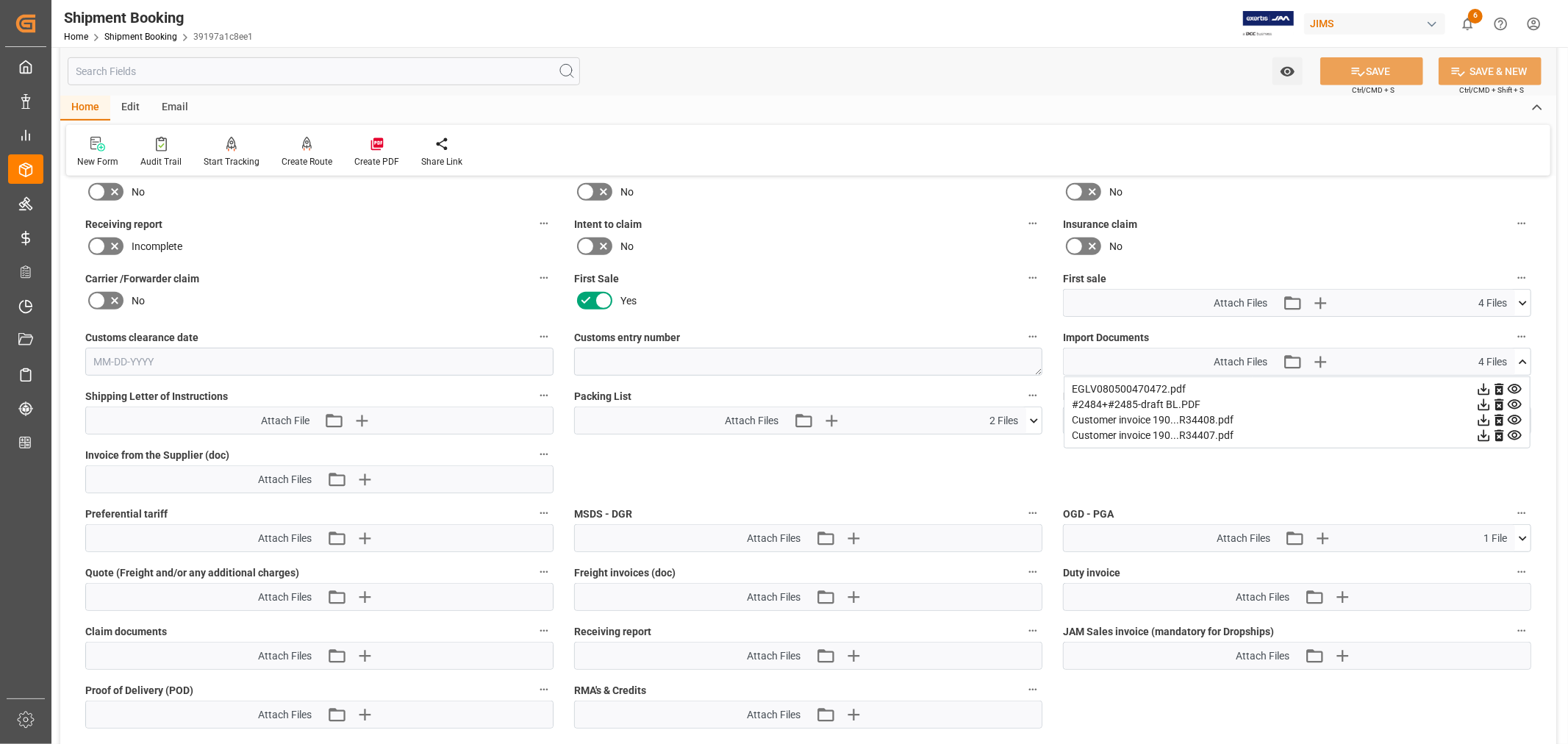
click at [1522, 359] on icon at bounding box center [1522, 362] width 16 height 16
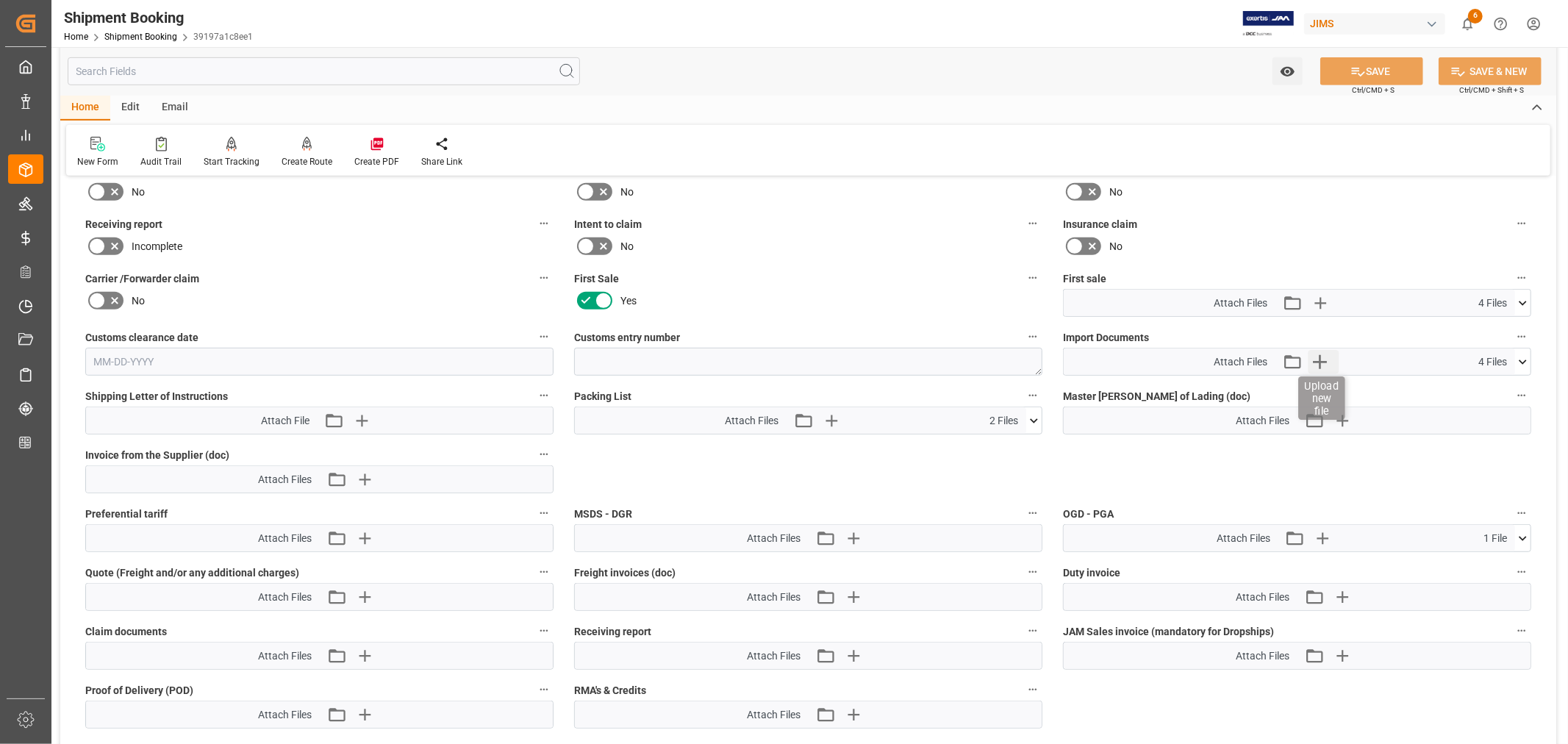
click at [1323, 355] on icon "button" at bounding box center [1320, 362] width 24 height 24
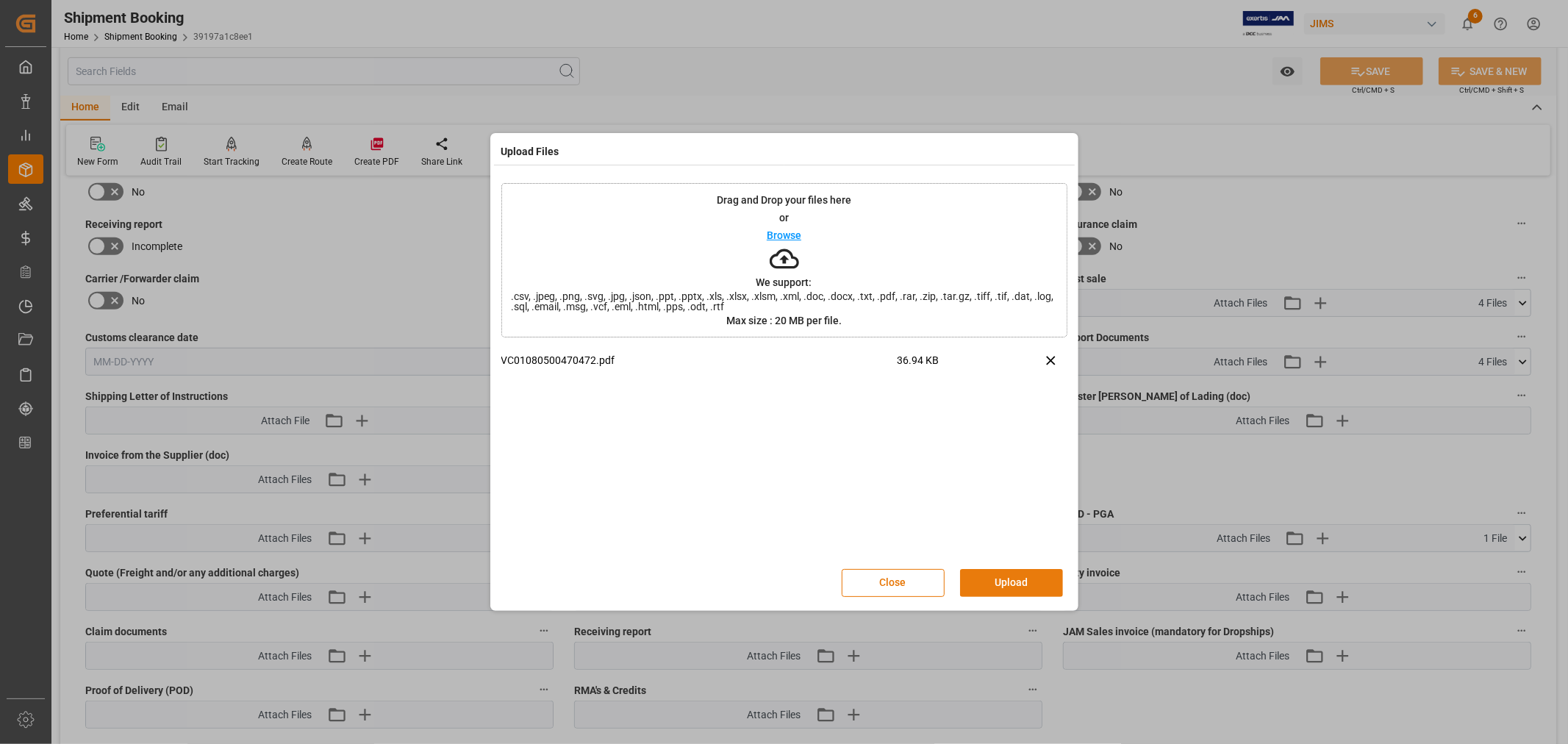
click at [1000, 578] on button "Upload" at bounding box center [1011, 583] width 103 height 28
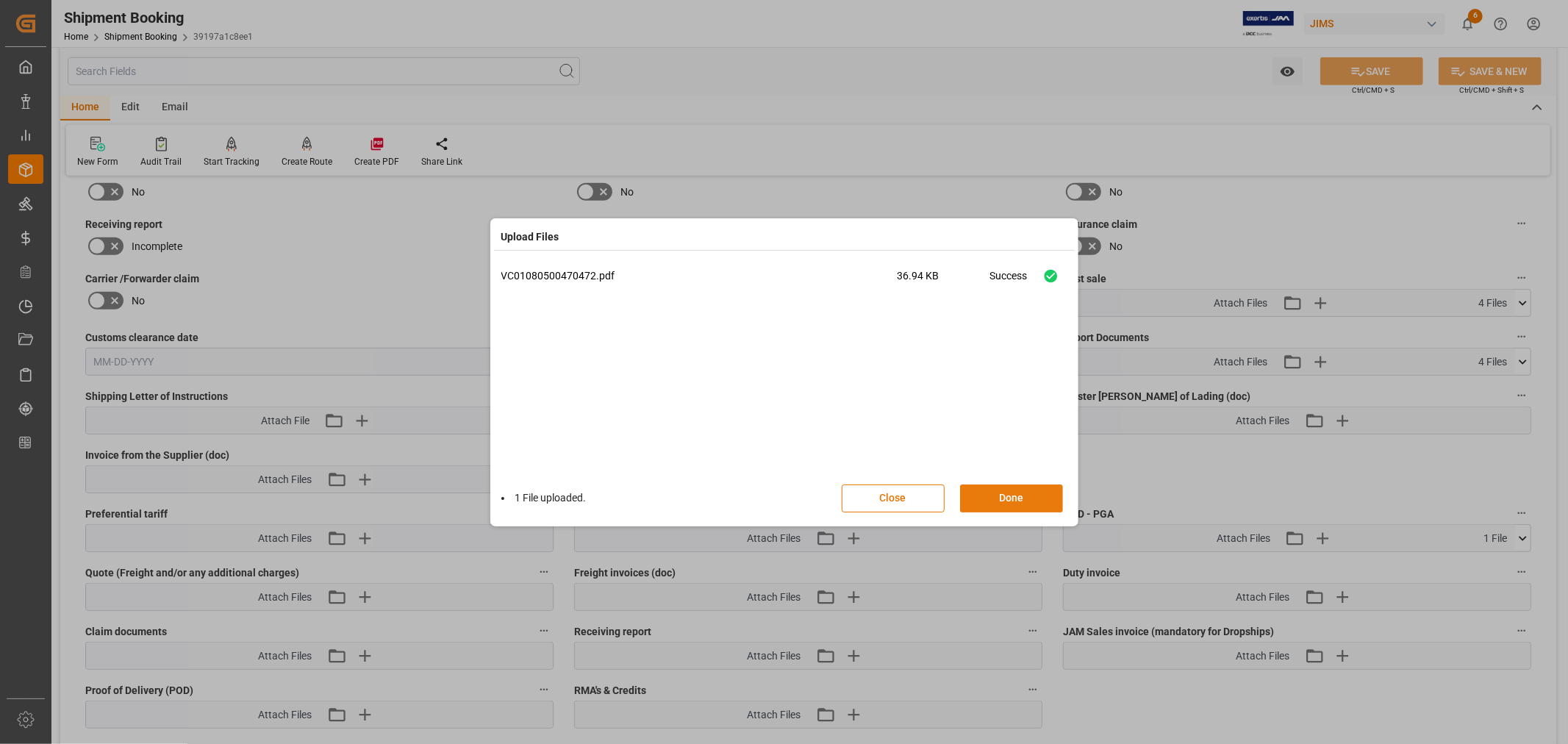
click at [1001, 496] on button "Done" at bounding box center [1011, 499] width 103 height 28
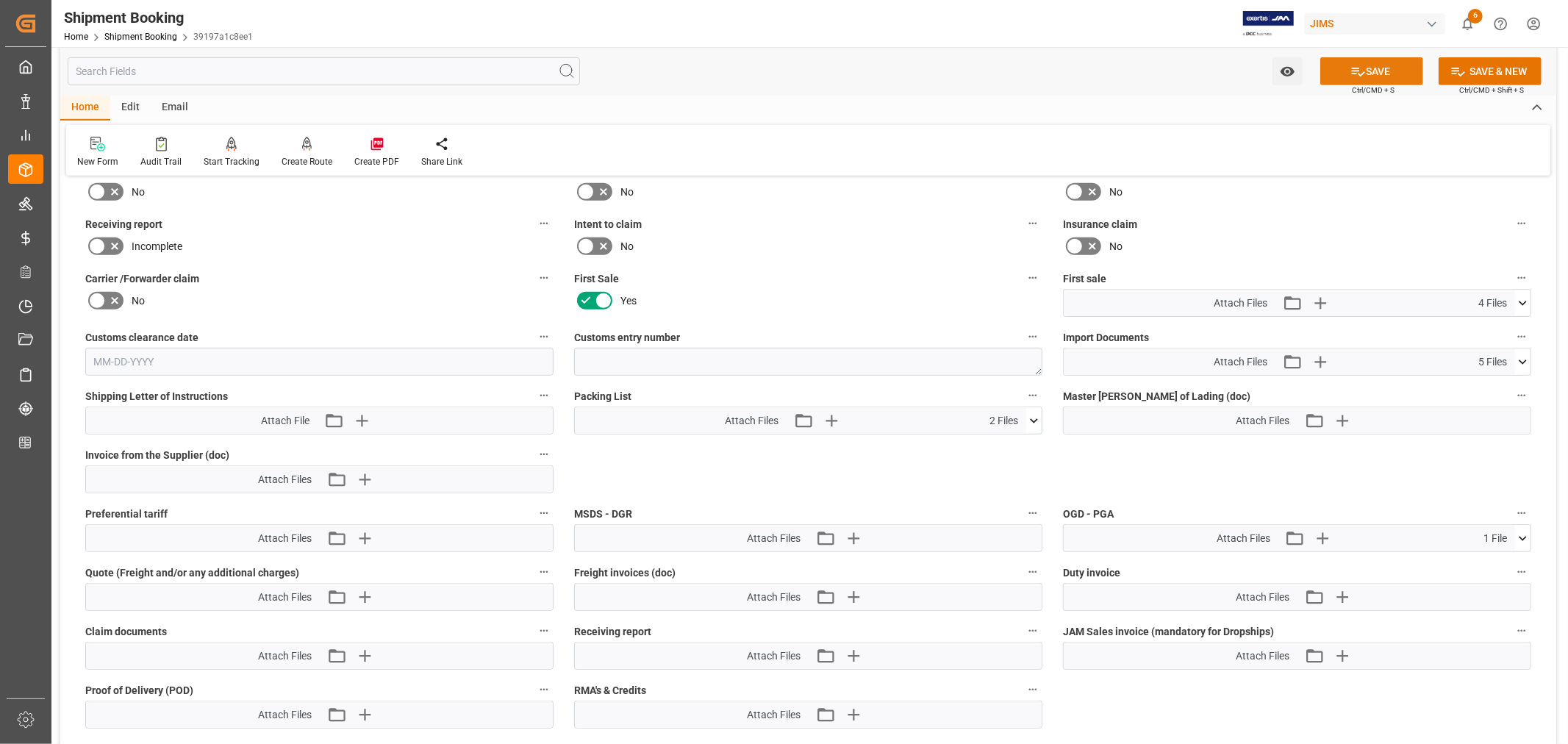
click at [1368, 67] on button "SAVE" at bounding box center [1371, 71] width 103 height 28
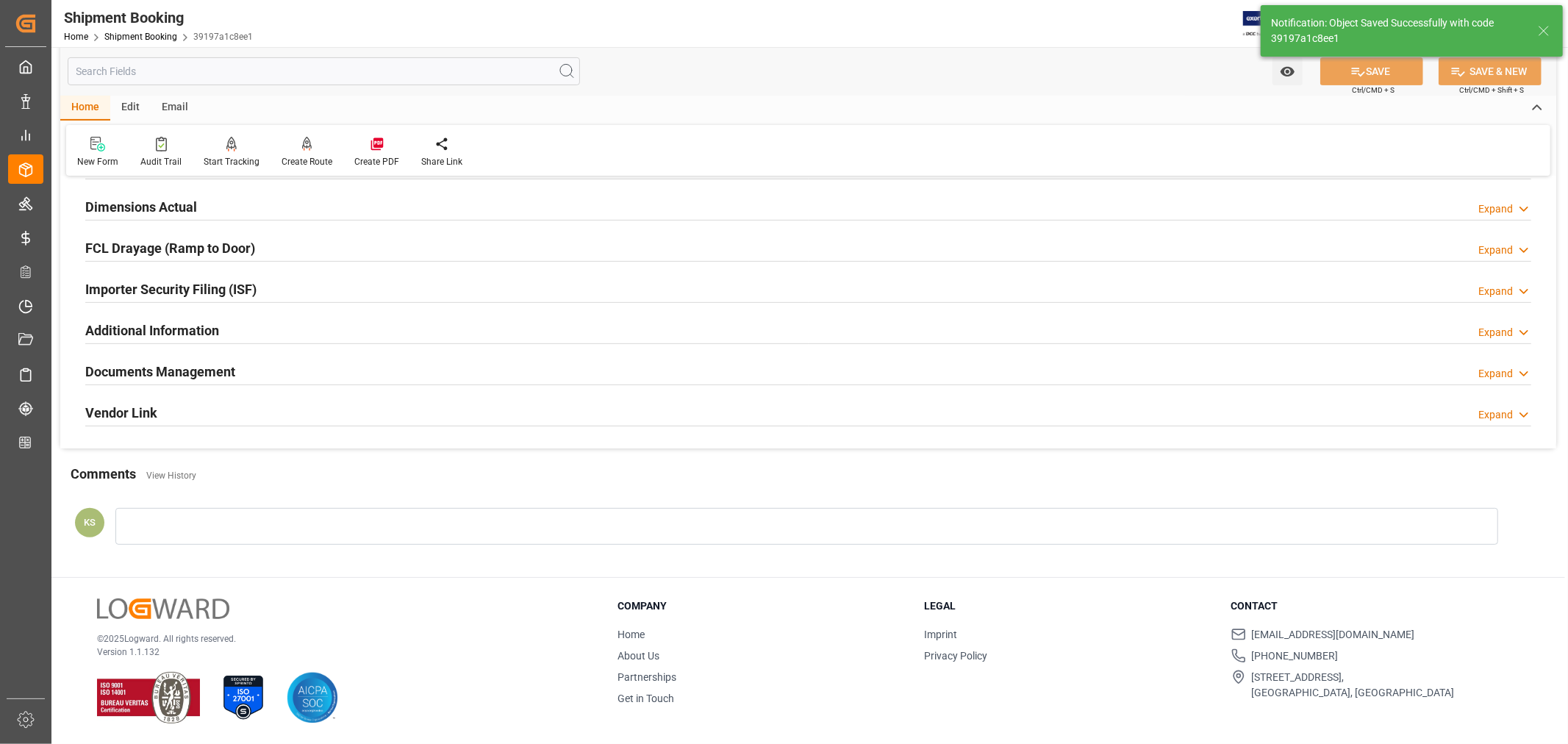
scroll to position [361, 0]
click at [196, 368] on h2 "Documents Management" at bounding box center [160, 372] width 150 height 20
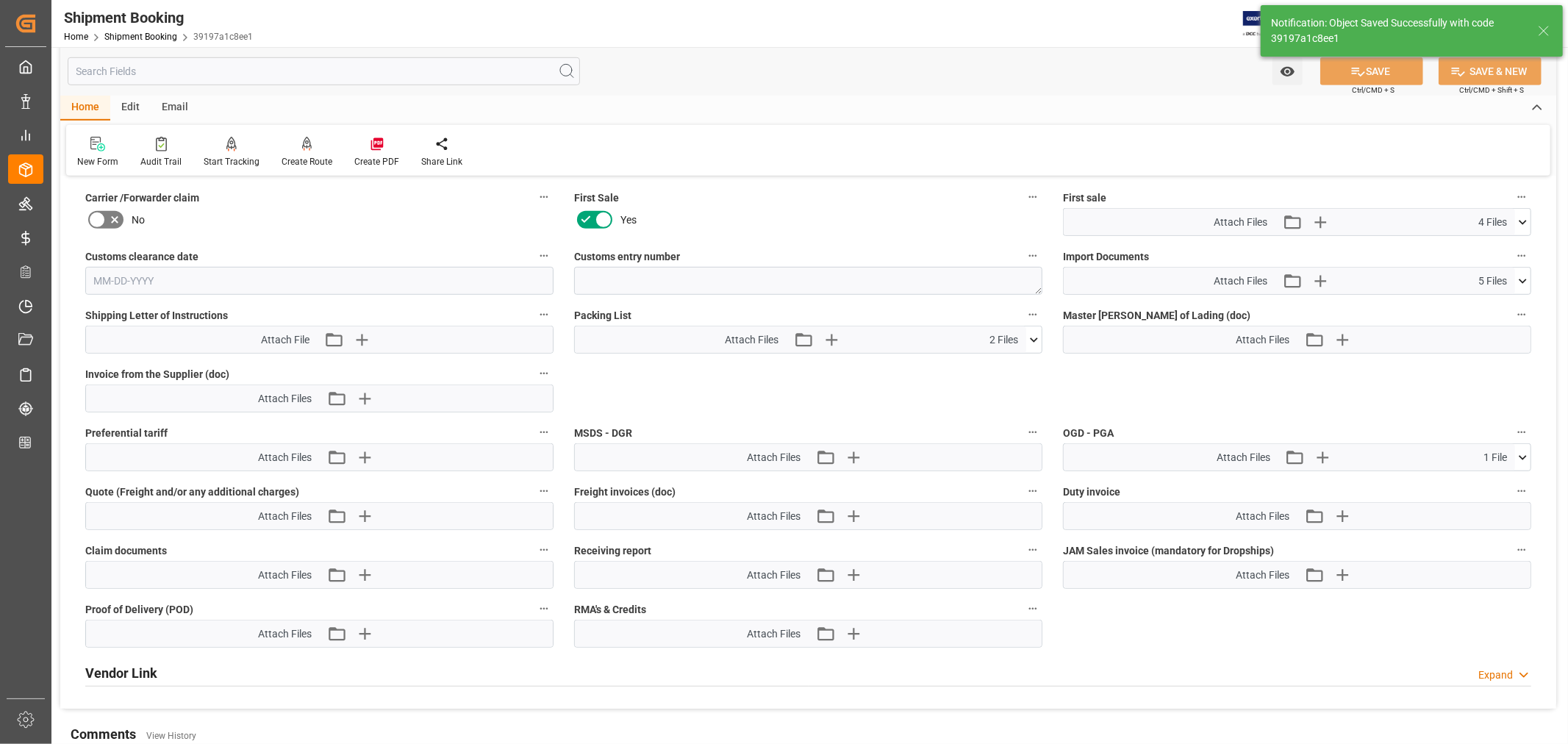
scroll to position [735, 0]
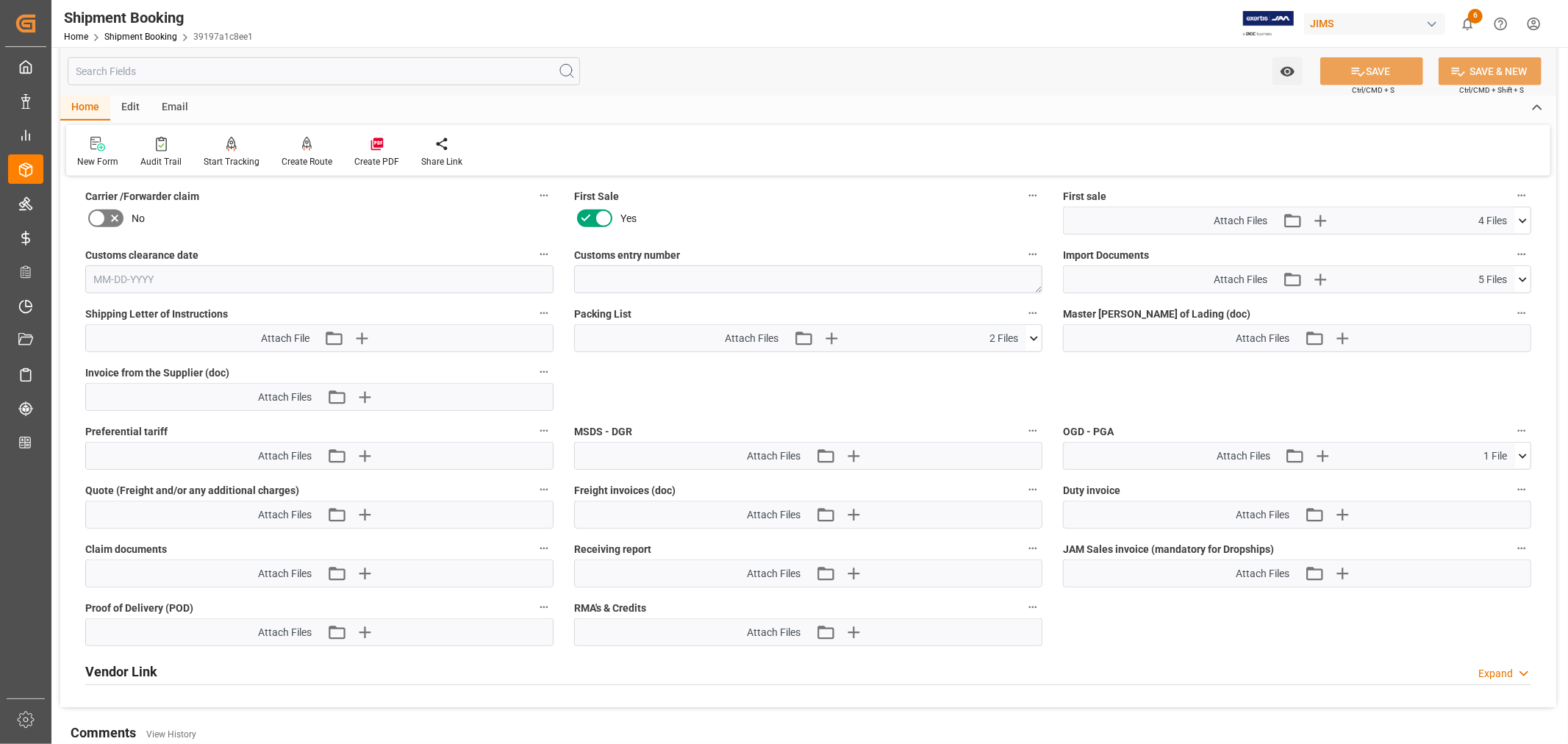
click at [1523, 278] on icon at bounding box center [1522, 280] width 16 height 16
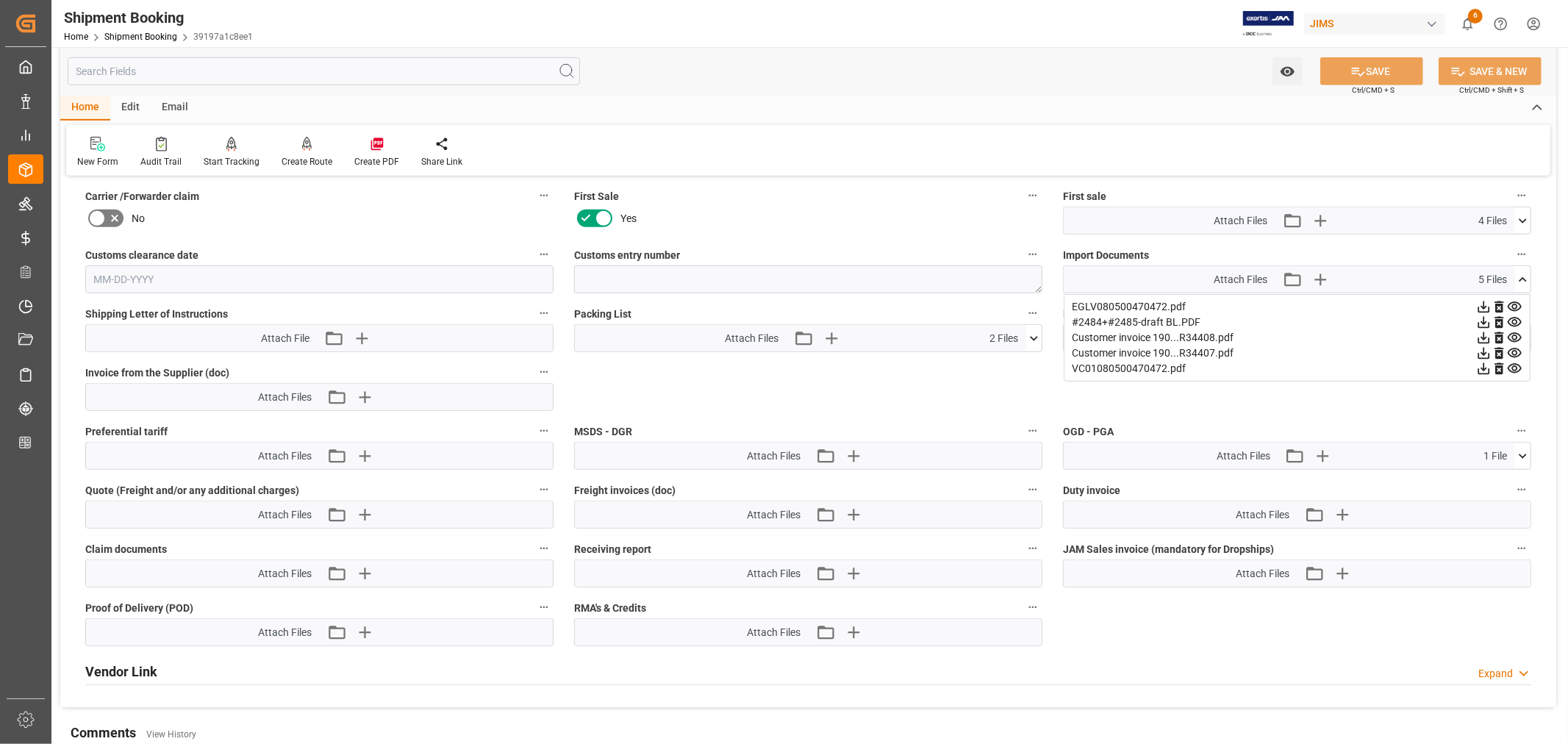
click at [1512, 302] on icon at bounding box center [1515, 307] width 14 height 10
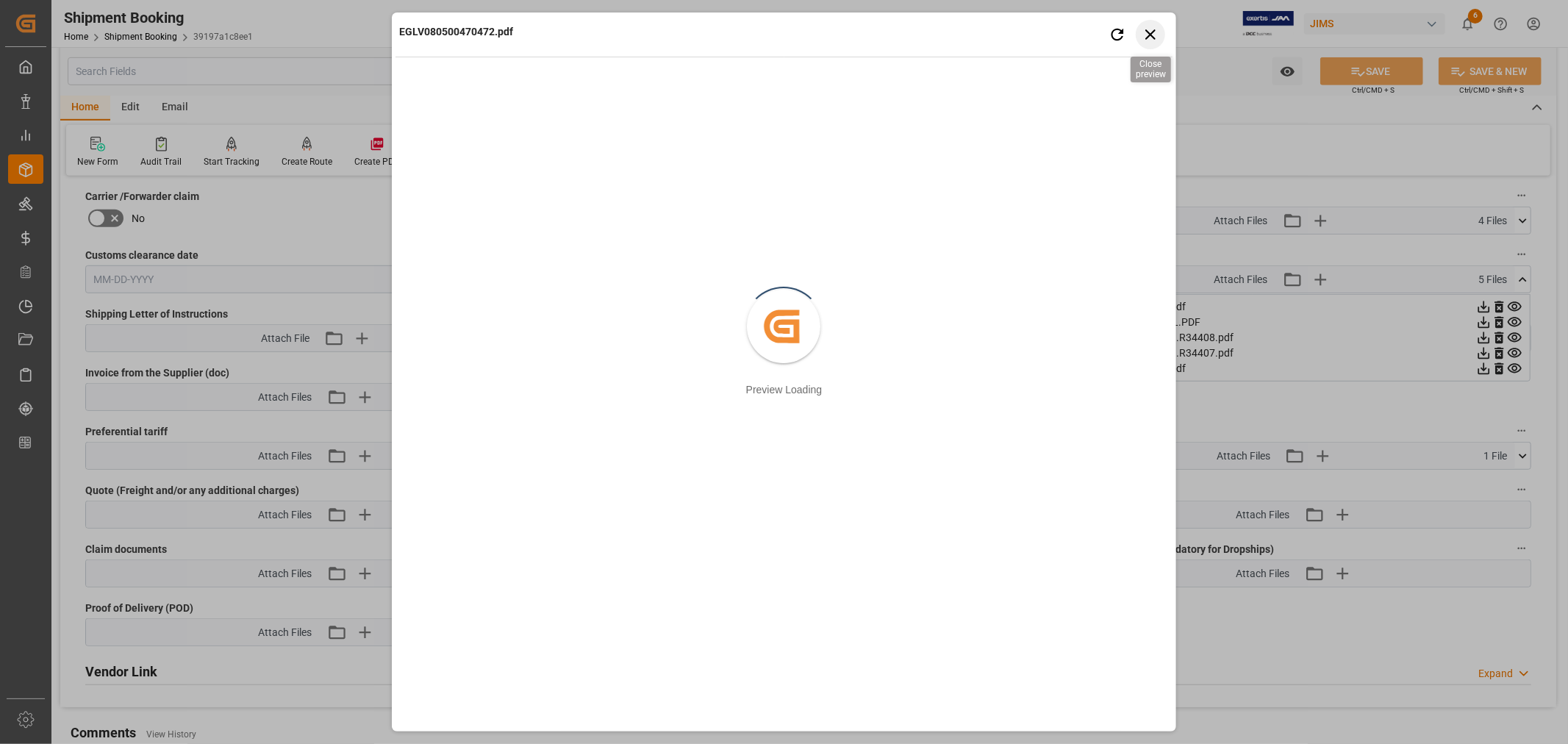
click at [1151, 37] on icon "button" at bounding box center [1150, 34] width 19 height 19
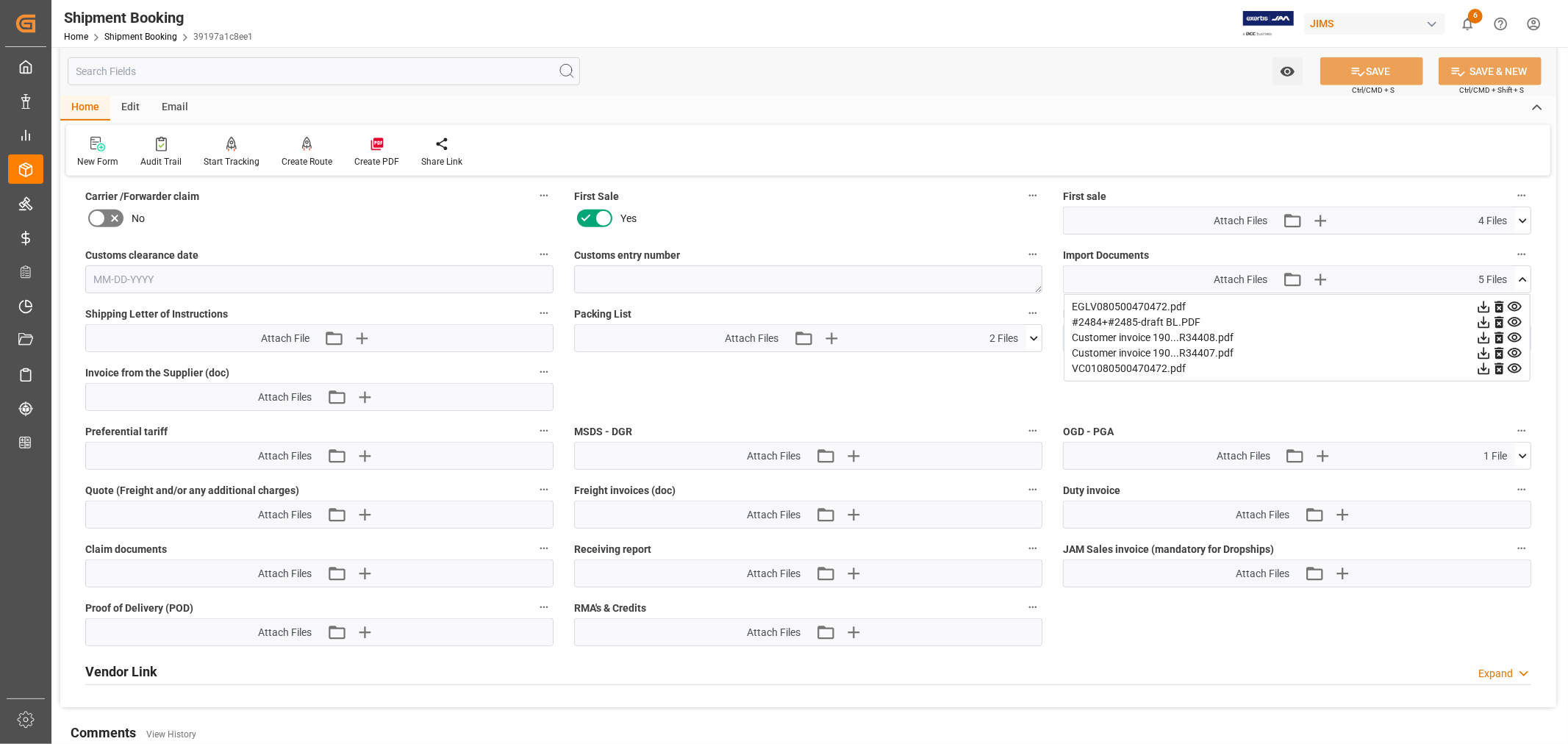
click at [1520, 275] on icon at bounding box center [1522, 280] width 16 height 16
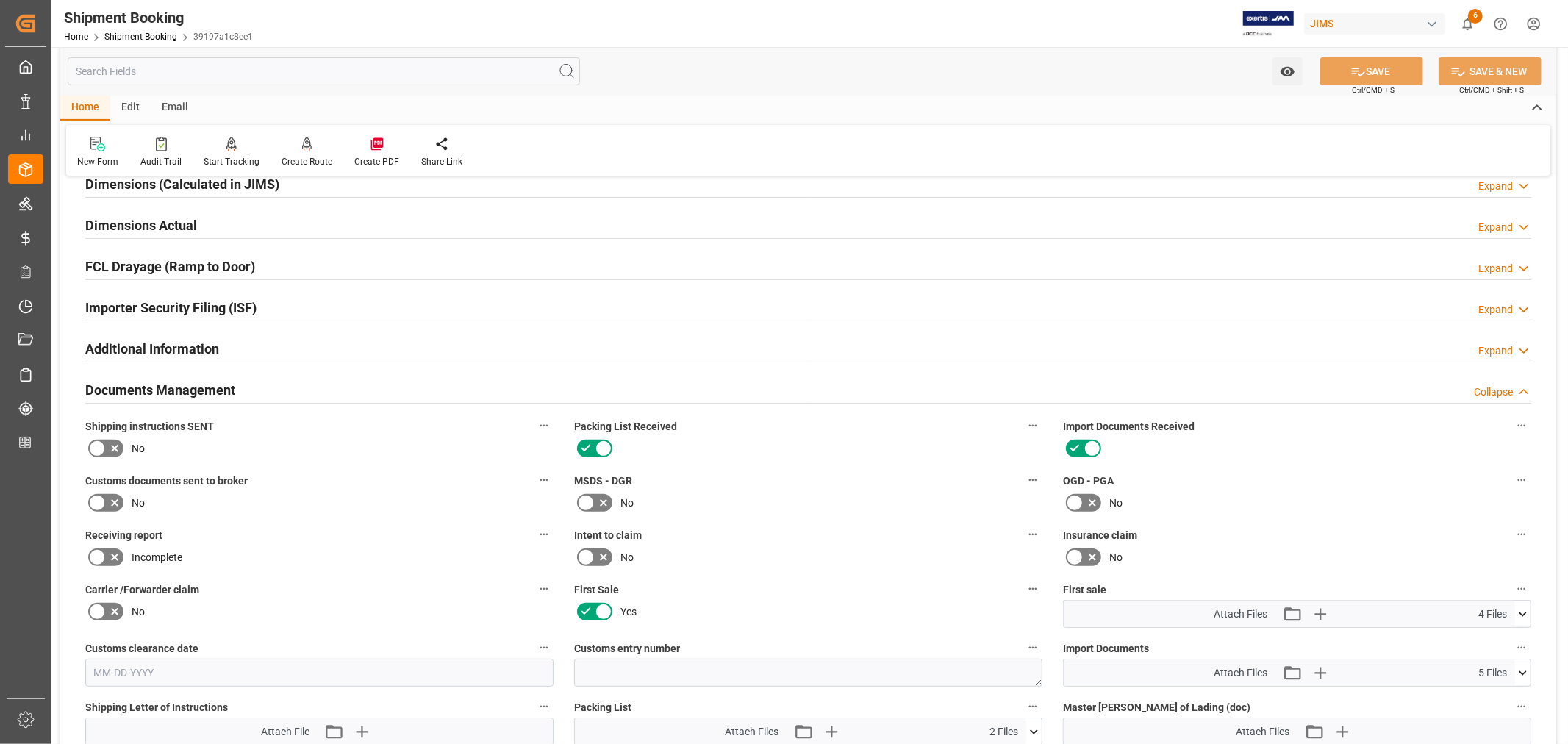
scroll to position [326, 0]
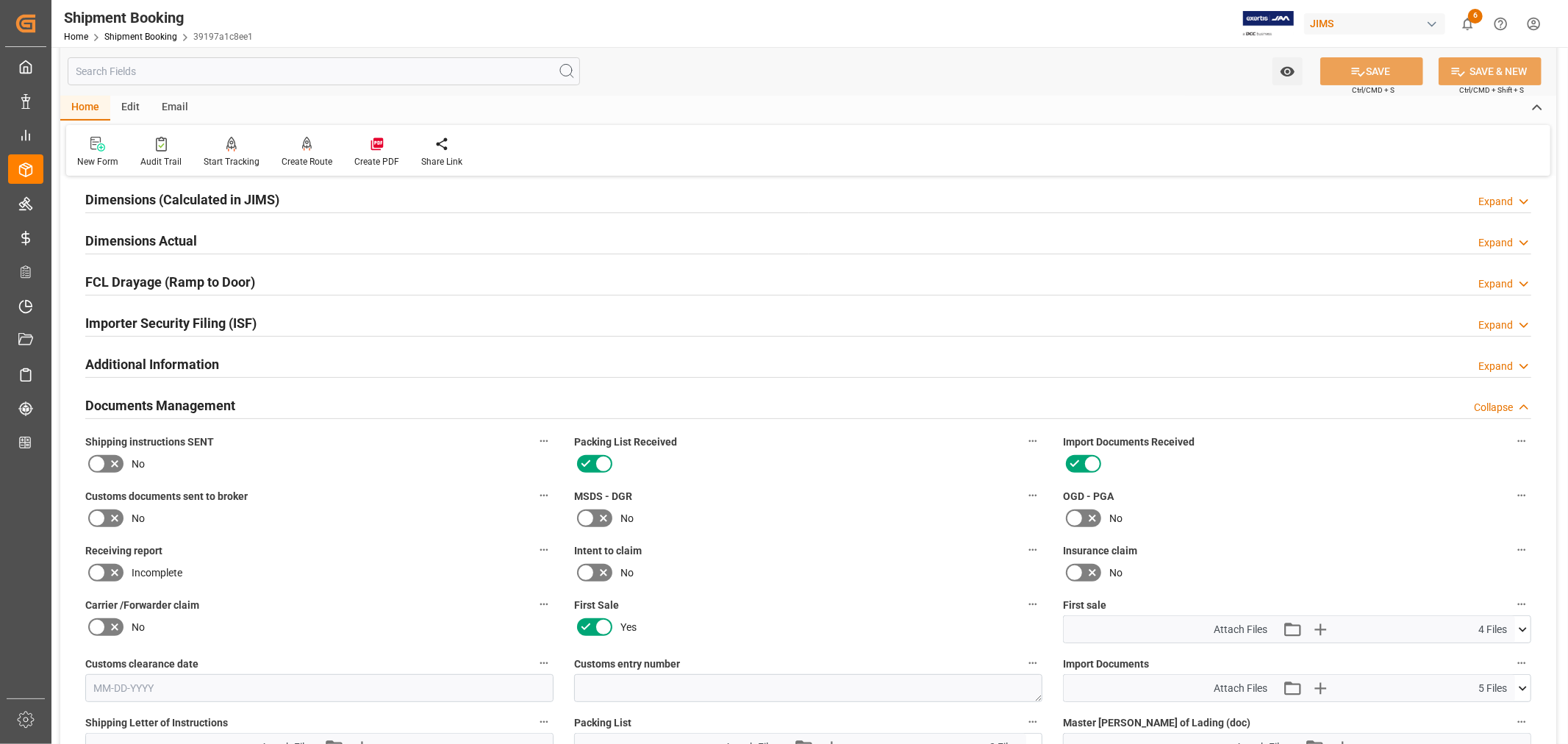
click at [208, 402] on h2 "Documents Management" at bounding box center [160, 406] width 150 height 20
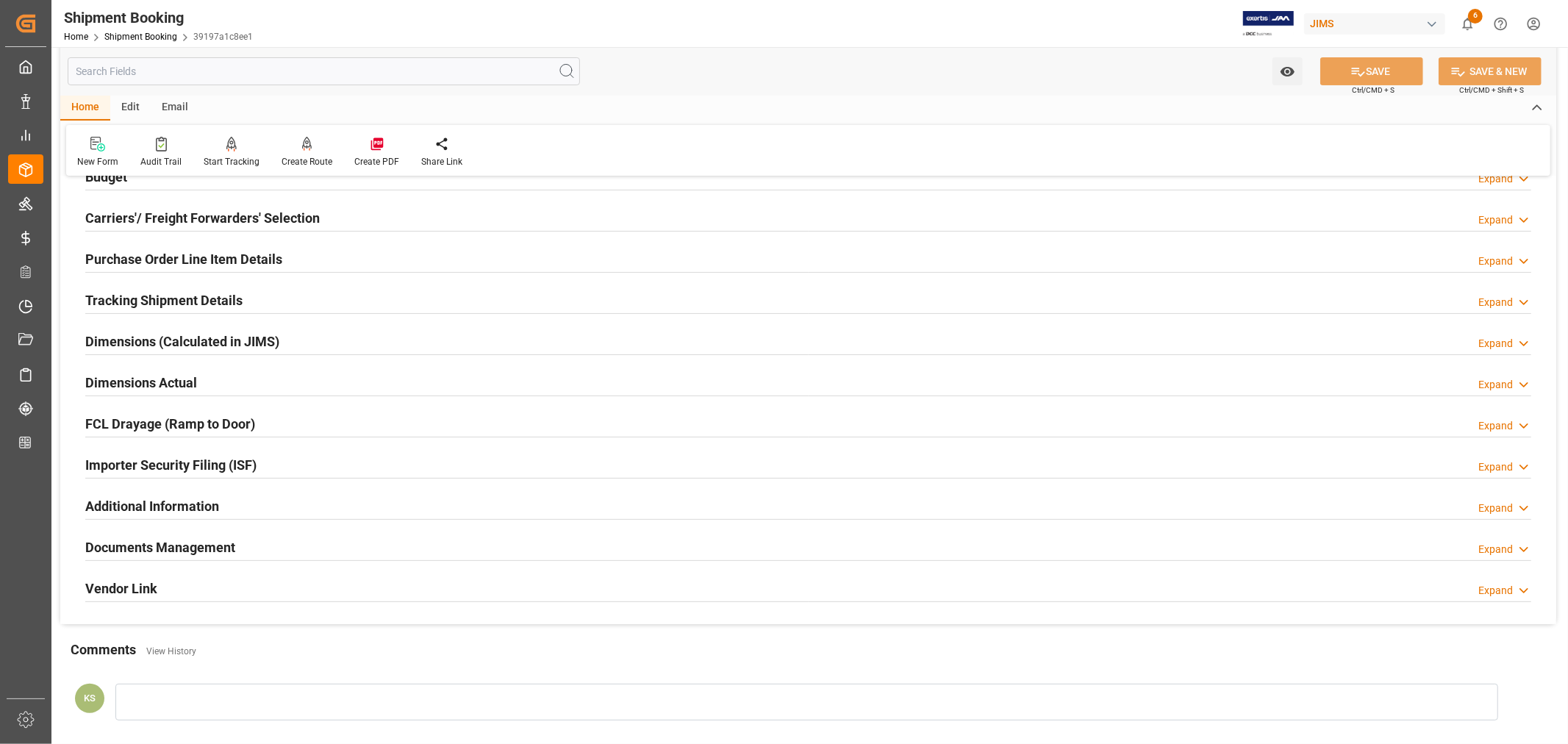
scroll to position [163, 0]
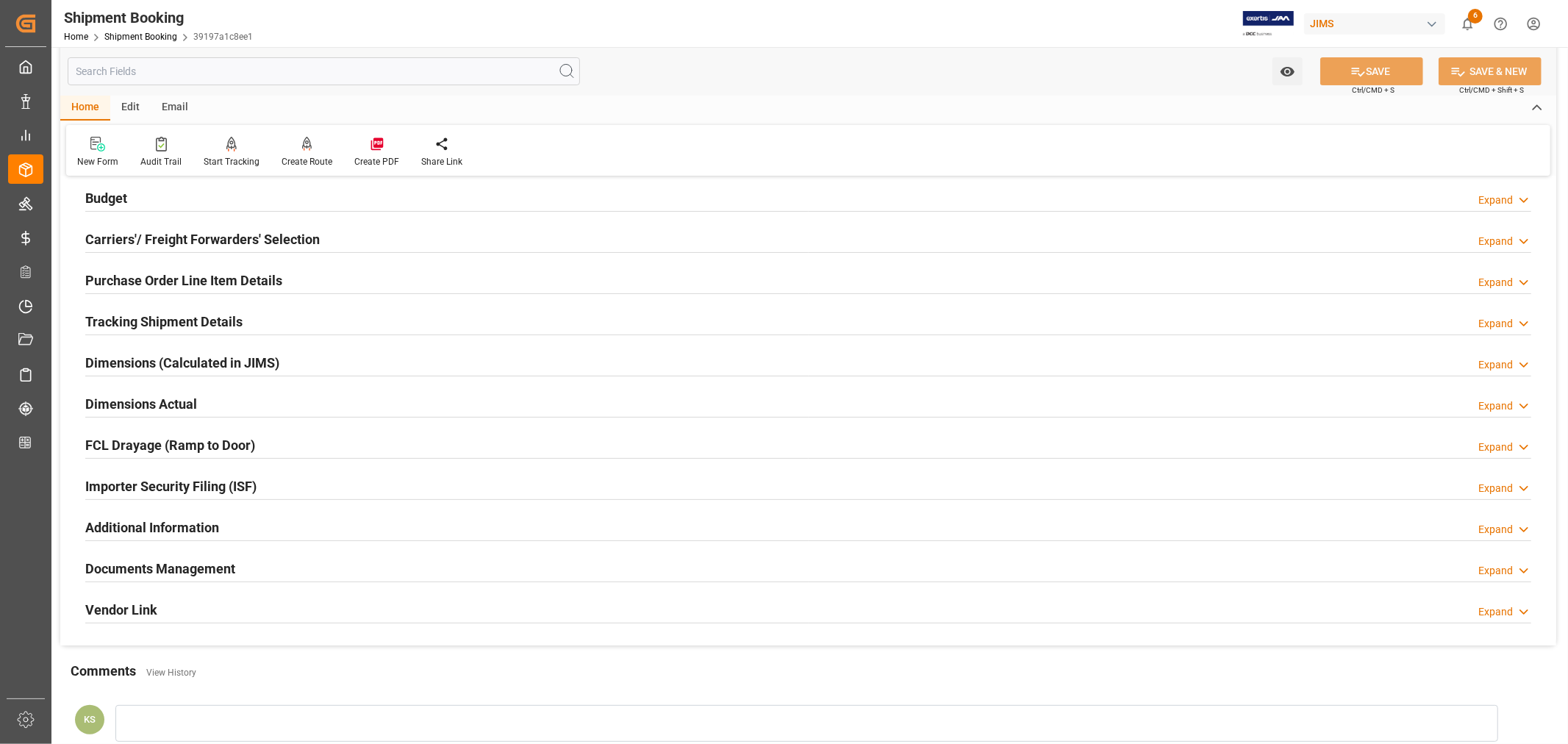
click at [153, 319] on h2 "Tracking Shipment Details" at bounding box center [163, 322] width 157 height 20
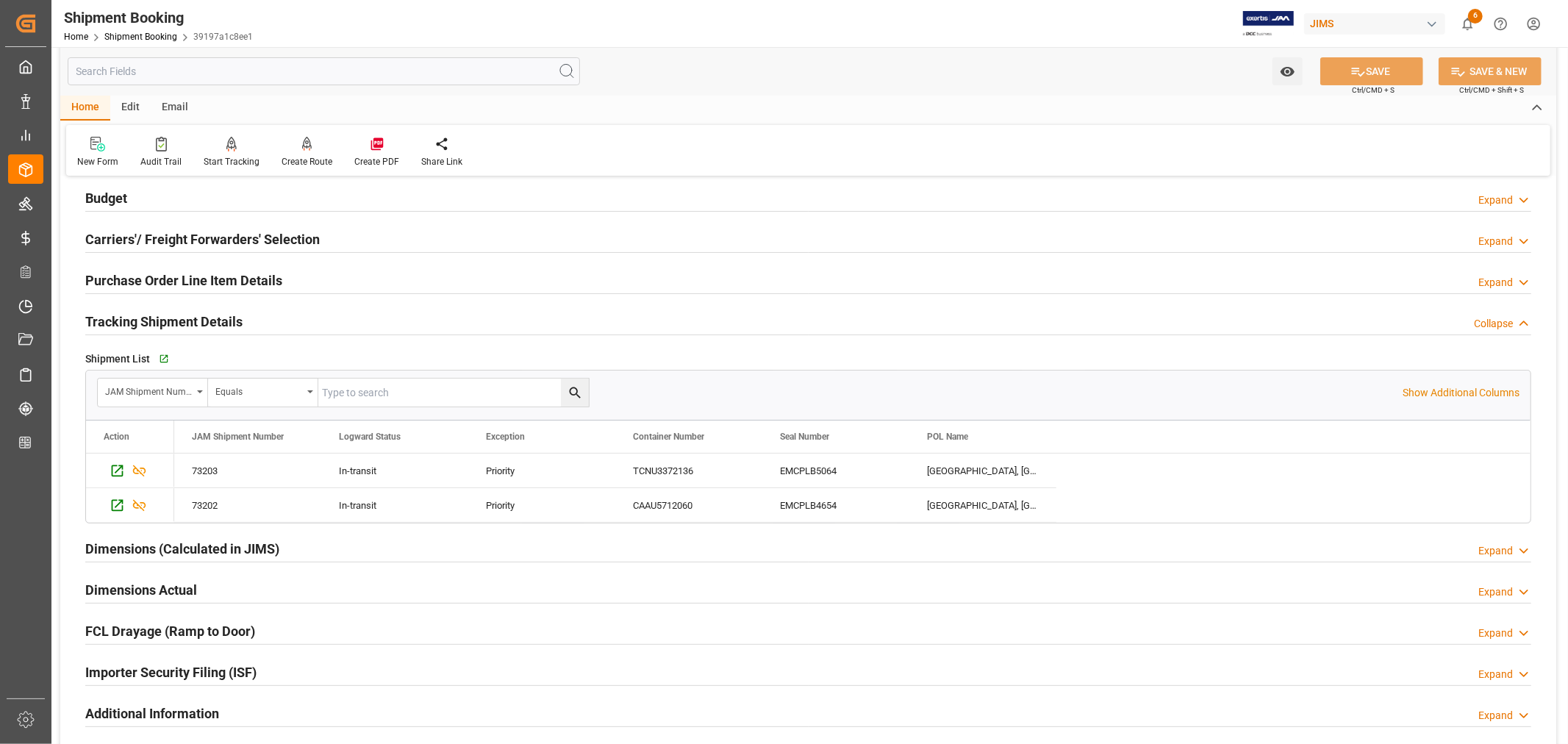
click at [153, 319] on h2 "Tracking Shipment Details" at bounding box center [163, 322] width 157 height 20
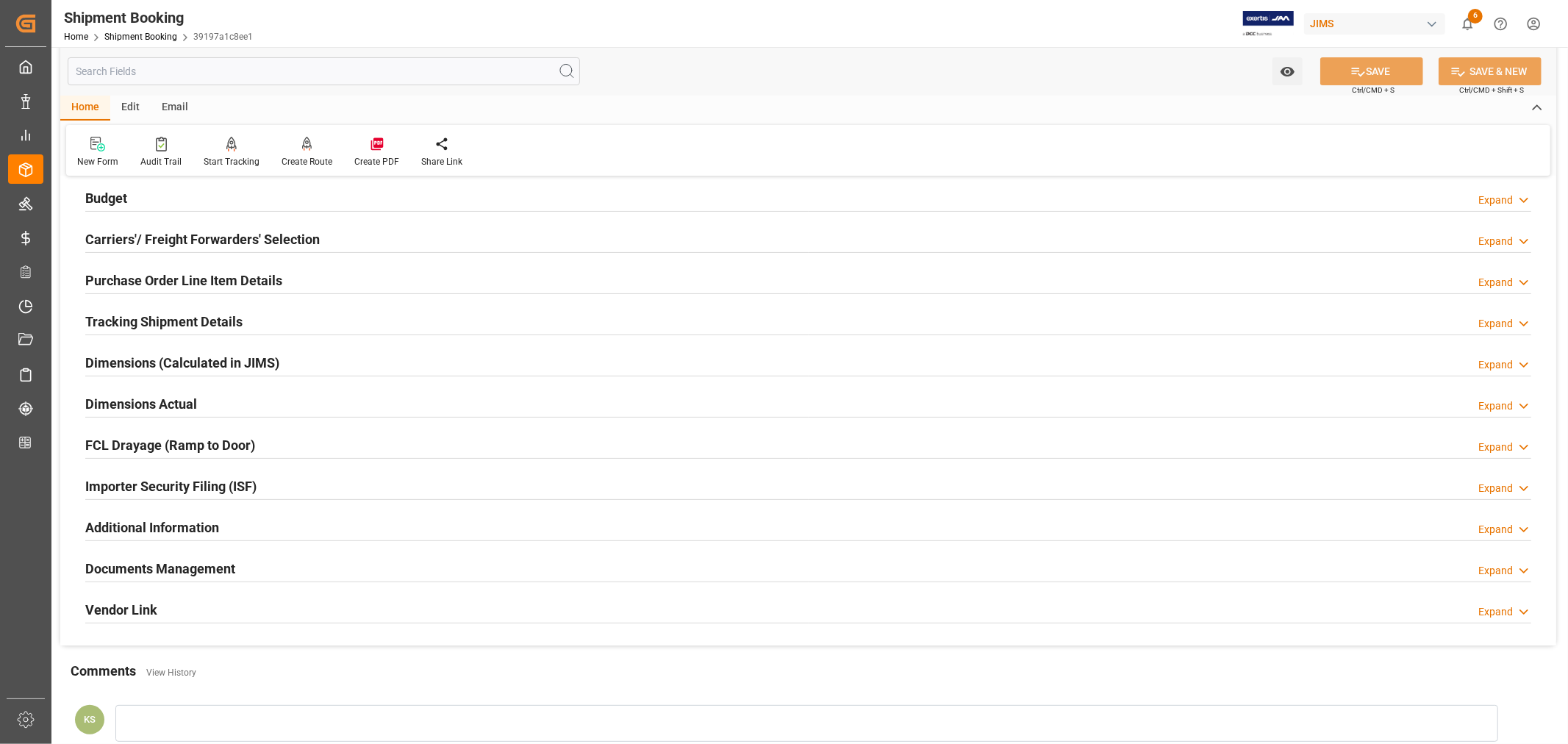
click at [174, 277] on h2 "Purchase Order Line Item Details" at bounding box center [183, 280] width 197 height 20
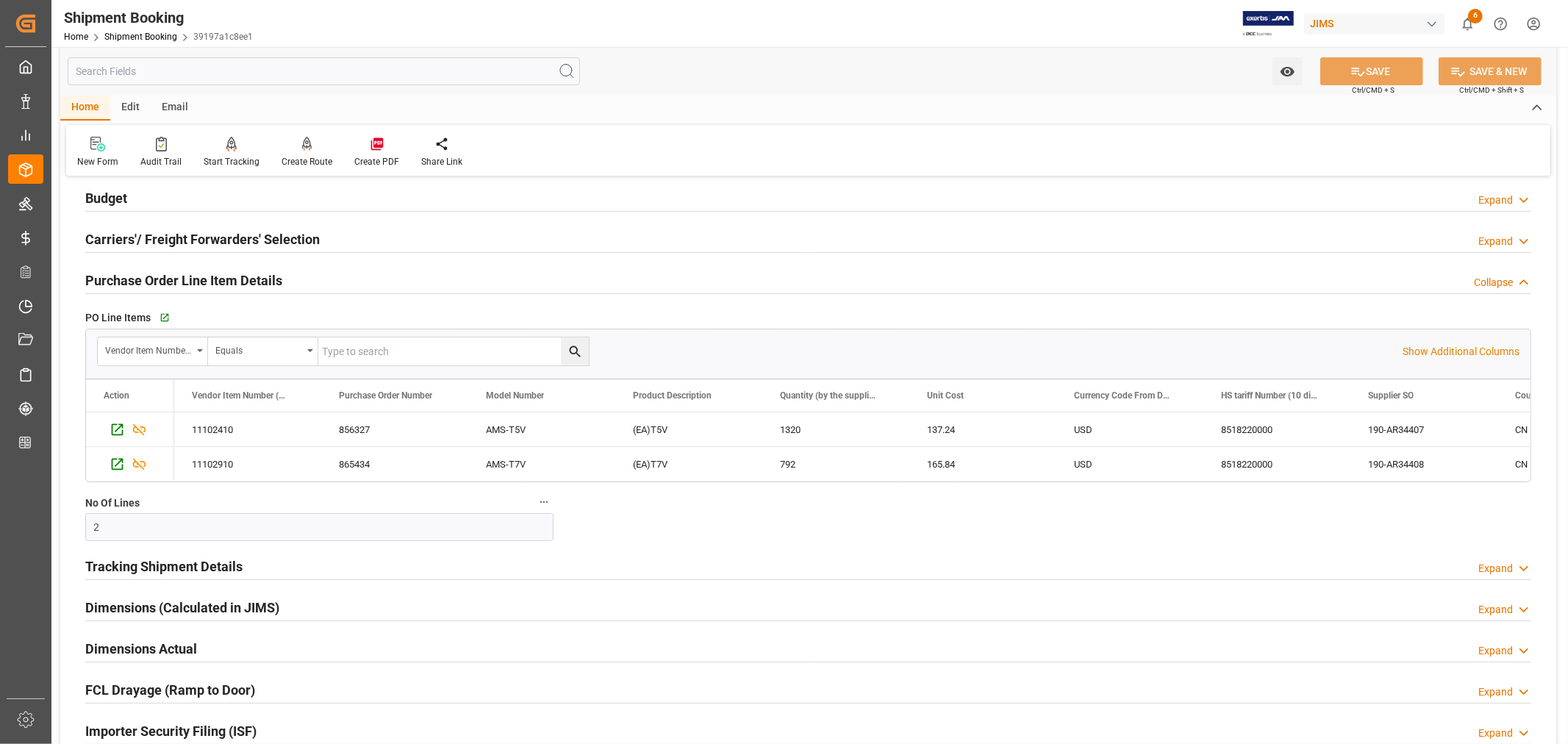
click at [174, 277] on h2 "Purchase Order Line Item Details" at bounding box center [183, 280] width 197 height 20
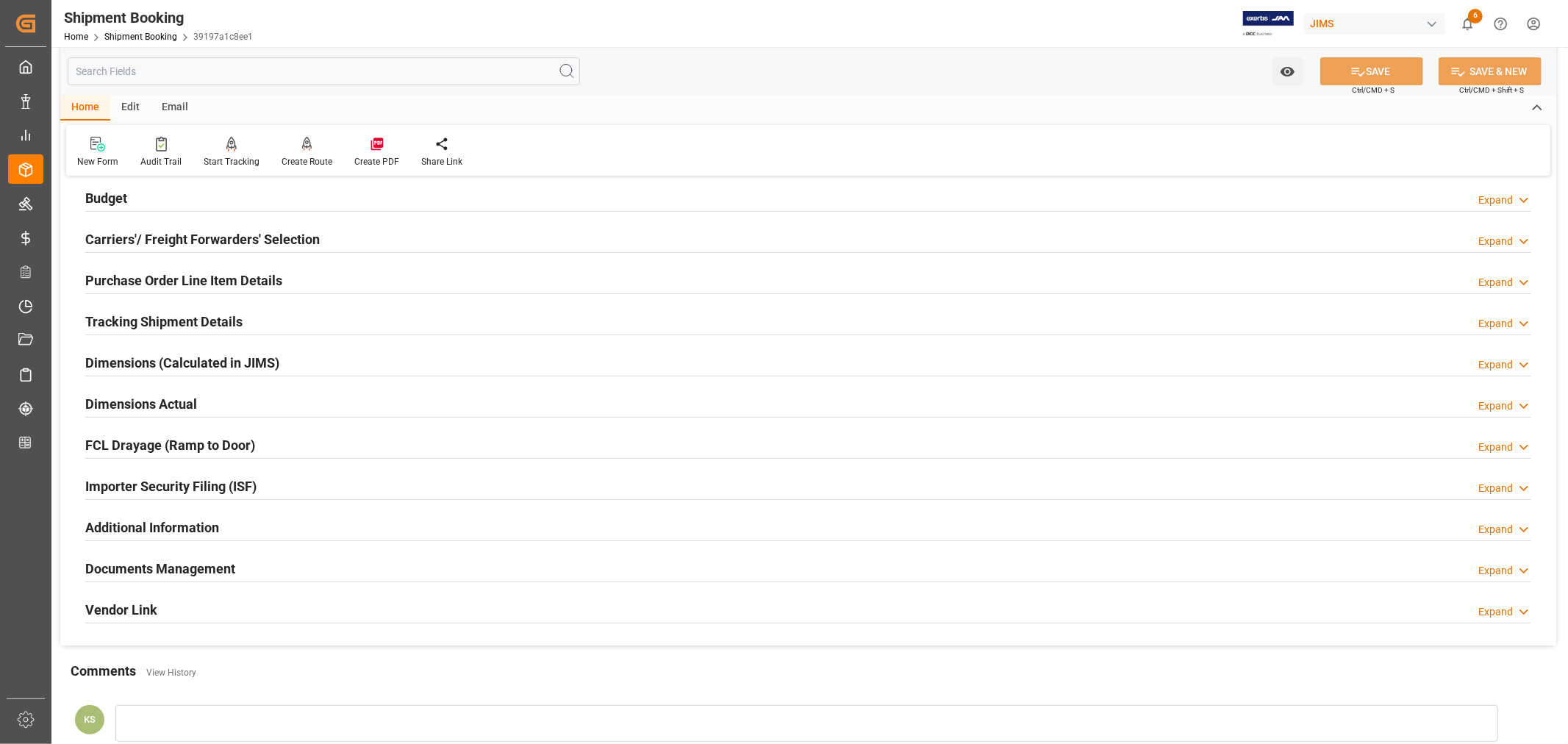
click at [180, 282] on h2 "Purchase Order Line Item Details" at bounding box center [183, 280] width 197 height 20
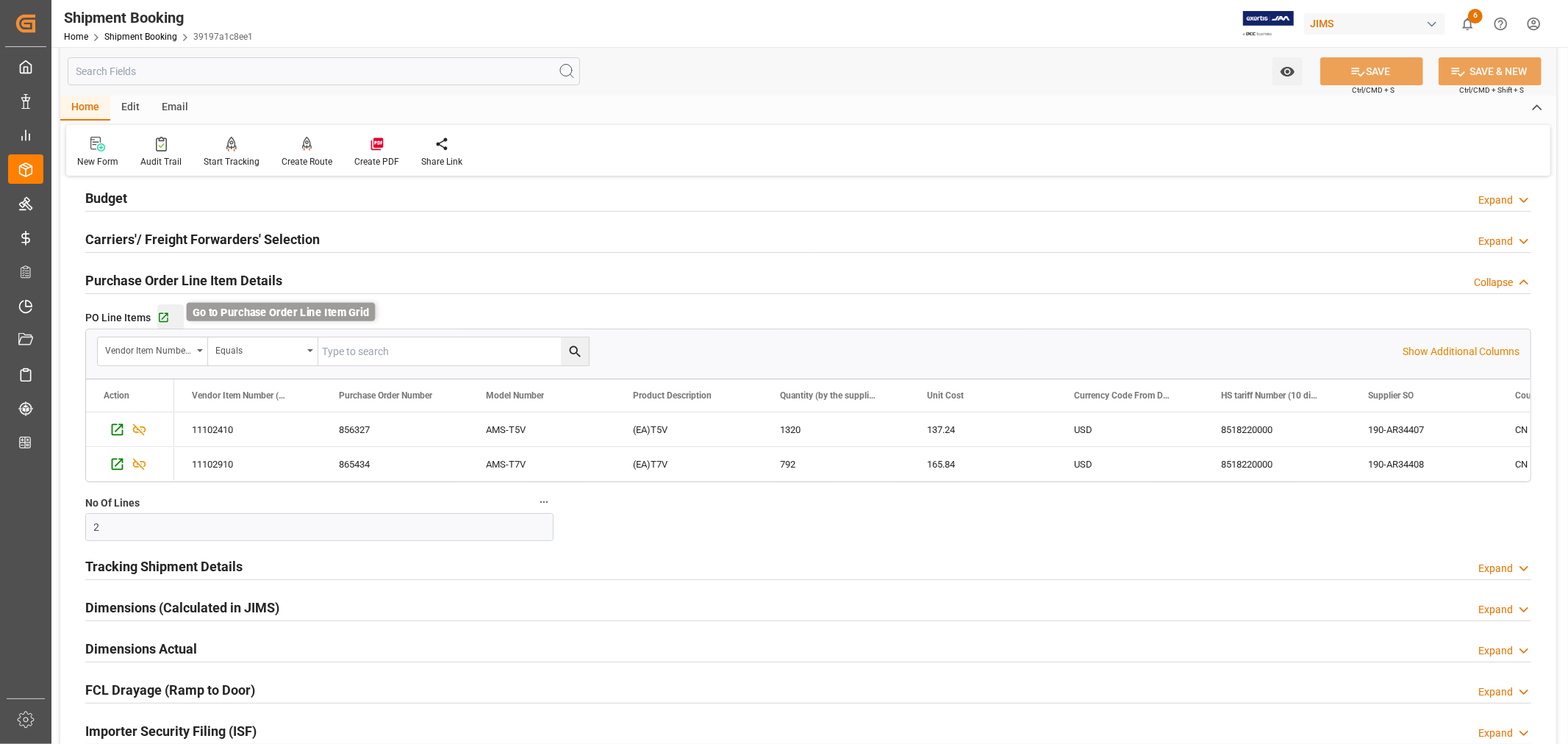
click at [163, 316] on icon "button" at bounding box center [163, 318] width 10 height 10
click at [139, 36] on link "Shipment Booking" at bounding box center [140, 37] width 73 height 10
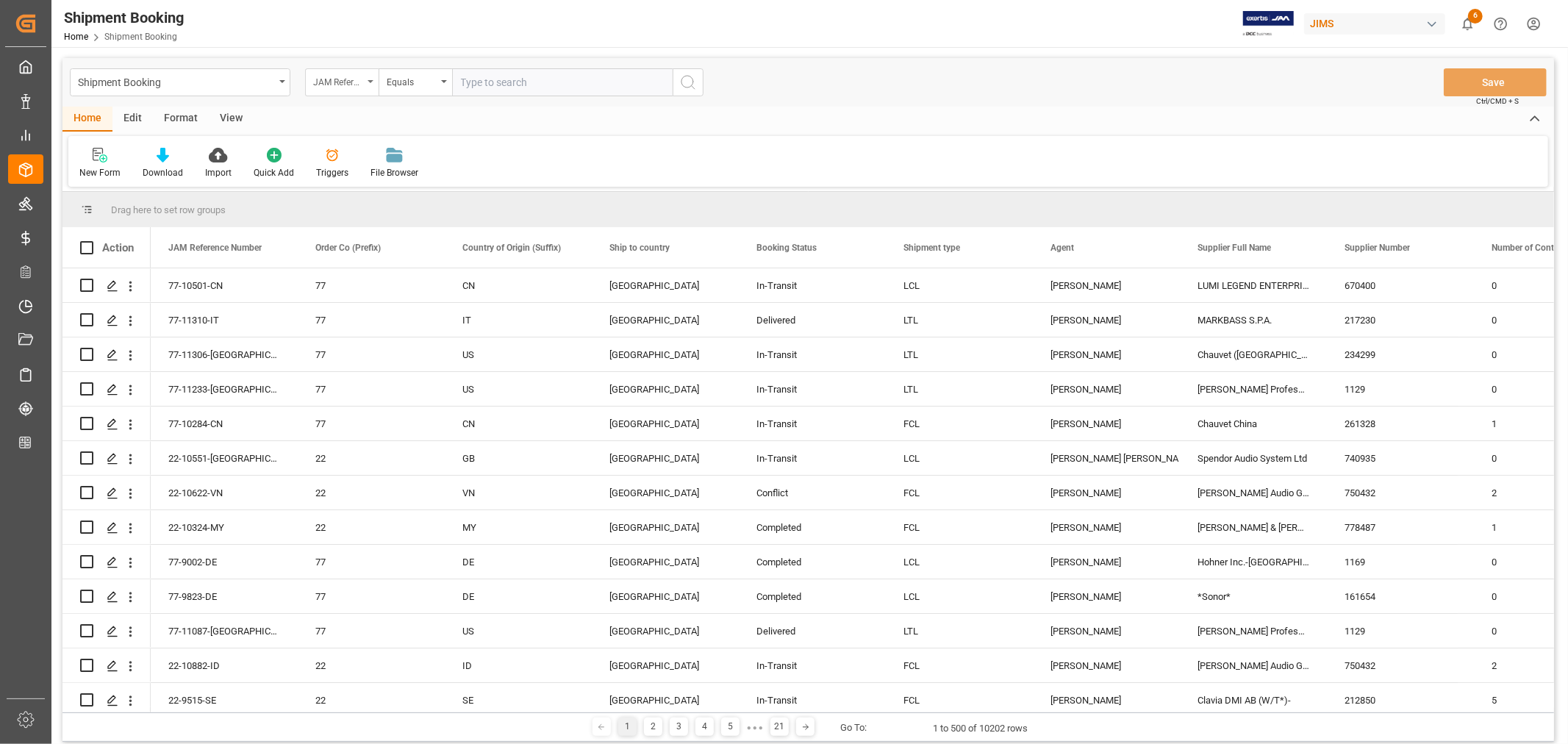
click at [371, 80] on icon "open menu" at bounding box center [370, 81] width 6 height 3
click at [376, 119] on input "text" at bounding box center [415, 116] width 208 height 24
type input "bookin"
click at [362, 177] on div "Booking Number" at bounding box center [415, 180] width 219 height 31
click at [464, 86] on input "text" at bounding box center [562, 82] width 221 height 28
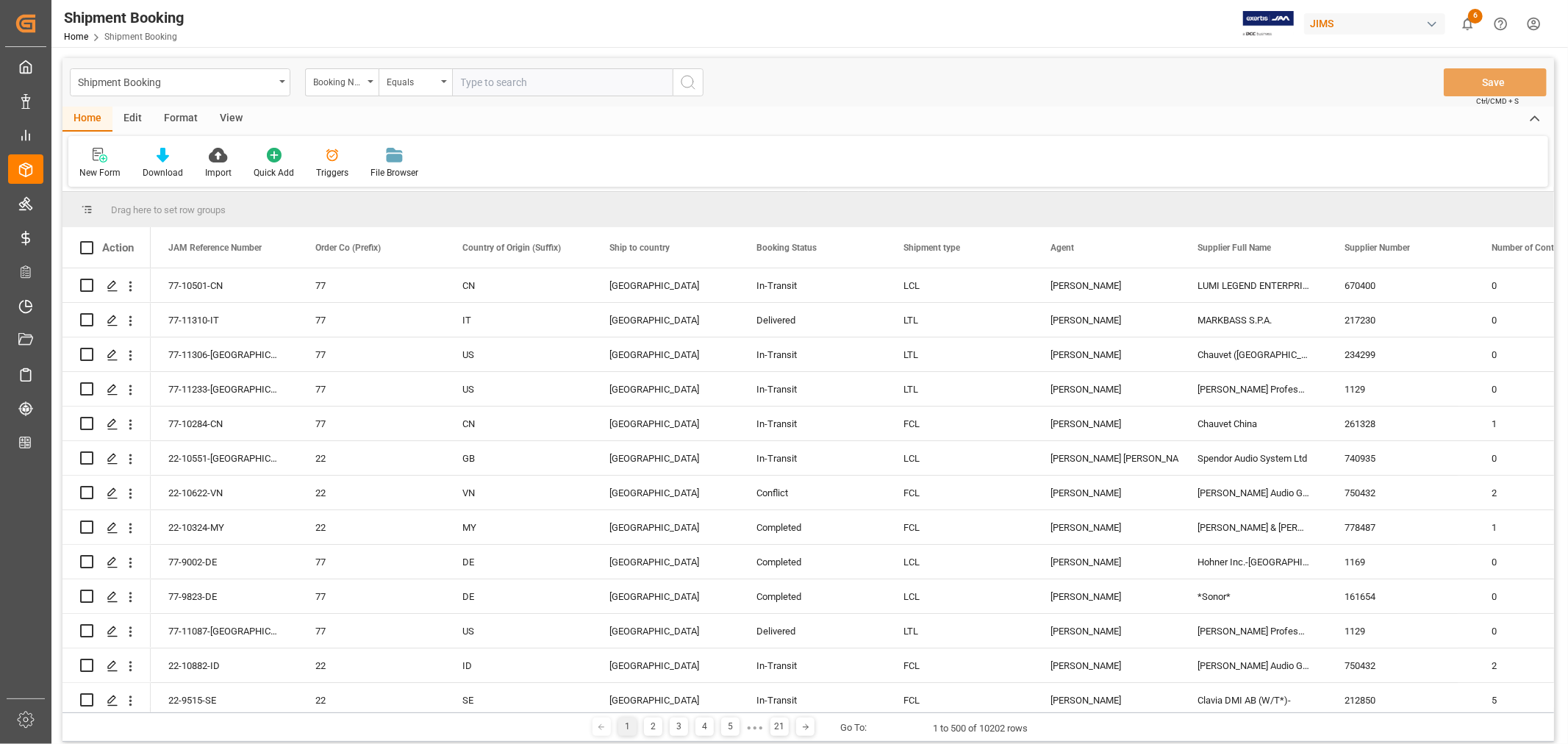
paste input "081500262672"
type input "081500262672"
click at [688, 78] on icon "search button" at bounding box center [688, 82] width 18 height 18
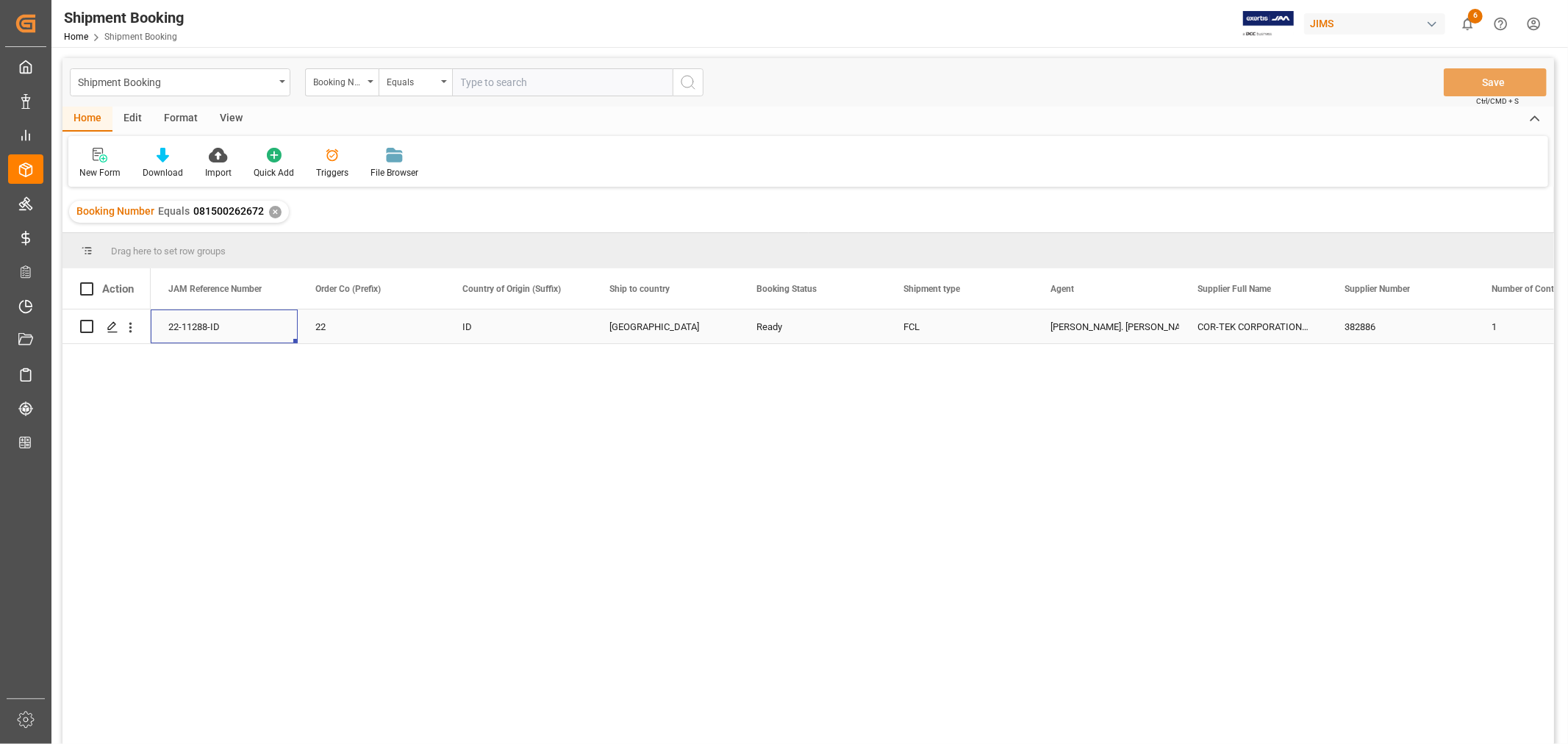
drag, startPoint x: 228, startPoint y: 324, endPoint x: 165, endPoint y: 327, distance: 63.1
click at [165, 326] on div "22-11288-ID" at bounding box center [224, 326] width 147 height 34
click at [115, 327] on icon "Press SPACE to select this row." at bounding box center [113, 327] width 12 height 12
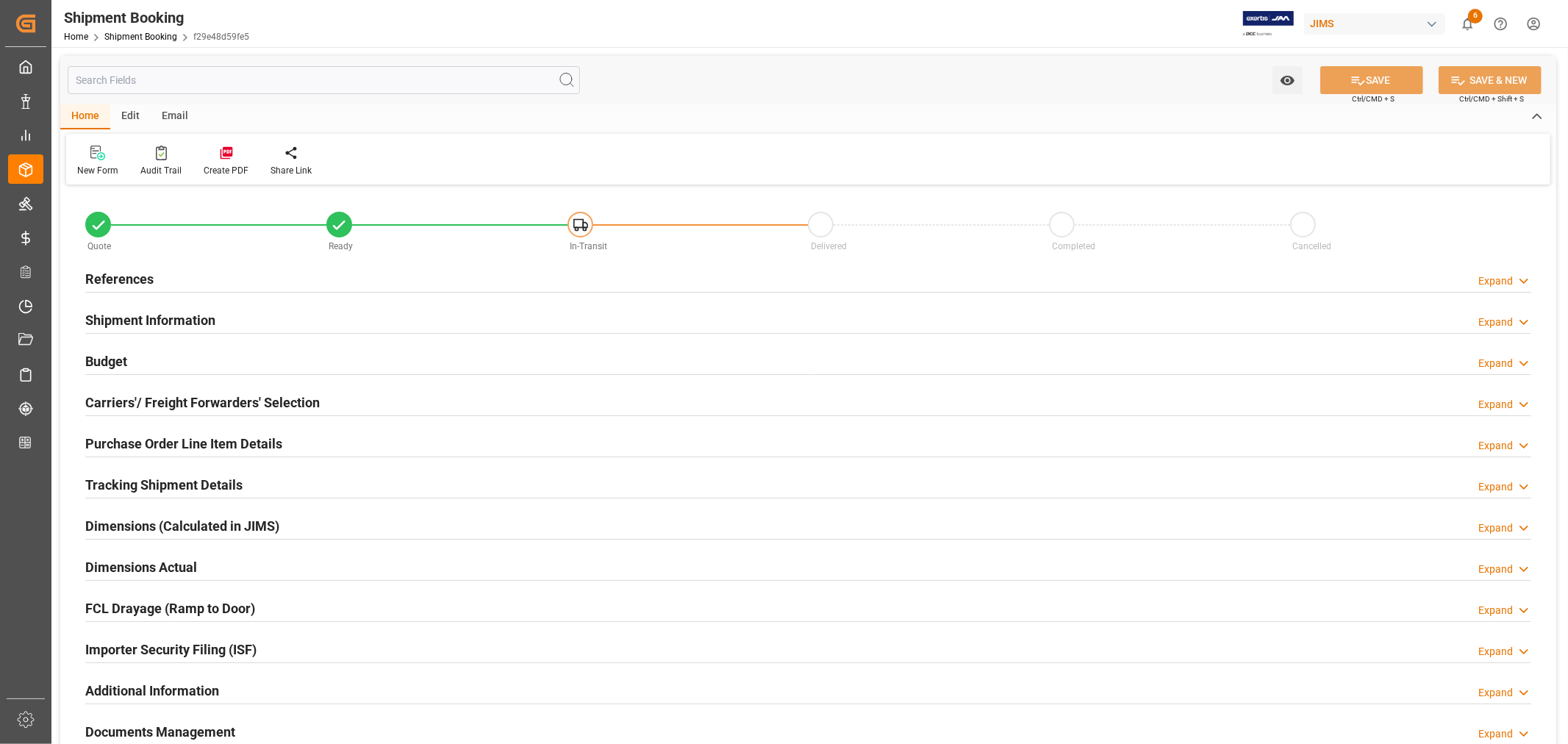
type input "58"
click at [153, 311] on h2 "Shipment Information" at bounding box center [149, 321] width 130 height 20
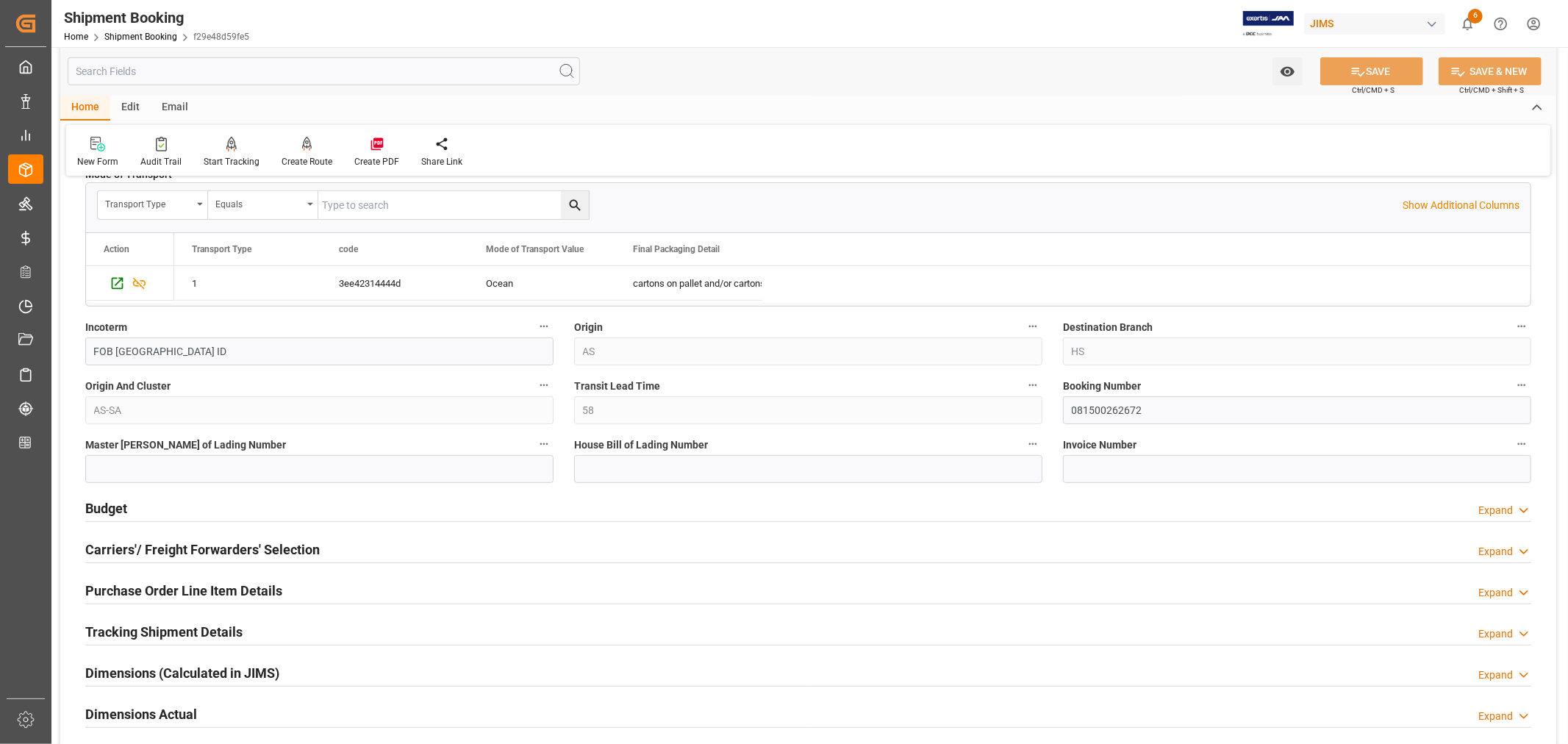
scroll to position [490, 0]
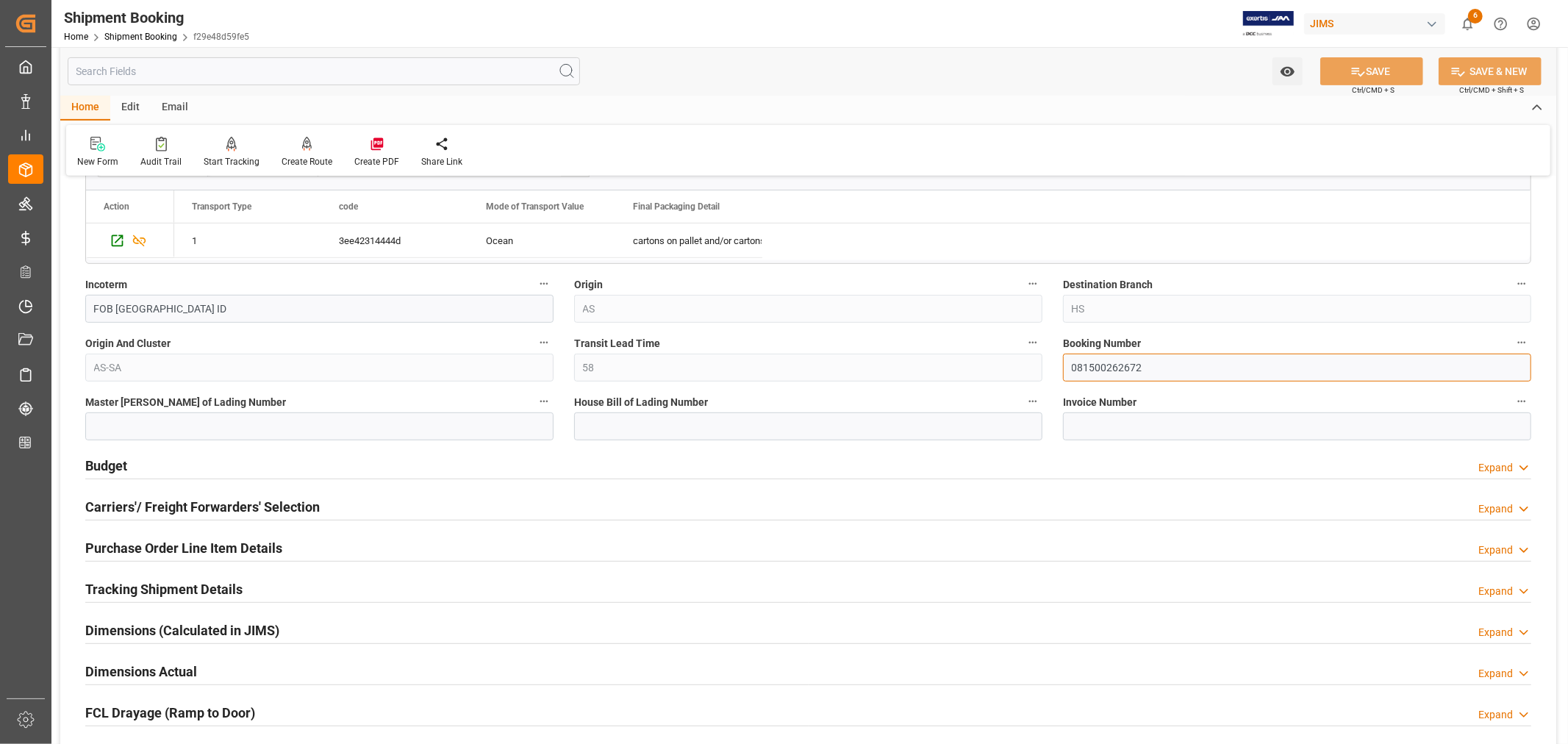
click at [1085, 369] on input "081500262672" at bounding box center [1296, 367] width 468 height 28
click at [133, 36] on link "Shipment Booking" at bounding box center [140, 37] width 73 height 10
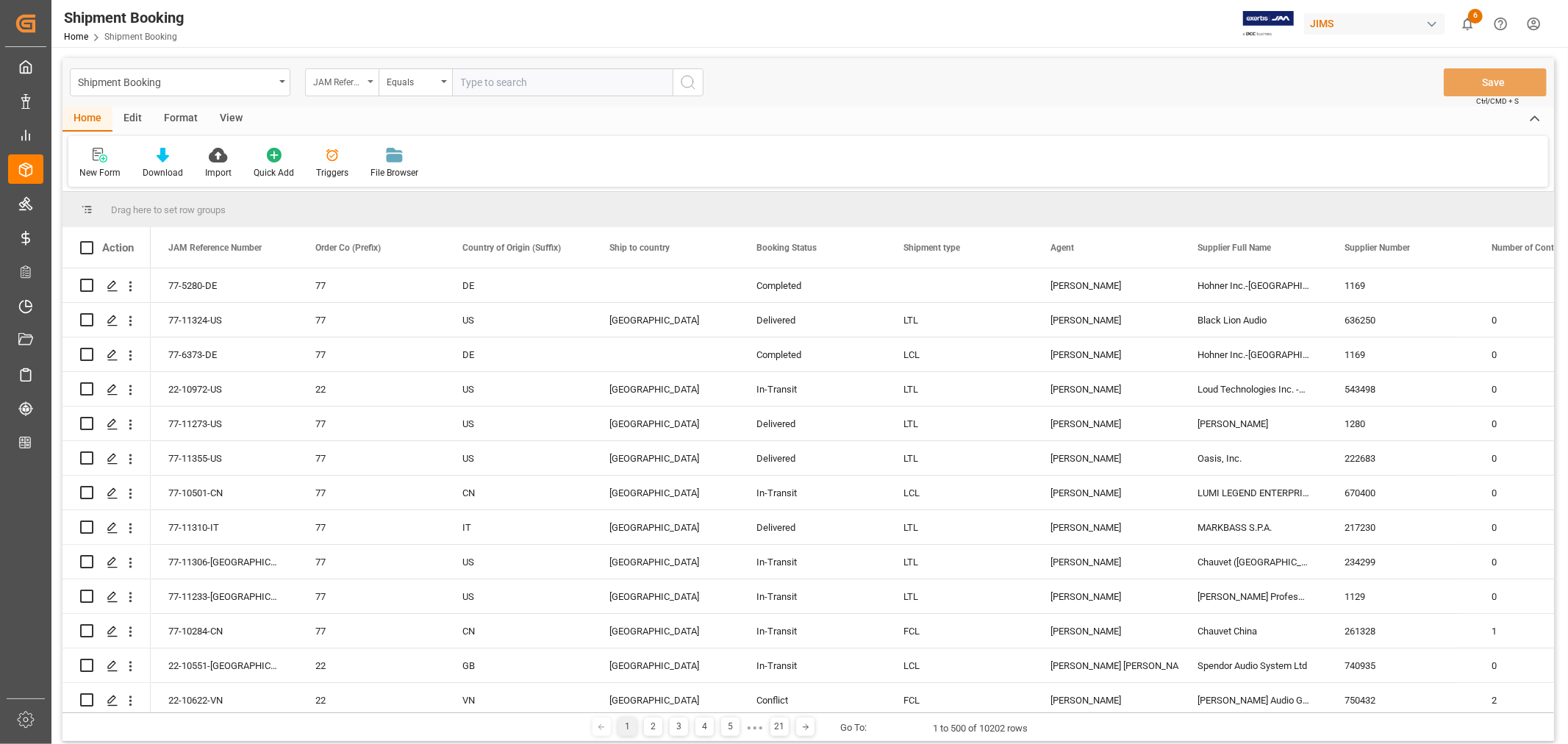
click at [370, 82] on icon "open menu" at bounding box center [370, 81] width 6 height 3
type input "booki"
click at [356, 179] on div "Booking Number" at bounding box center [415, 180] width 219 height 31
drag, startPoint x: 457, startPoint y: 81, endPoint x: 504, endPoint y: 85, distance: 47.2
click at [467, 81] on input "text" at bounding box center [562, 82] width 221 height 28
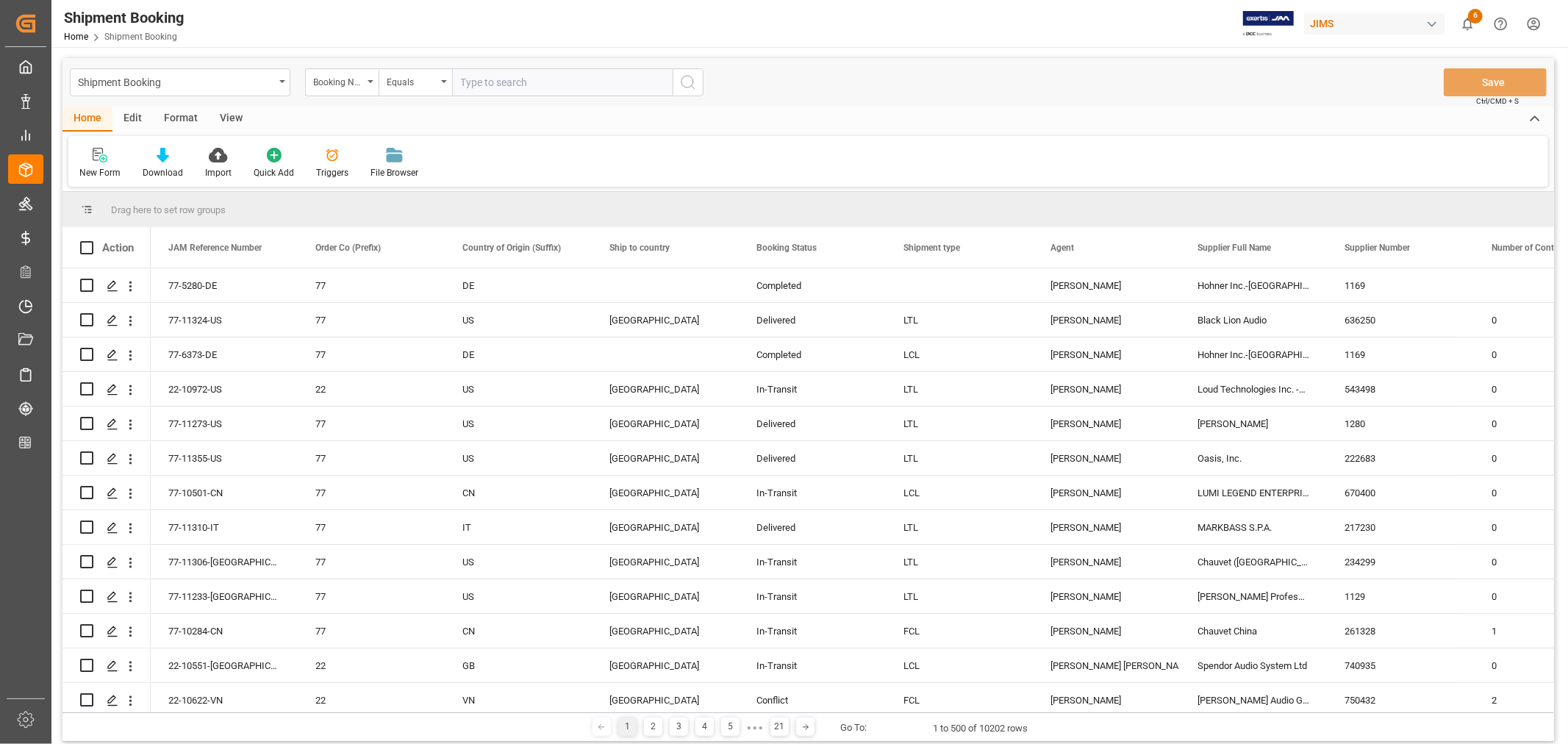
paste input "081500262672"
type input "081500262672"
click at [688, 81] on icon "search button" at bounding box center [688, 82] width 18 height 18
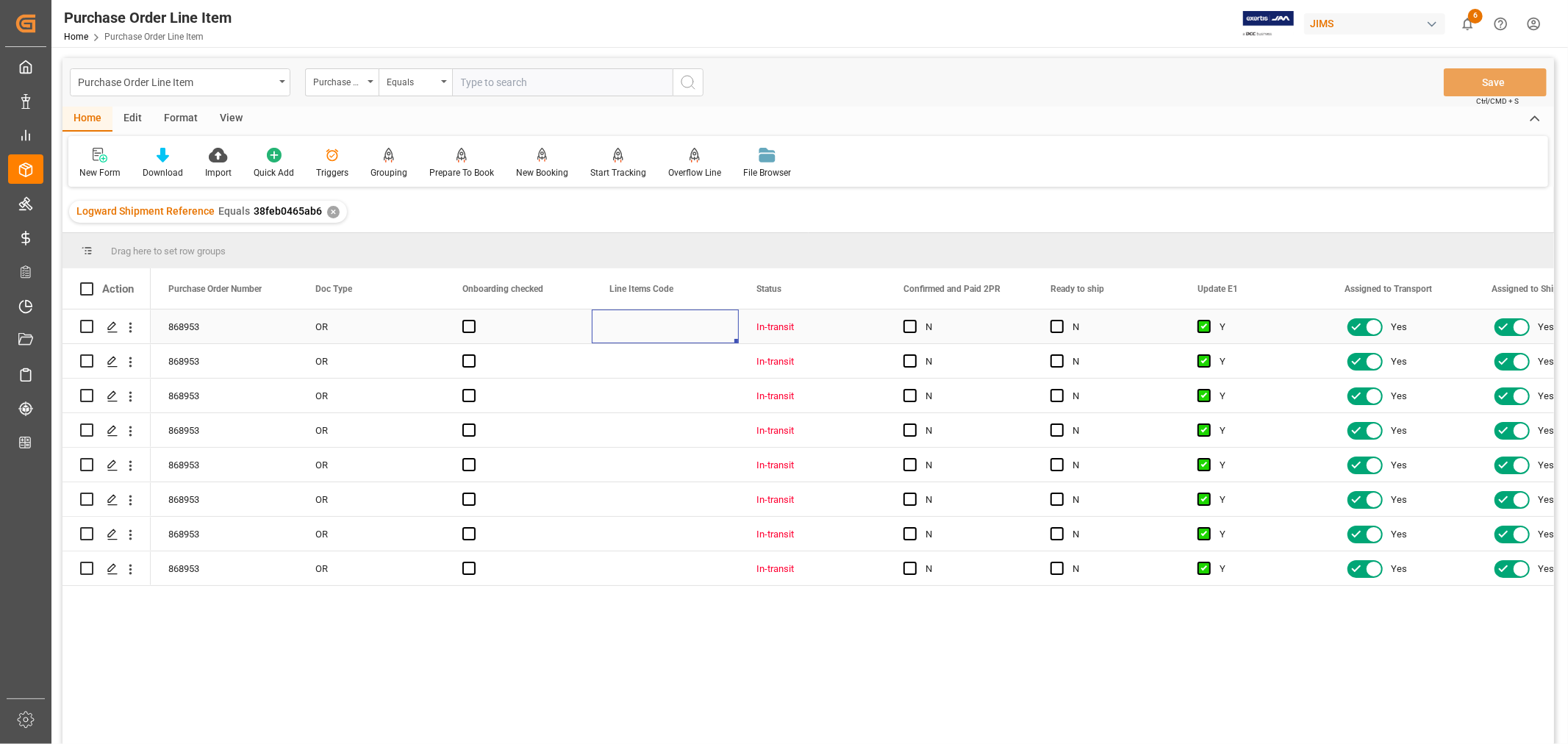
click at [700, 333] on div "Press SPACE to select this row." at bounding box center [665, 326] width 147 height 34
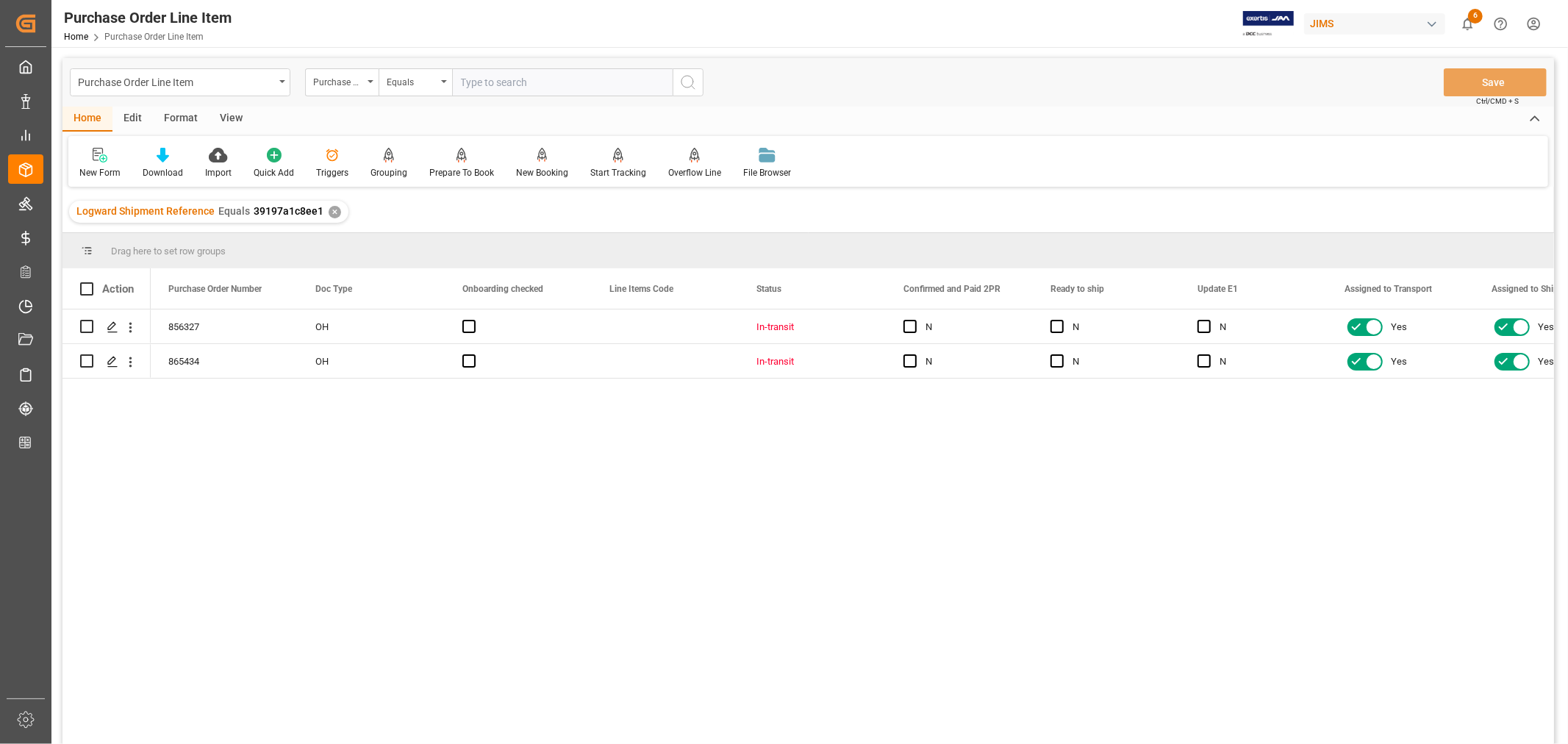
click at [226, 120] on div "View" at bounding box center [231, 119] width 45 height 25
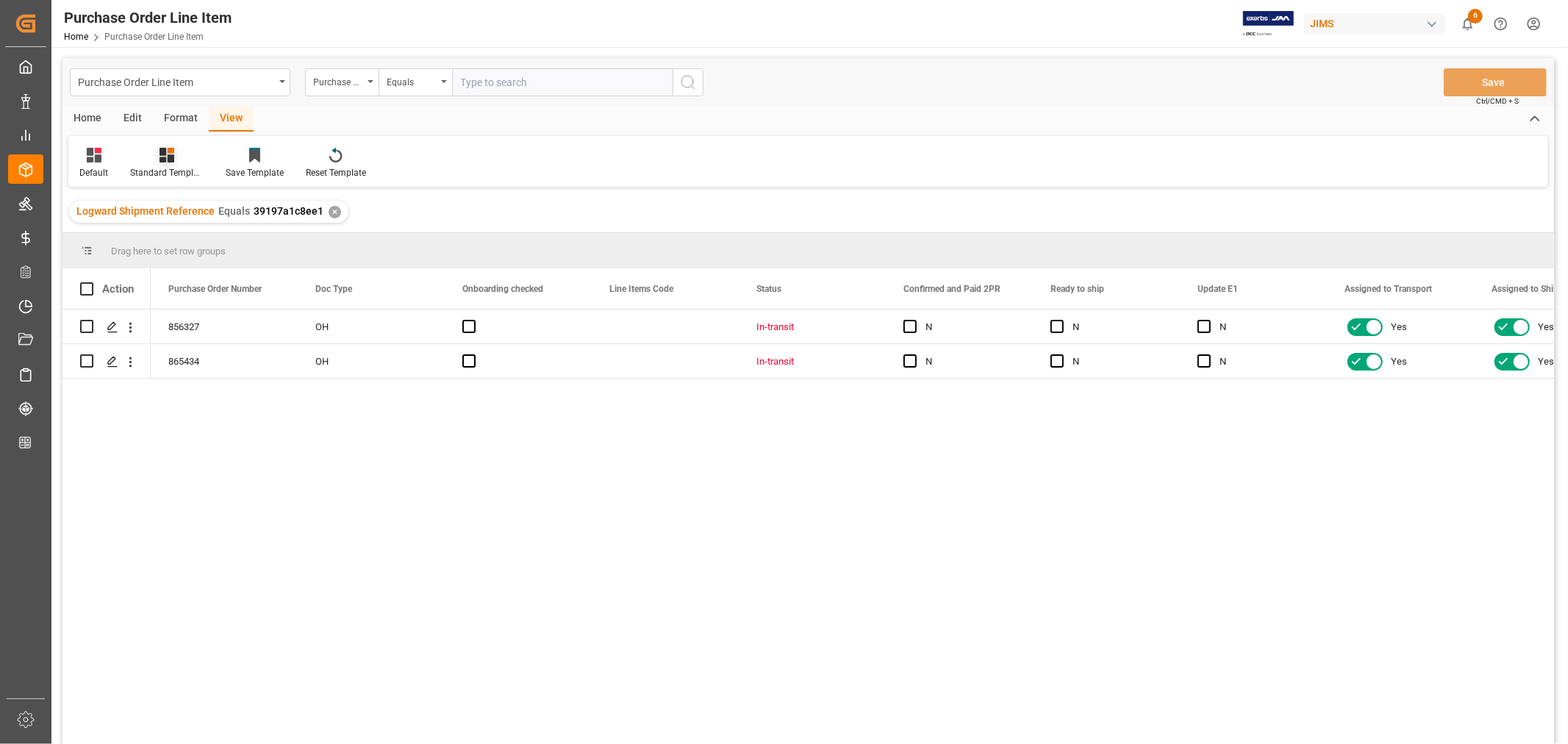
click at [171, 170] on div "Standard Templates" at bounding box center [166, 172] width 73 height 13
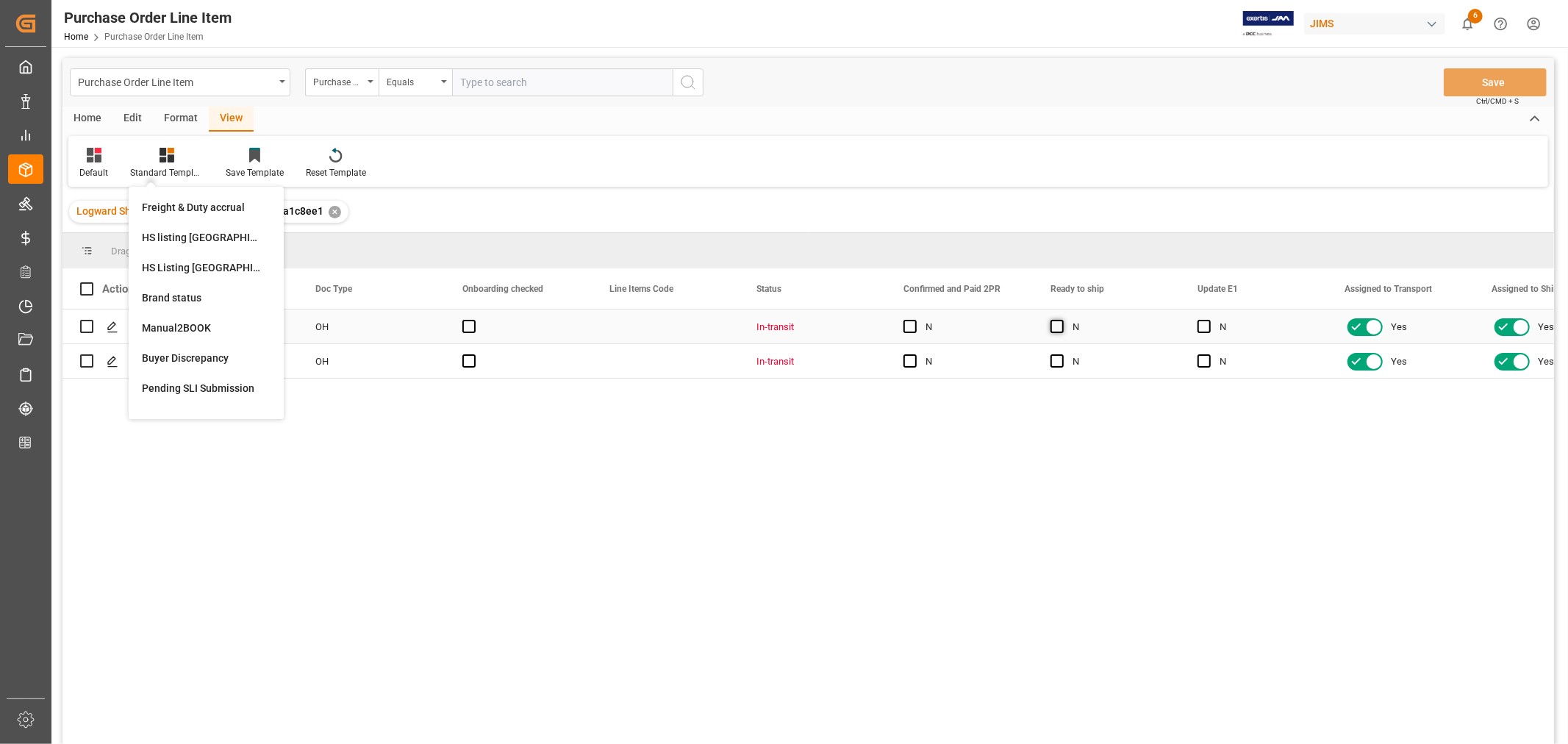
click at [1057, 326] on span "Press SPACE to select this row." at bounding box center [1057, 326] width 13 height 13
click at [1061, 320] on input "Press SPACE to select this row." at bounding box center [1061, 320] width 0 height 0
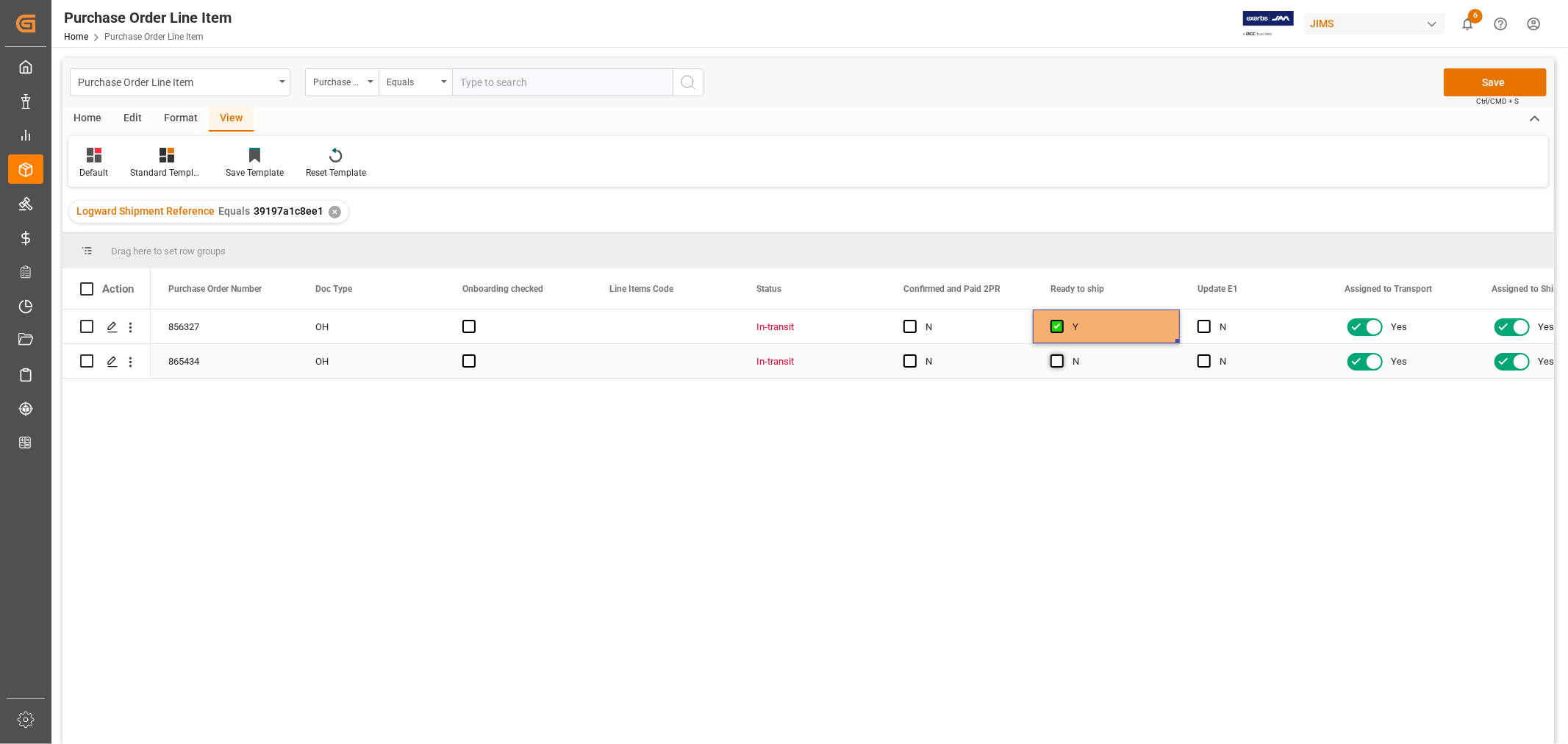
click at [1055, 356] on span "Press SPACE to select this row." at bounding box center [1057, 360] width 13 height 13
click at [1061, 354] on input "Press SPACE to select this row." at bounding box center [1061, 354] width 0 height 0
click at [1202, 326] on span "Press SPACE to select this row." at bounding box center [1203, 326] width 13 height 13
click at [1208, 320] on input "Press SPACE to select this row." at bounding box center [1208, 320] width 0 height 0
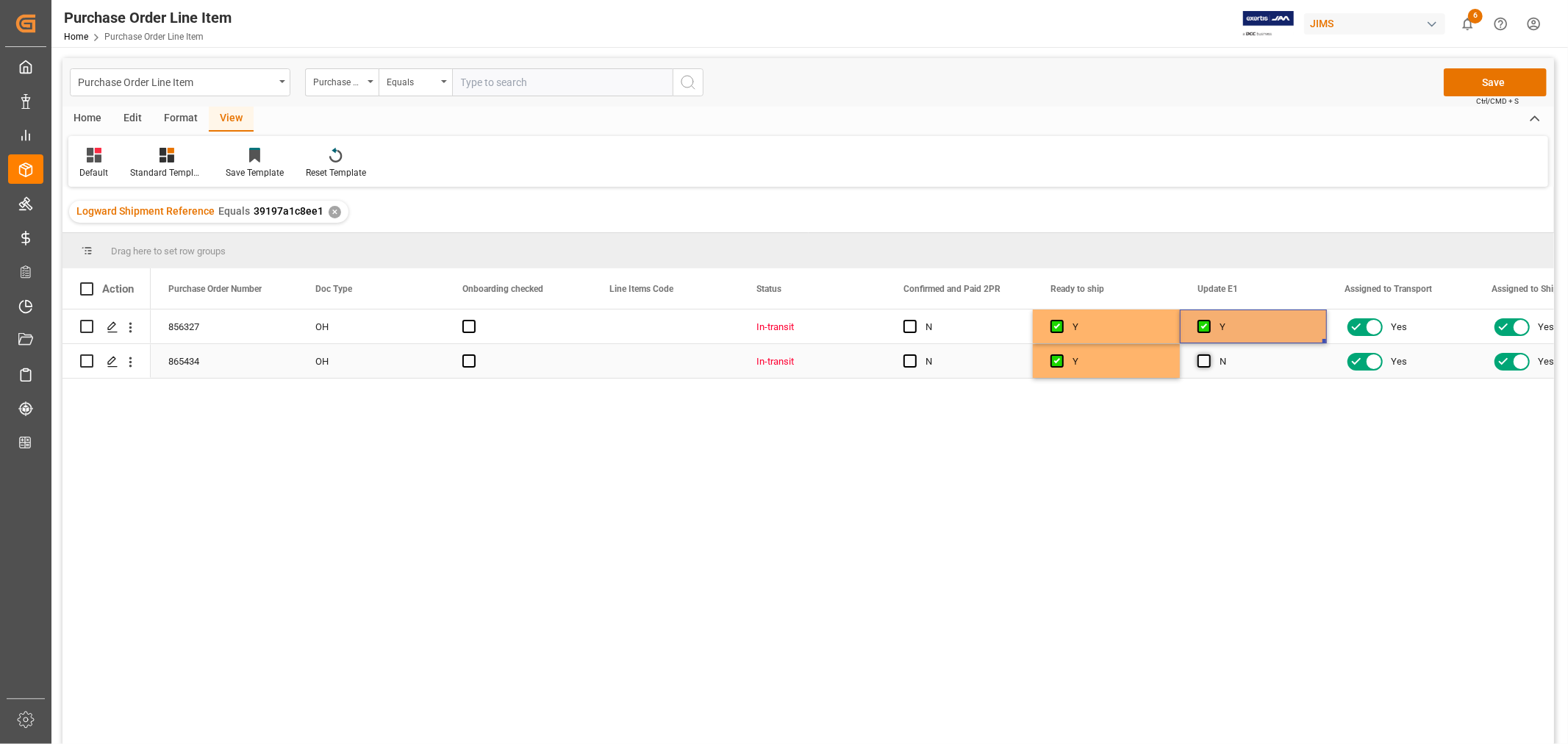
click at [1202, 359] on span "Press SPACE to select this row." at bounding box center [1203, 360] width 13 height 13
click at [1208, 354] on input "Press SPACE to select this row." at bounding box center [1208, 354] width 0 height 0
click at [1487, 78] on button "Save" at bounding box center [1495, 82] width 103 height 28
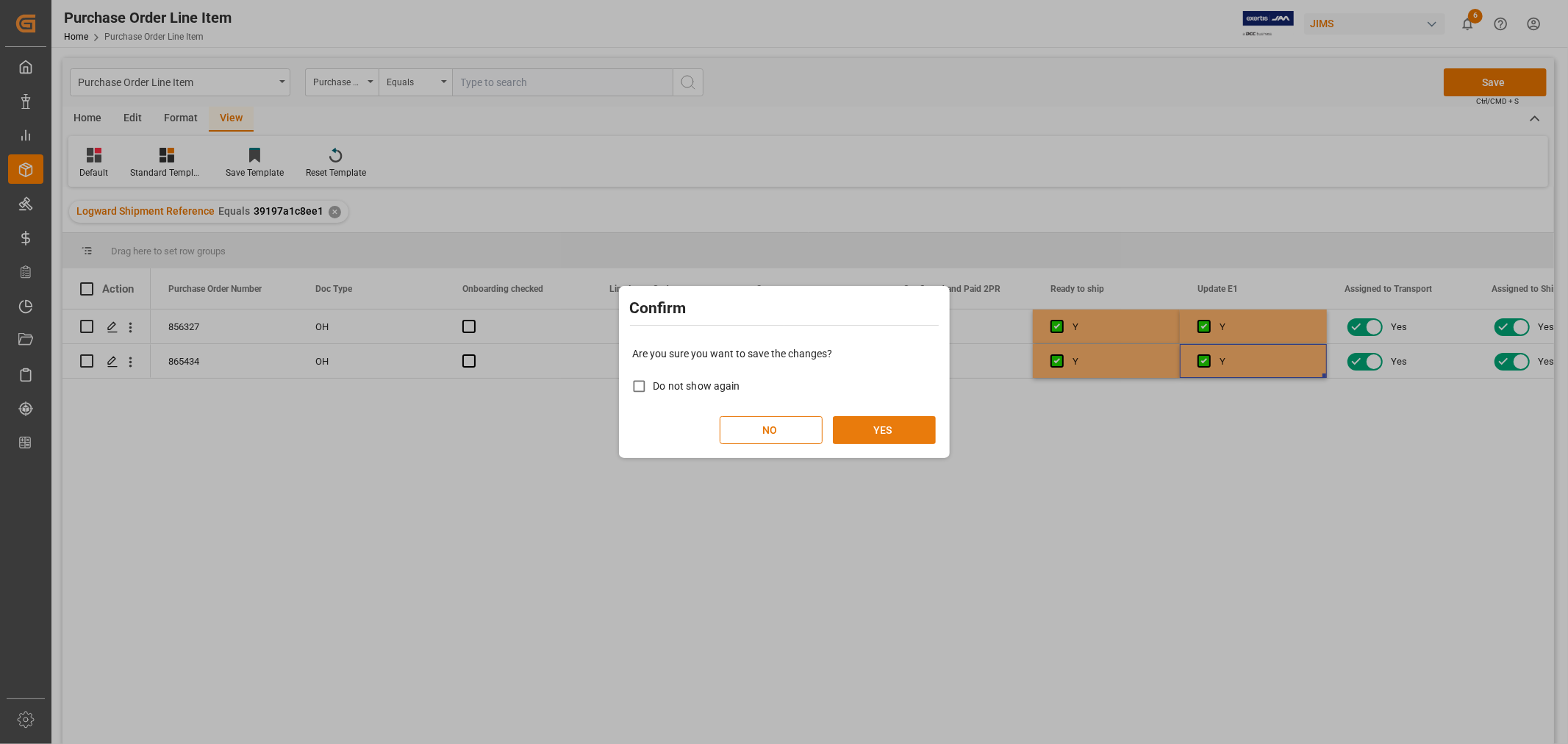
click at [869, 434] on button "YES" at bounding box center [884, 429] width 103 height 28
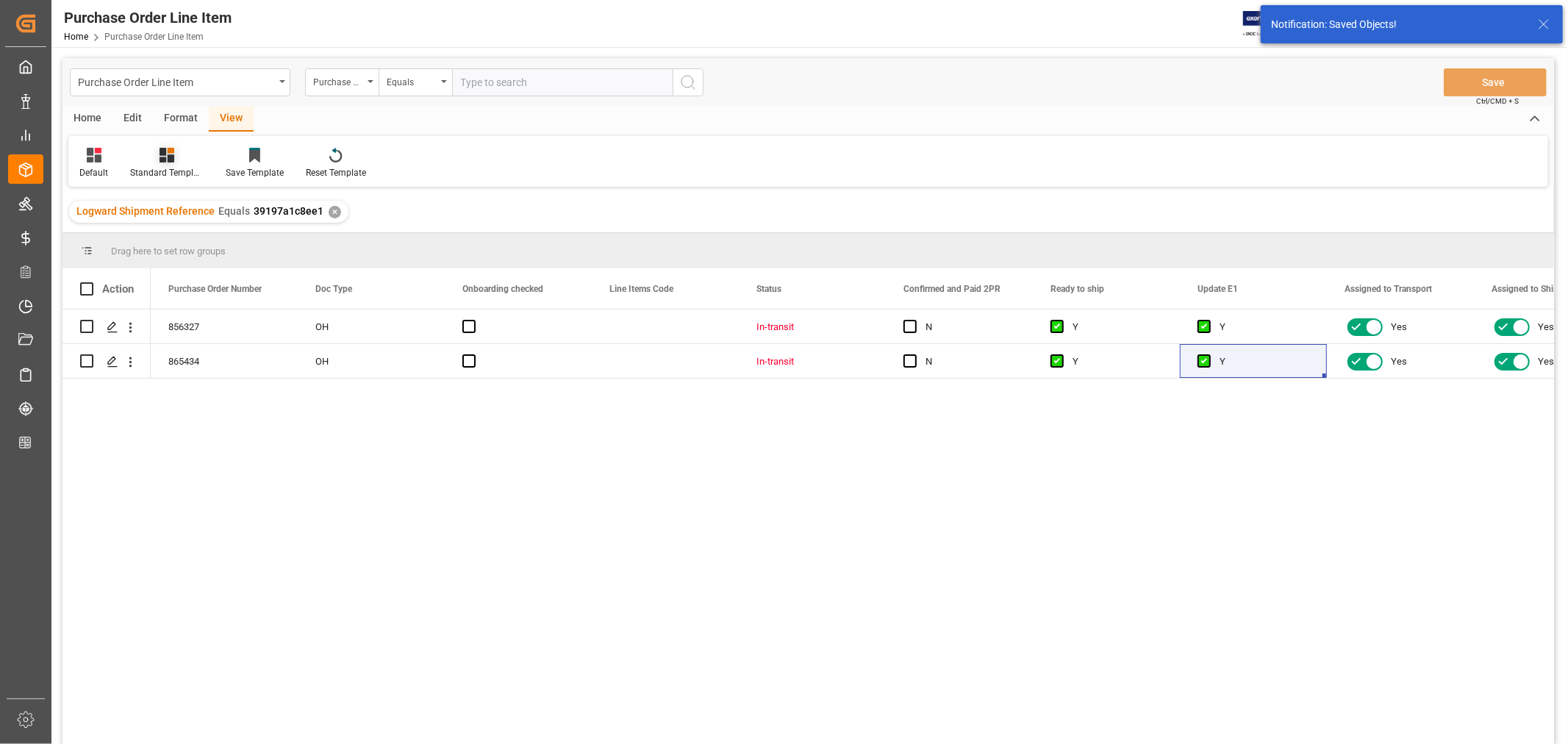
click at [161, 163] on div "Standard Templates" at bounding box center [166, 163] width 96 height 33
click at [173, 233] on div "HS listing USA" at bounding box center [206, 238] width 129 height 16
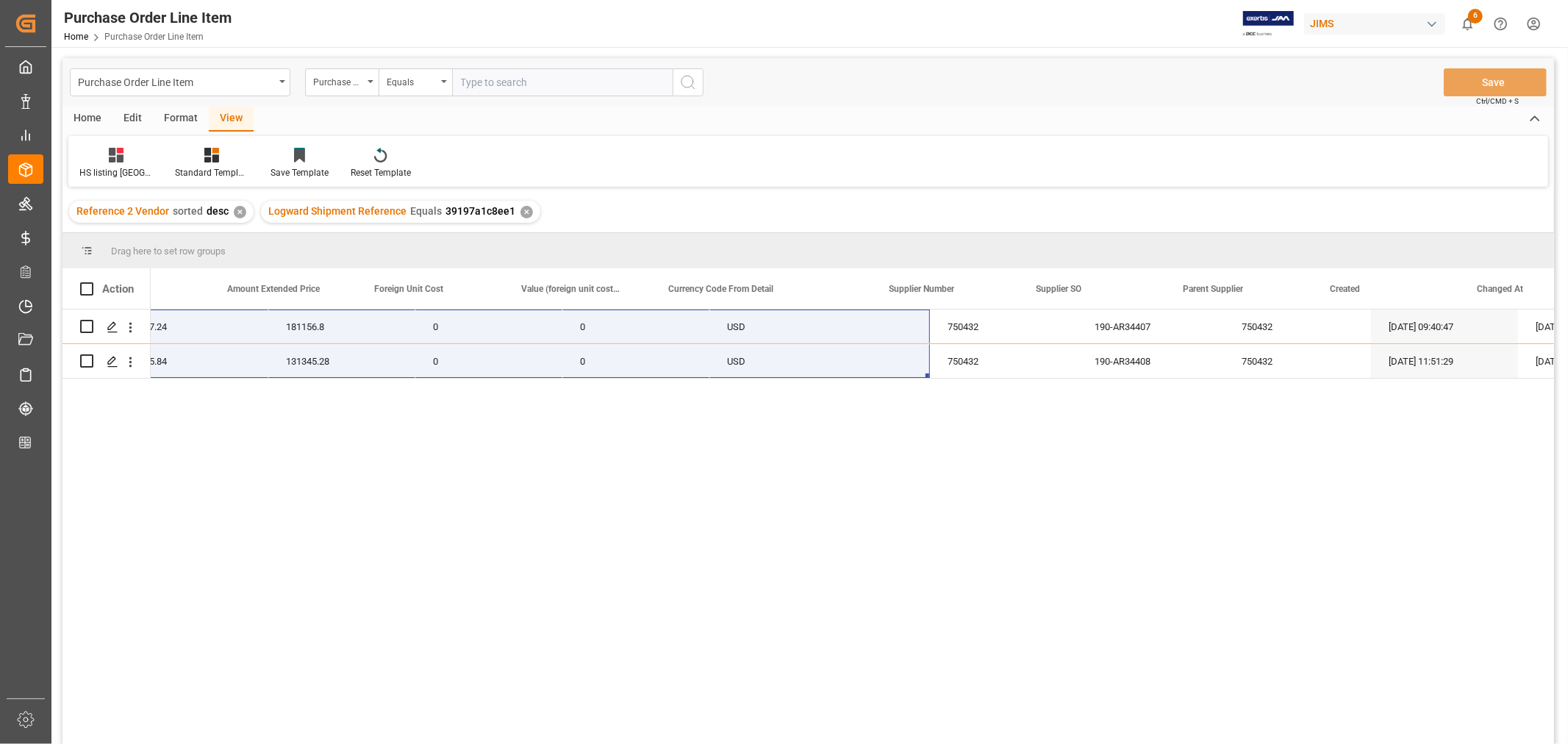
scroll to position [0, 1169]
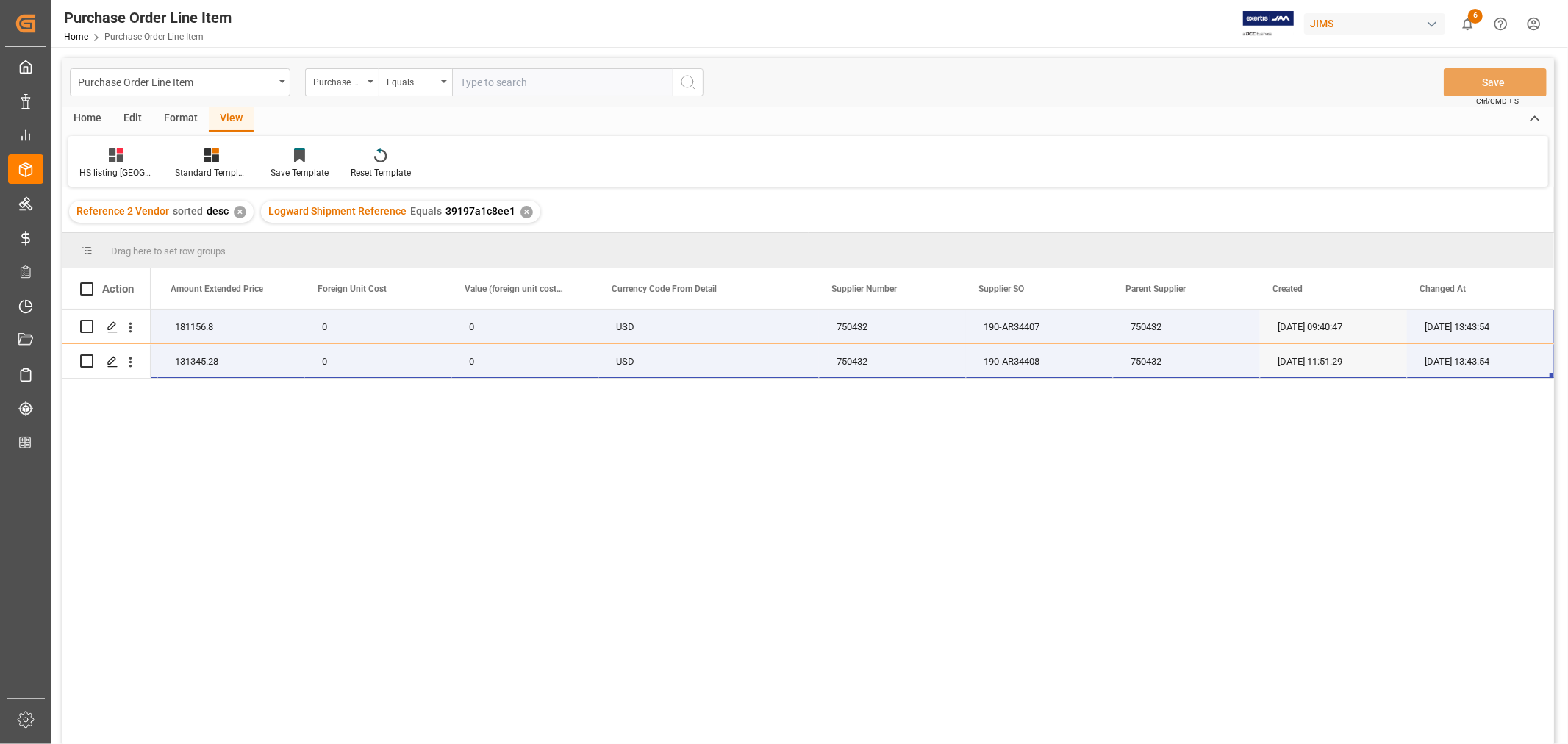
drag, startPoint x: 191, startPoint y: 320, endPoint x: 1488, endPoint y: 379, distance: 1298.3
click at [1488, 379] on div "22-10882-ID 1320 137.24 181156.8 0 0 USD 750432 190-AR34407 750432 09-04-2025 0…" at bounding box center [852, 531] width 1403 height 444
